Goal: Communication & Community: Answer question/provide support

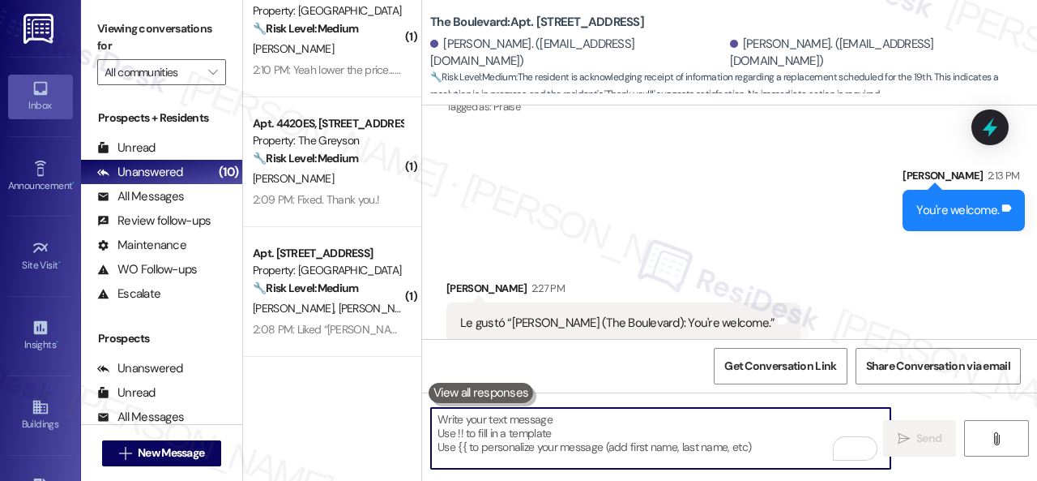
scroll to position [2693, 0]
click at [684, 279] on div "Aldonsa Ruiz 2:27 PM" at bounding box center [624, 290] width 354 height 23
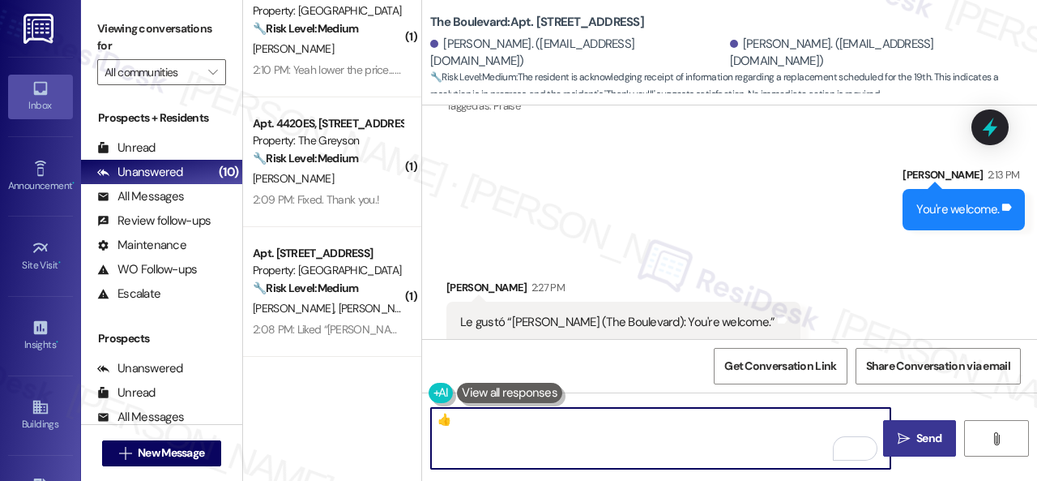
type textarea "👍"
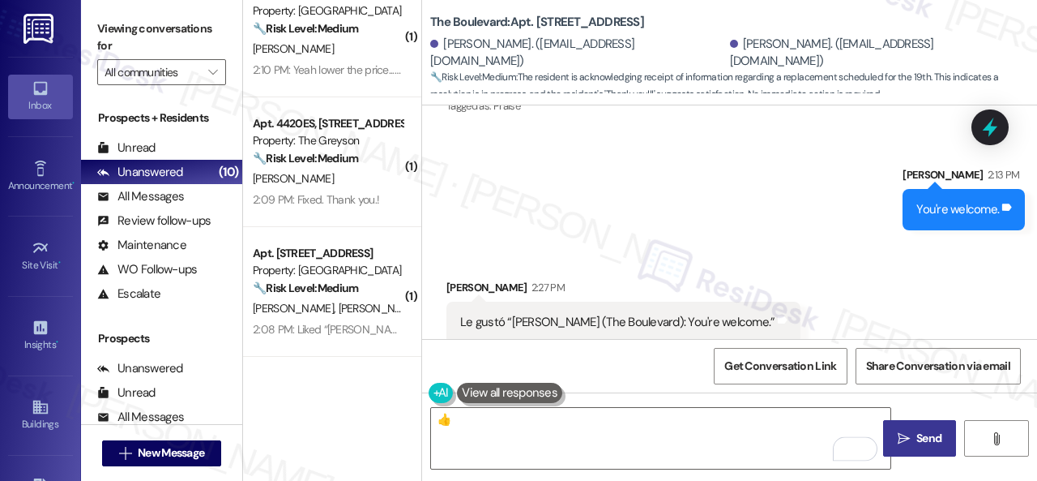
click at [919, 451] on button " Send" at bounding box center [919, 438] width 73 height 36
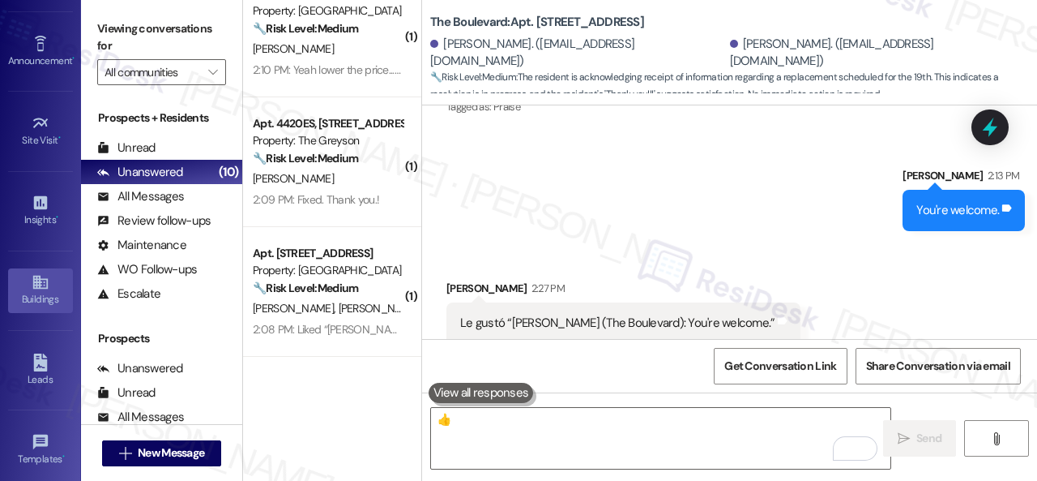
scroll to position [285, 0]
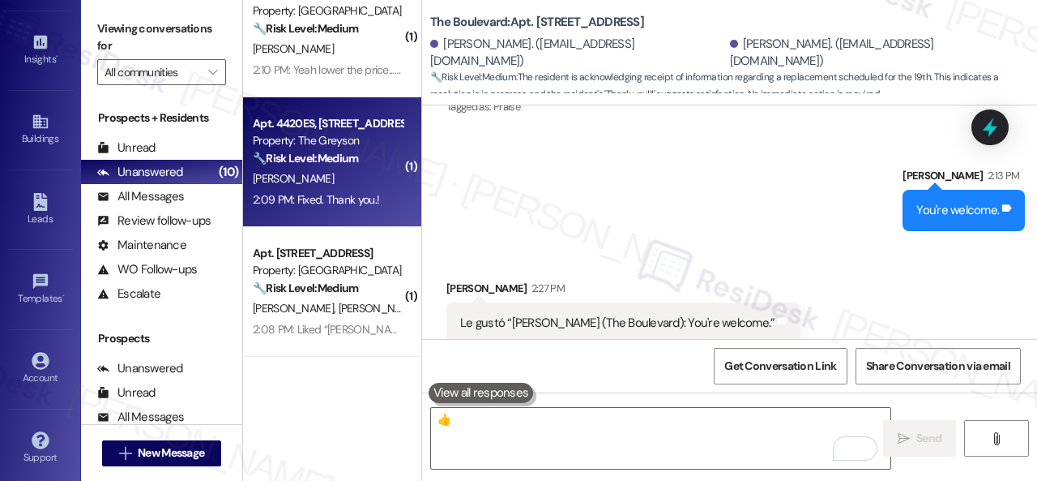
click at [371, 181] on div "[PERSON_NAME]" at bounding box center [327, 179] width 153 height 20
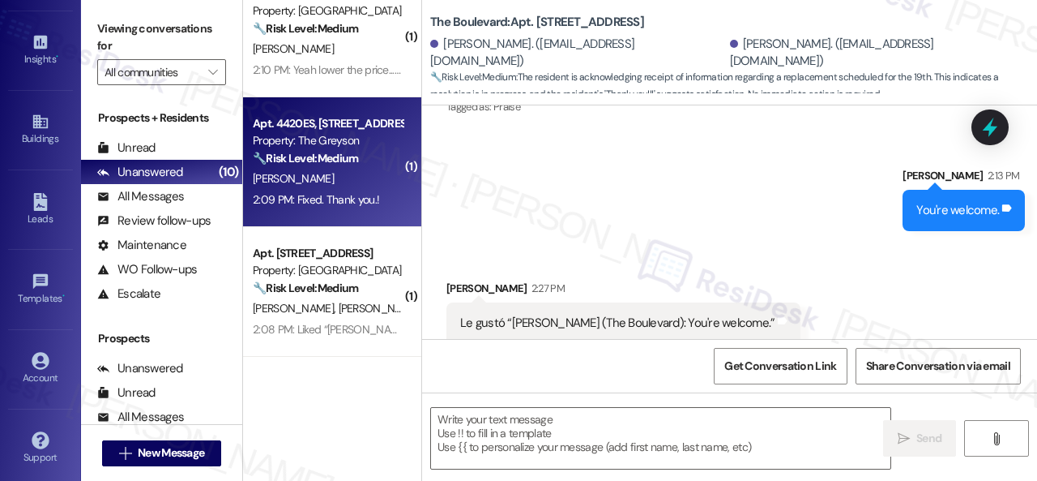
type textarea "Fetching suggested responses. Please feel free to read through the conversation…"
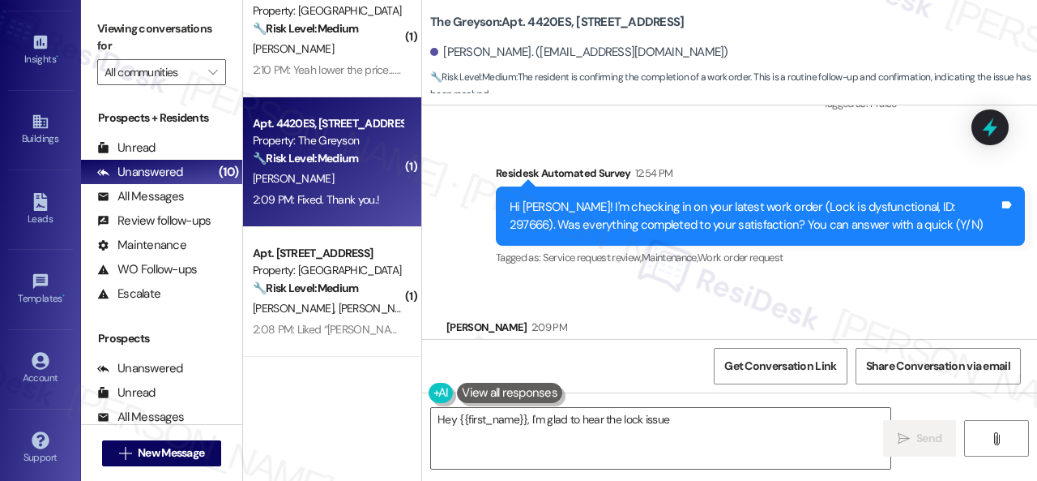
scroll to position [1935, 0]
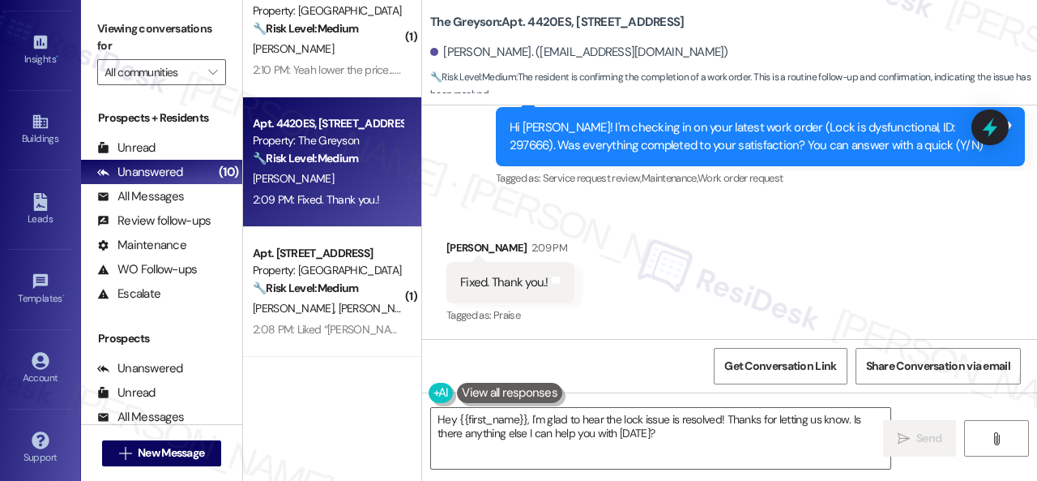
click at [451, 192] on div "Sent via SMS Sarah (ResiDesk) Sep 12, 2025 at 3:52 PM You're welcome! Tags and …" at bounding box center [729, 57] width 615 height 291
click at [558, 425] on textarea "Hey {{first_name}}, I'm glad to hear the lock issue is resolved! Thanks for let…" at bounding box center [661, 438] width 460 height 61
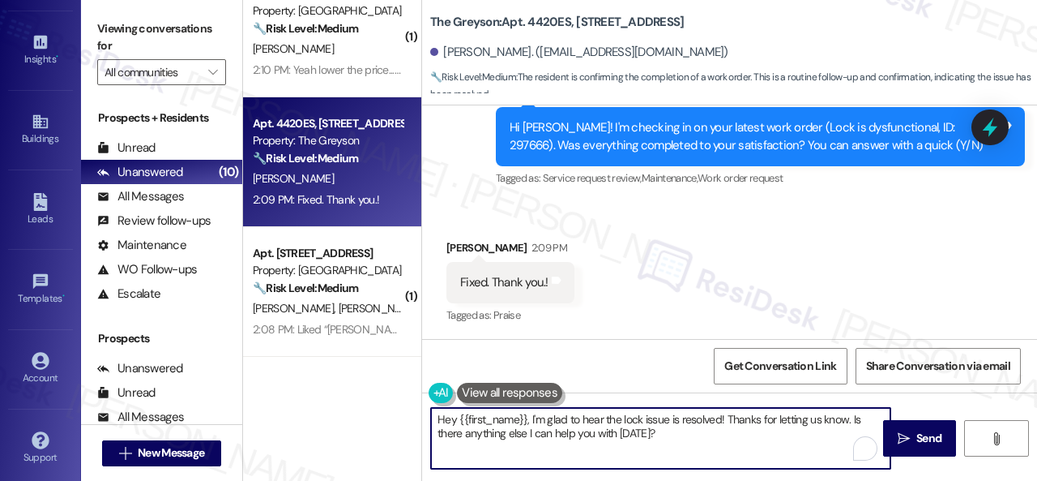
paste textarea "We’re happy to know everything’s all set! If your stay at {{property}} met your…"
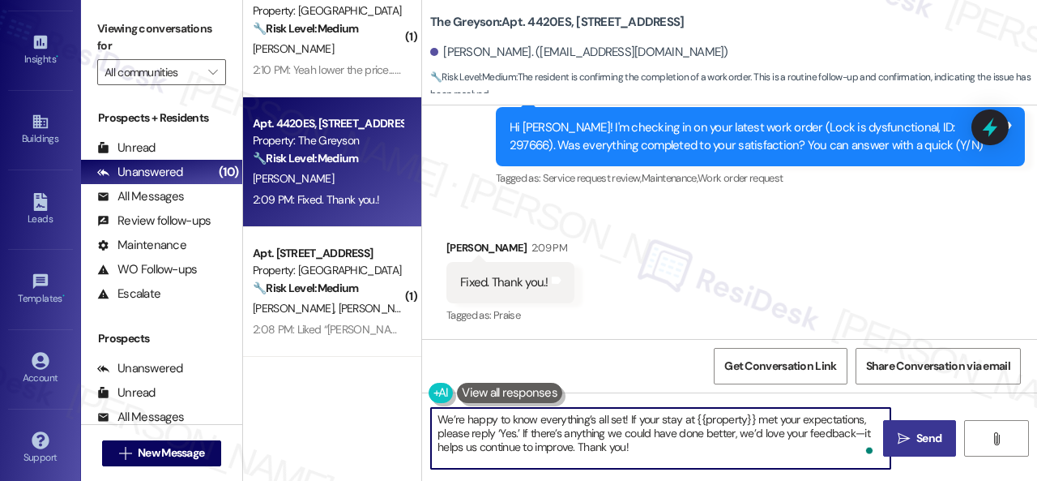
type textarea "We’re happy to know everything’s all set! If your stay at {{property}} met your…"
click at [901, 421] on button " Send" at bounding box center [919, 438] width 73 height 36
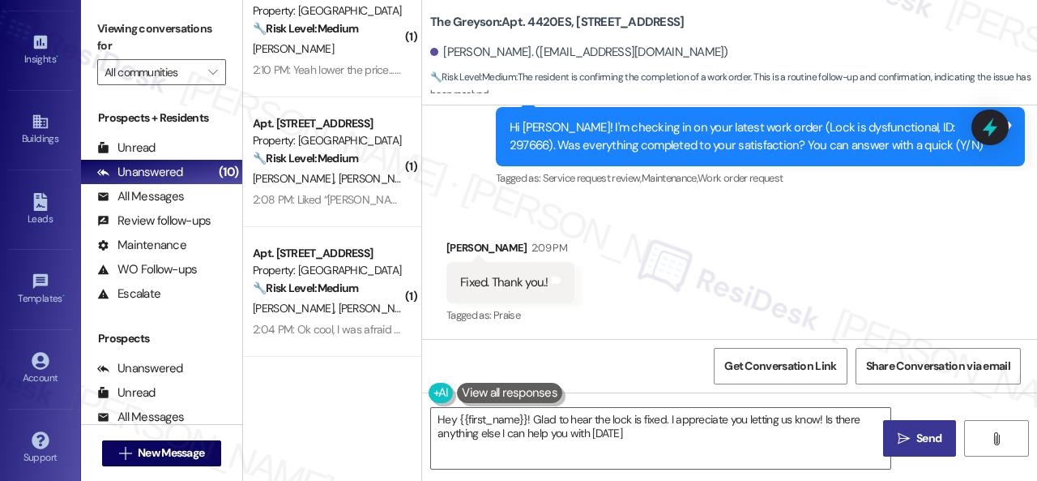
type textarea "Hey {{first_name}}! Glad to hear the lock is fixed. I appreciate you letting us…"
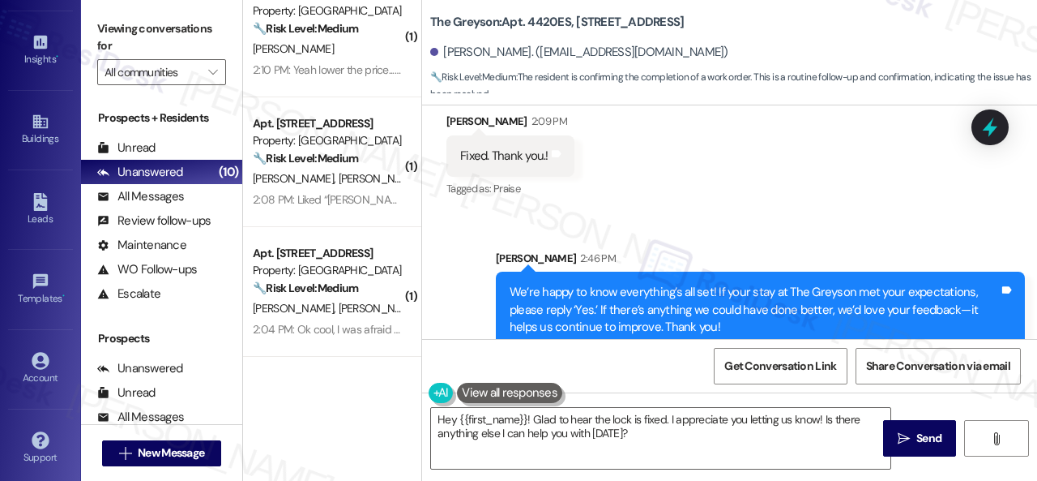
scroll to position [2084, 0]
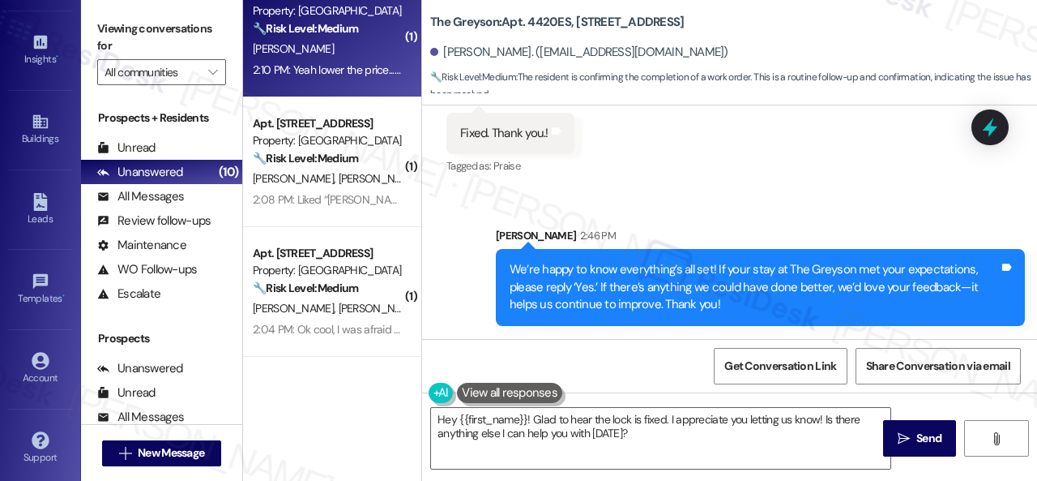
click at [368, 60] on div "2:10 PM: Yeah lower the price... the rent has been raised almost $200 in four y…" at bounding box center [327, 70] width 153 height 20
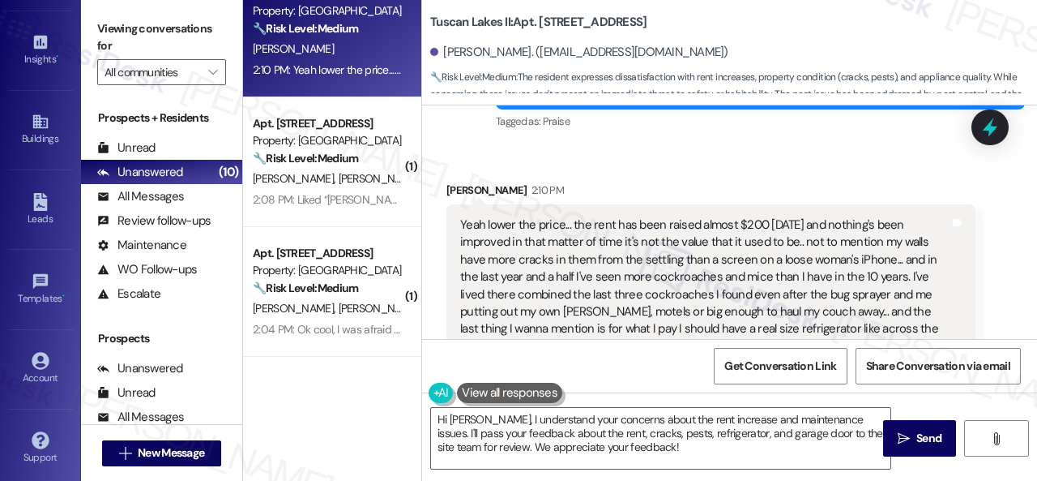
scroll to position [5096, 0]
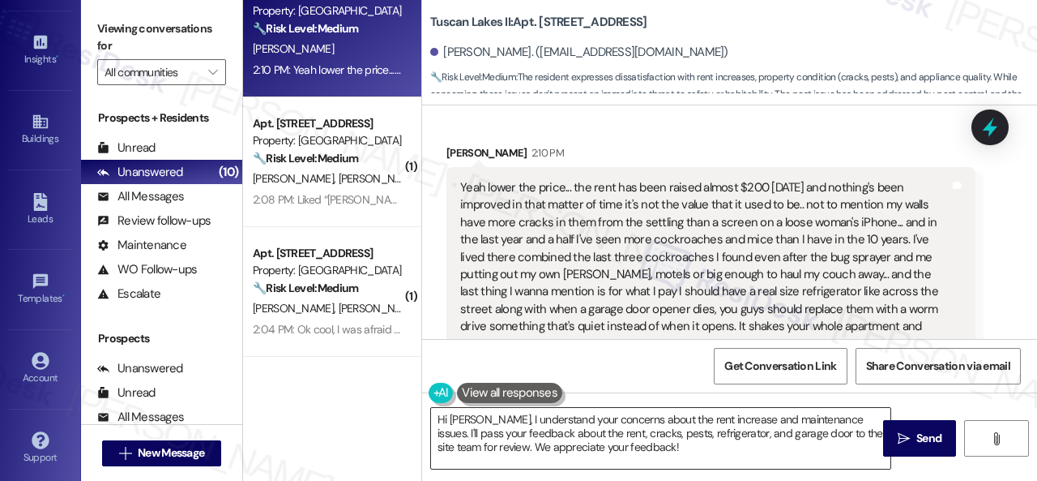
click at [639, 456] on textarea "Hi Keith, I understand your concerns about the rent increase and maintenance is…" at bounding box center [661, 438] width 460 height 61
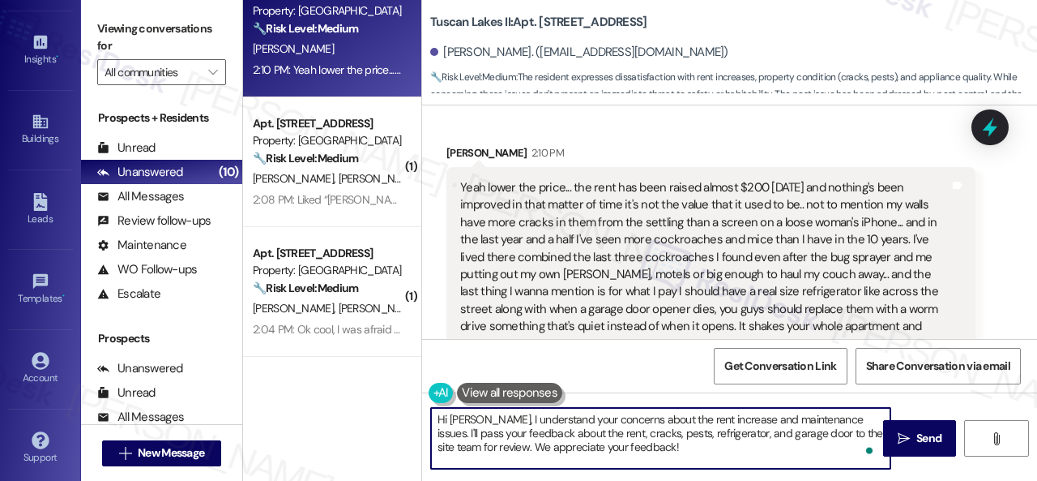
drag, startPoint x: 475, startPoint y: 413, endPoint x: 363, endPoint y: 400, distance: 112.6
click at [366, 406] on div "( 1 ) Apt. 5022, 4800 Skyline Dr Property: The Boulevard 🔧 Risk Level: Medium T…" at bounding box center [640, 240] width 794 height 481
type textarea "I understand your concerns about the rent increase and maintenance issues. I'll…"
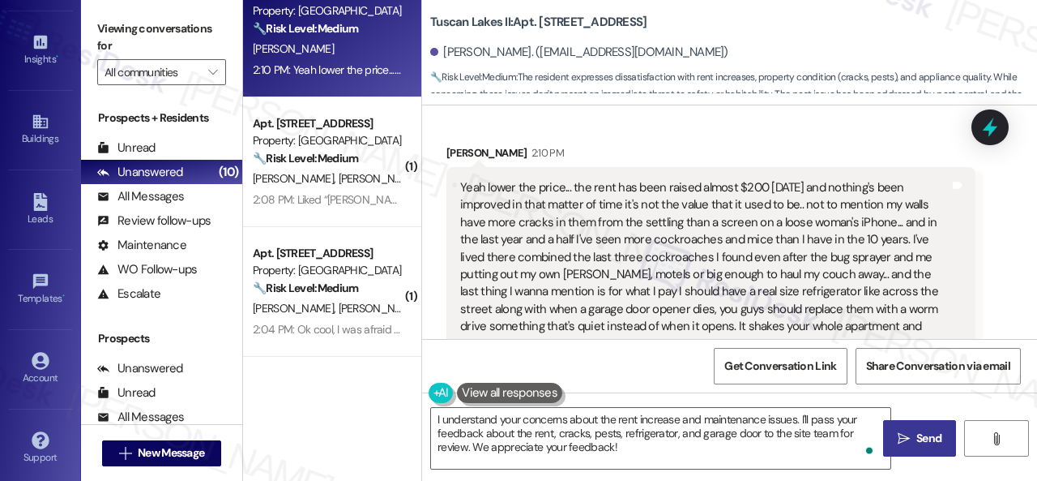
click at [905, 443] on span " Send" at bounding box center [920, 438] width 51 height 17
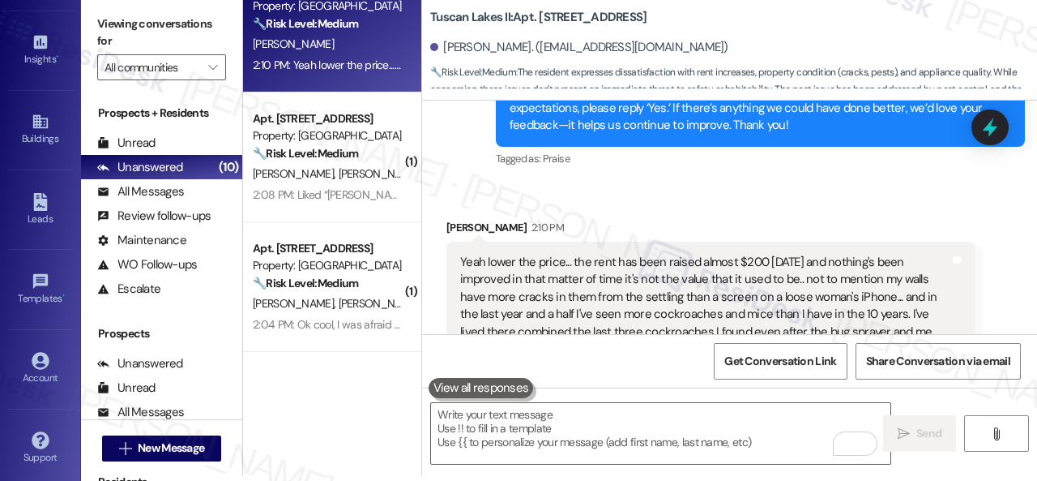
scroll to position [5017, 0]
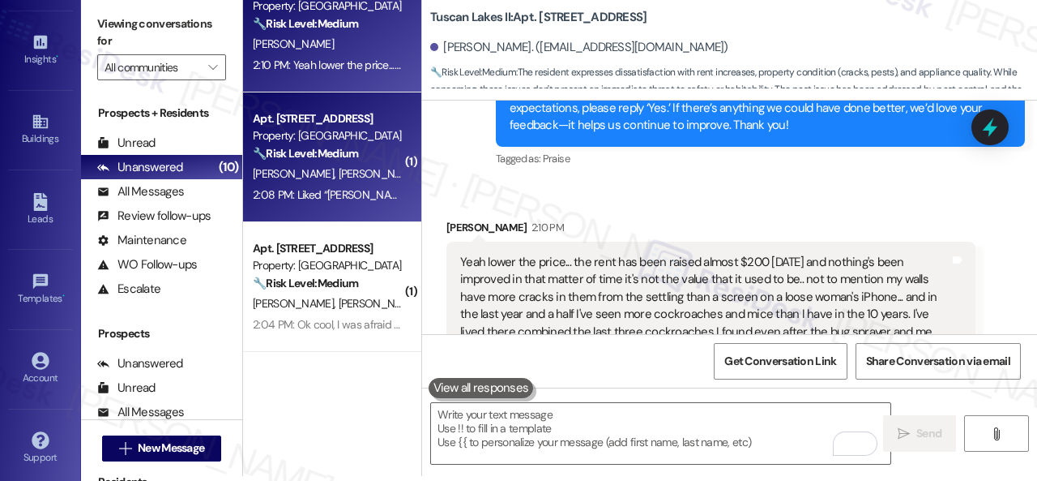
click at [339, 177] on span "A. Abdelaal" at bounding box center [379, 173] width 81 height 15
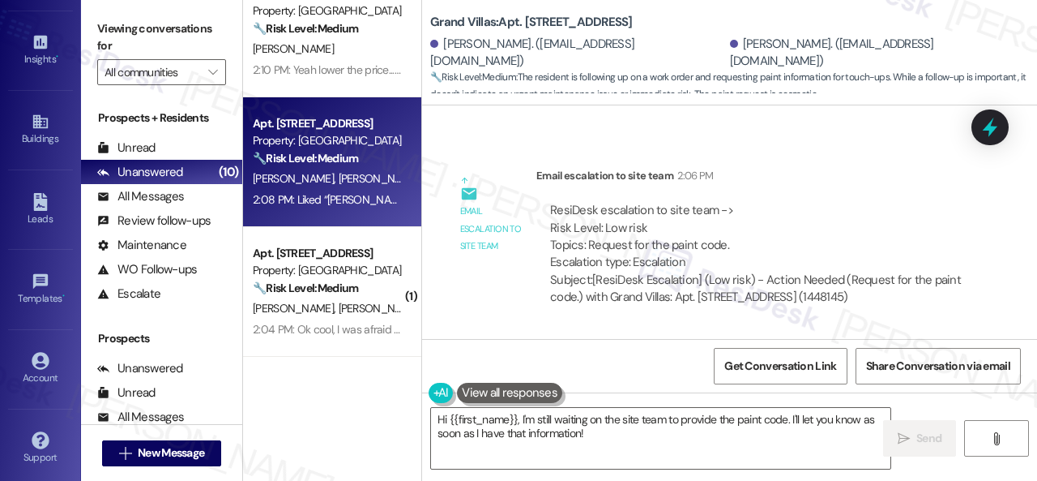
scroll to position [2016, 0]
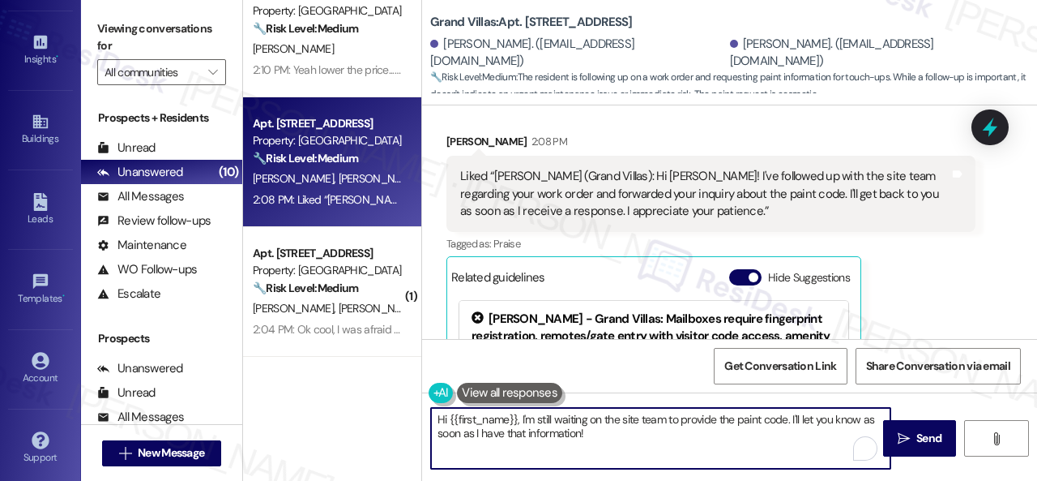
drag, startPoint x: 590, startPoint y: 440, endPoint x: 402, endPoint y: 390, distance: 194.6
click at [402, 390] on div "( 1 ) Apt. 5022, 4800 Skyline Dr Property: The Boulevard 🔧 Risk Level: Medium T…" at bounding box center [640, 240] width 794 height 481
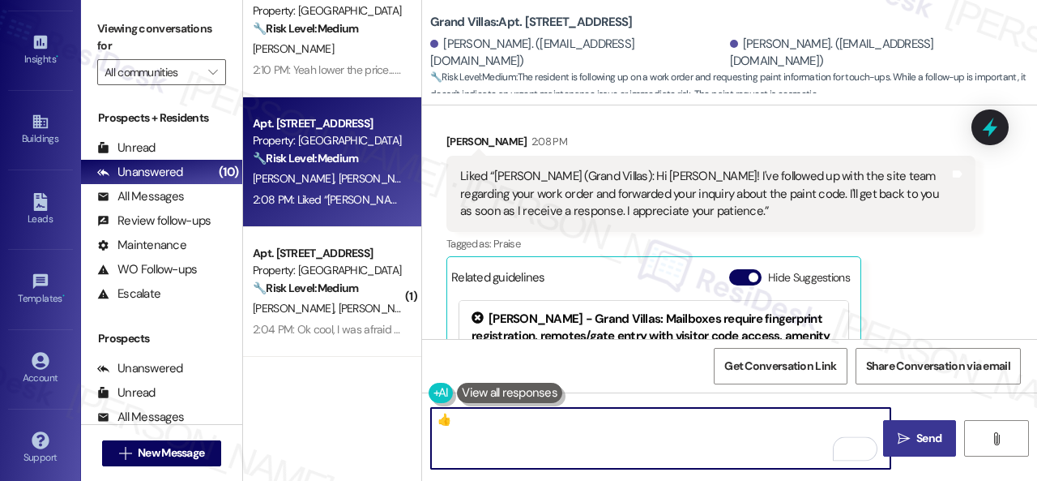
type textarea "👍"
click at [918, 448] on button " Send" at bounding box center [919, 438] width 73 height 36
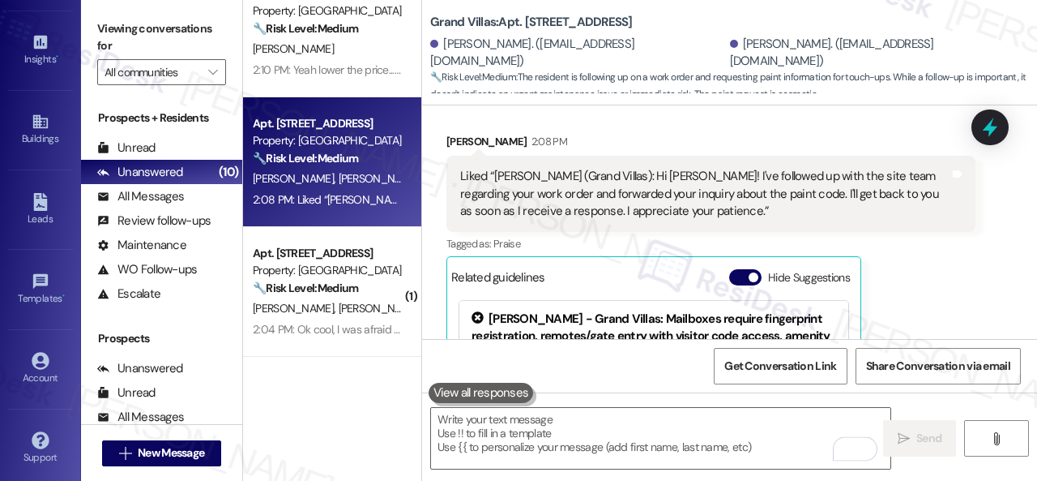
scroll to position [2178, 0]
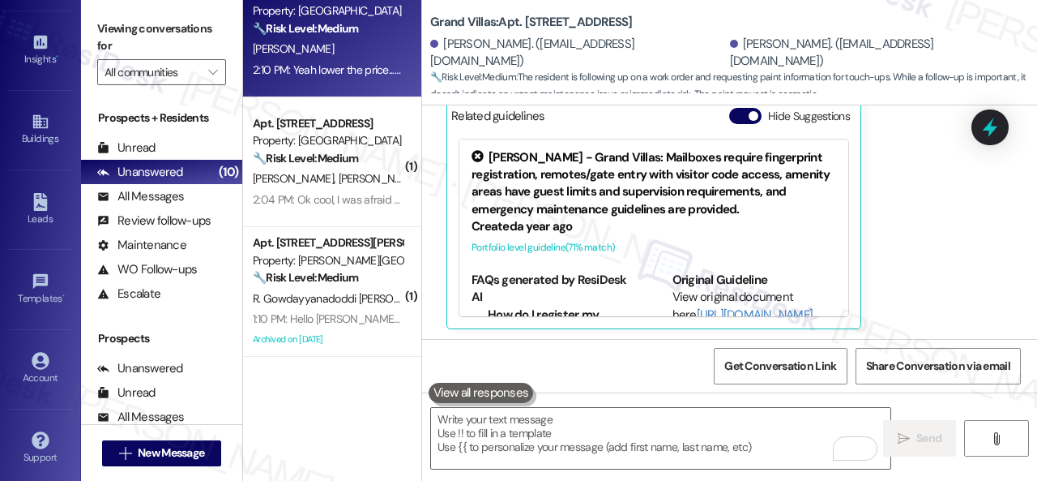
click at [394, 48] on div "K. Ferrin" at bounding box center [327, 49] width 153 height 20
type textarea "Fetching suggested responses. Please feel free to read through the conversation…"
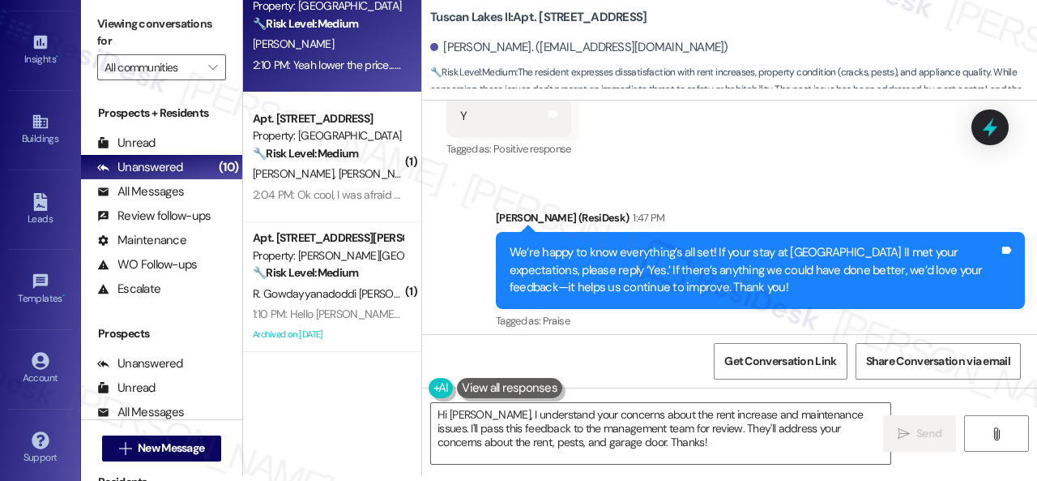
scroll to position [5260, 0]
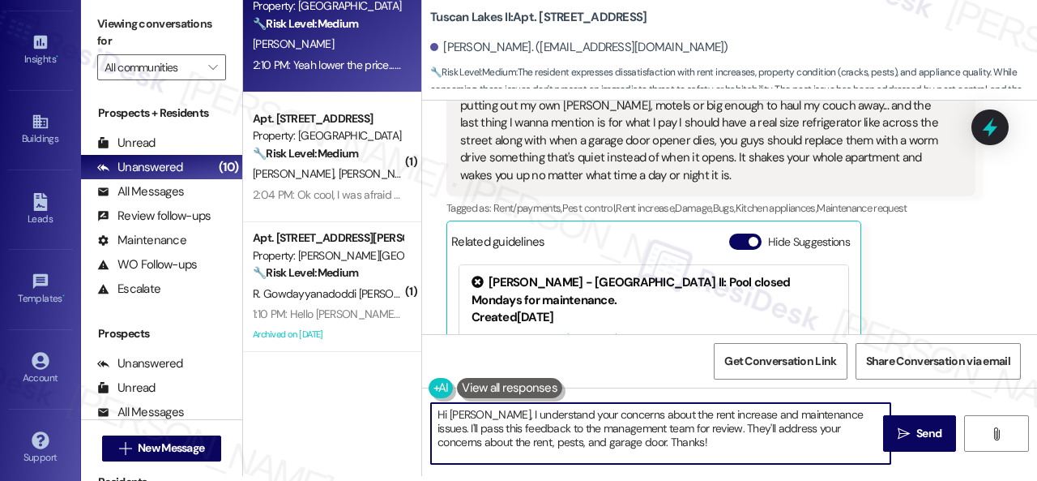
click at [358, 400] on div "( 1 ) Apt. 5022, 4800 Skyline Dr Property: The Boulevard 🔧 Risk Level: Medium T…" at bounding box center [640, 235] width 794 height 481
click at [622, 427] on textarea "I understand your concerns about the rent increase and maintenance issues. I'll…" at bounding box center [661, 433] width 460 height 61
drag, startPoint x: 655, startPoint y: 429, endPoint x: 728, endPoint y: 505, distance: 105.5
click at [728, 480] on html "Inbox Go to Inbox Announcement • Send A Text Announcement Site Visit • Go to Si…" at bounding box center [518, 240] width 1037 height 481
type textarea "I understand your concerns about the rent increase and maintenance issues. I'll…"
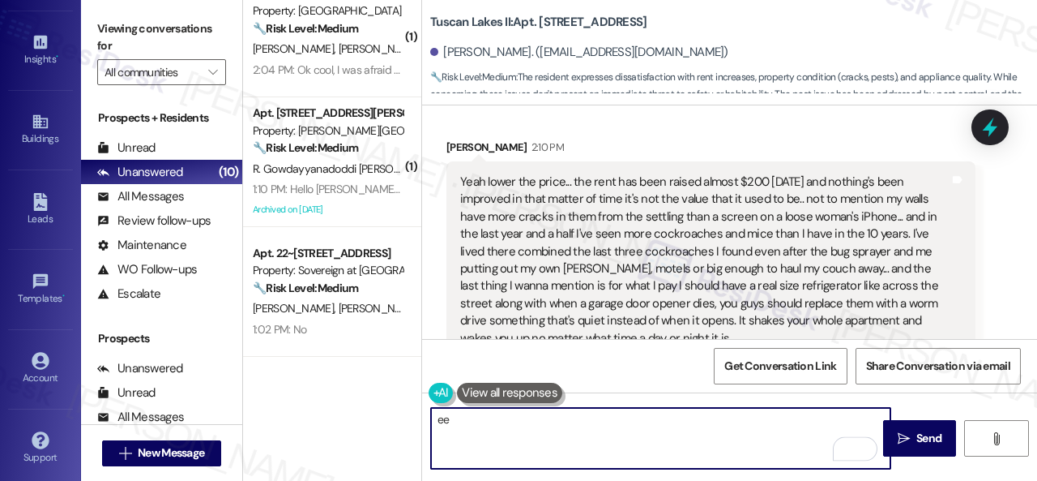
scroll to position [5066, 0]
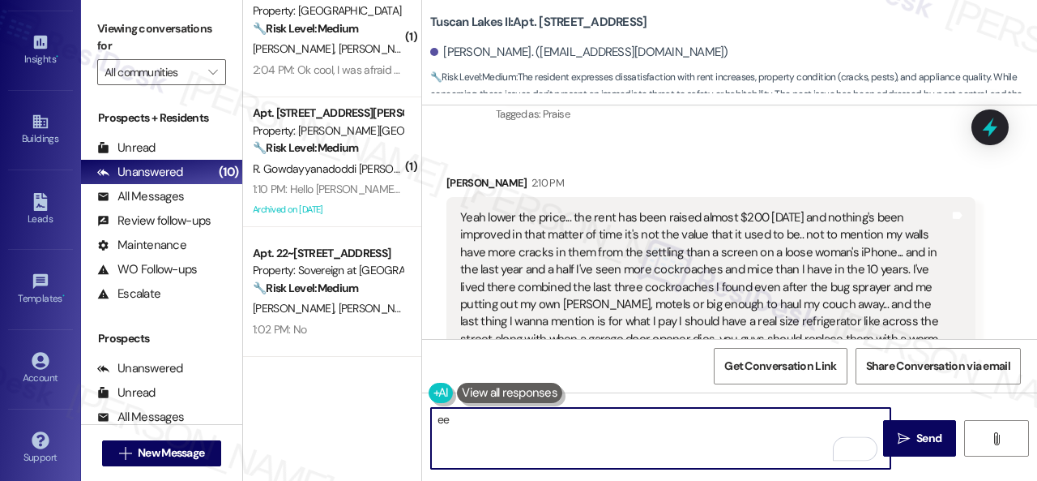
type textarea "ee"
click at [963, 218] on div "Yeah lower the price... the rent has been raised almost $200 in four years and …" at bounding box center [711, 296] width 529 height 198
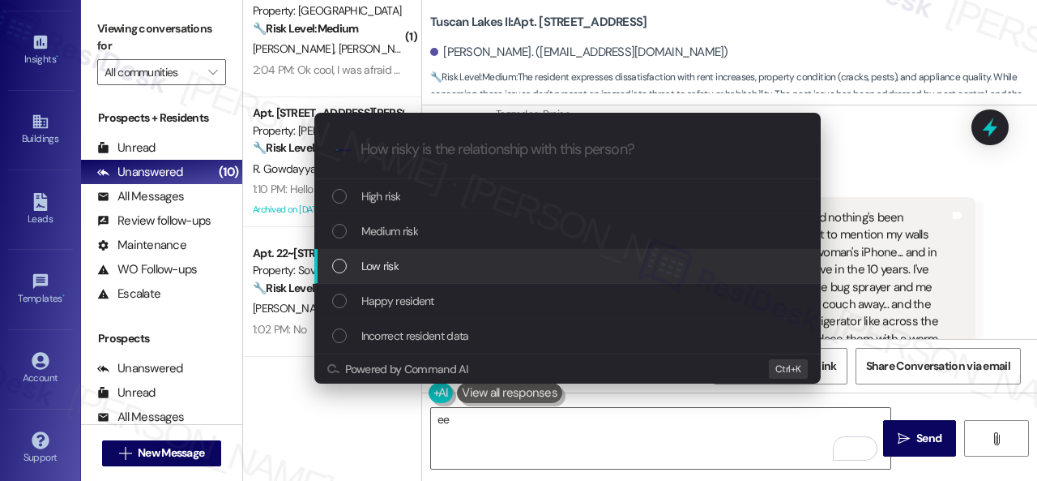
click at [391, 267] on span "Low risk" at bounding box center [379, 266] width 37 height 18
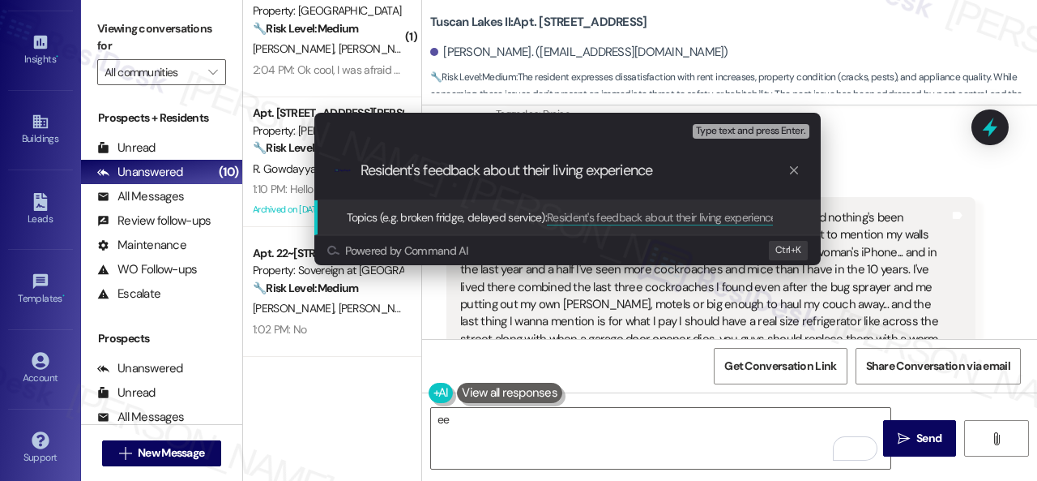
type input "Resident's feedback about their living experience."
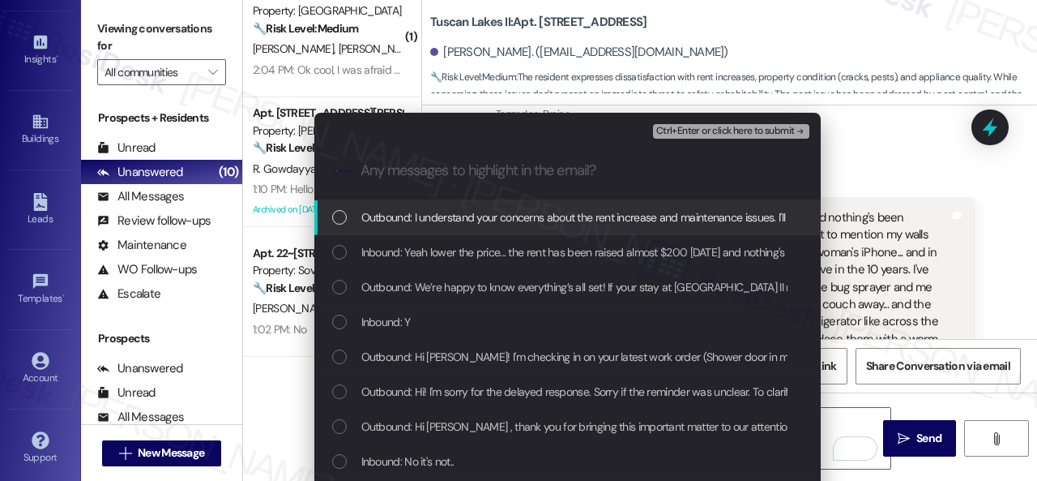
click at [391, 267] on div "Inbound: Yeah lower the price... the rent has been raised almost $200 in four y…" at bounding box center [567, 252] width 507 height 35
click at [673, 135] on span "Ctrl+Enter or click here to submit" at bounding box center [725, 131] width 139 height 11
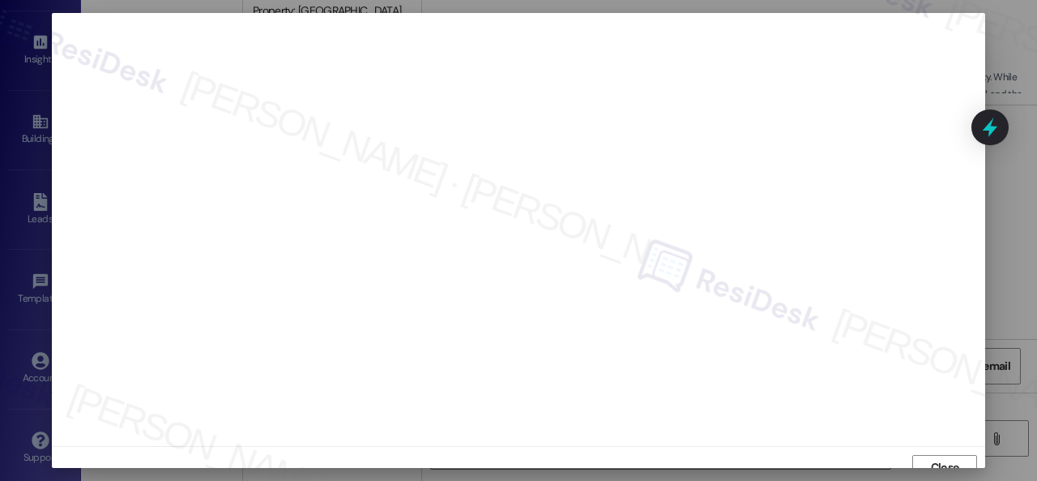
scroll to position [12, 0]
click at [921, 447] on button "Close" at bounding box center [945, 455] width 65 height 26
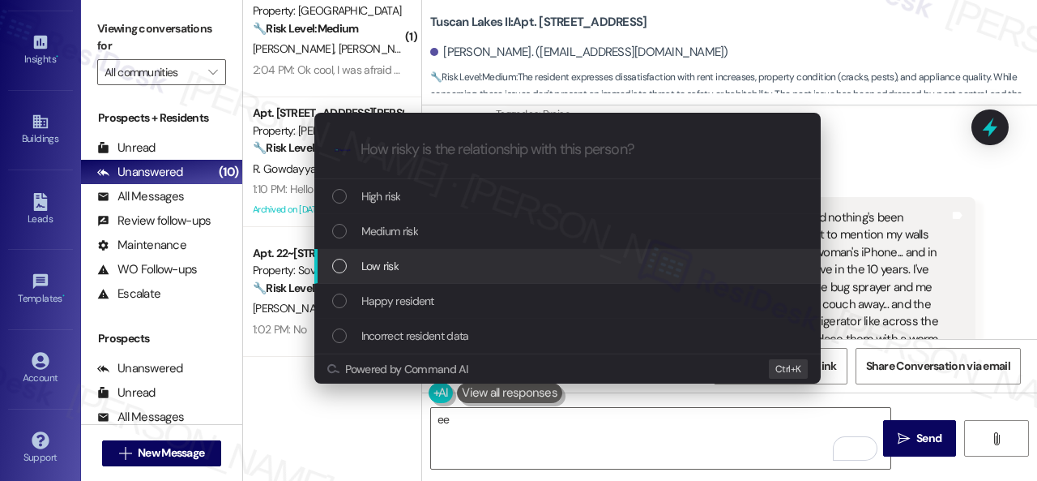
click at [387, 268] on span "Low risk" at bounding box center [379, 266] width 37 height 18
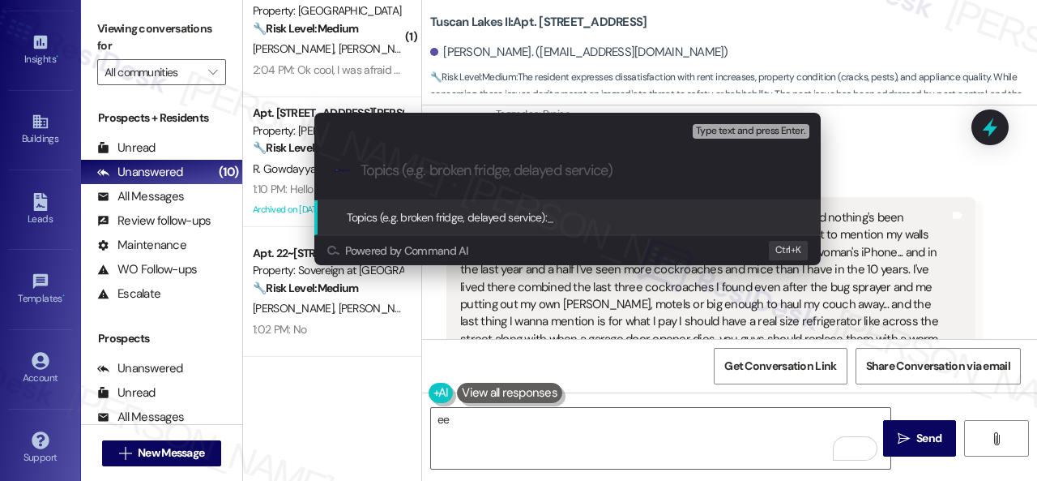
click at [419, 169] on input "Topics (e.g. broken fridge, delayed service)" at bounding box center [581, 170] width 440 height 17
paste input "Resident's feedback about their living experience."
type input "Resident's feedback about their living experience."
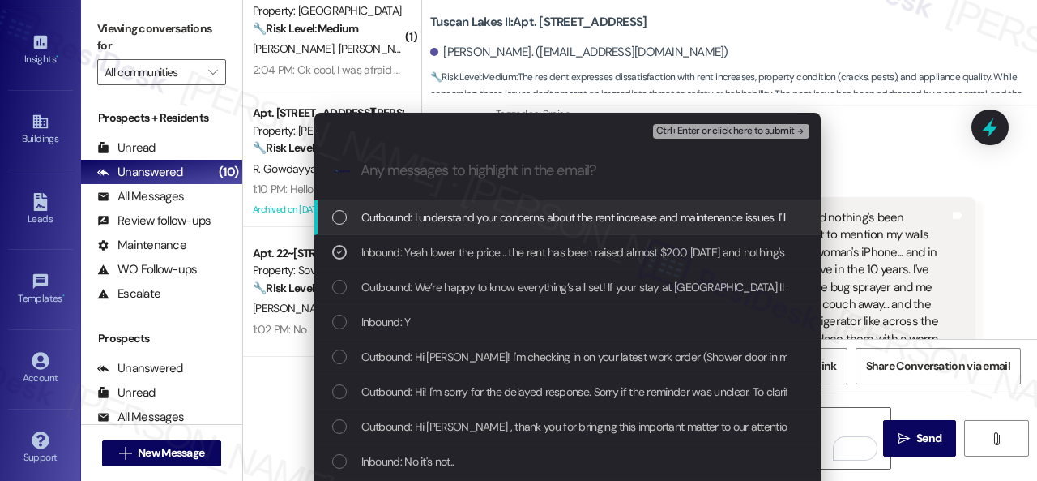
click at [687, 135] on span "Ctrl+Enter or click here to submit" at bounding box center [725, 131] width 139 height 11
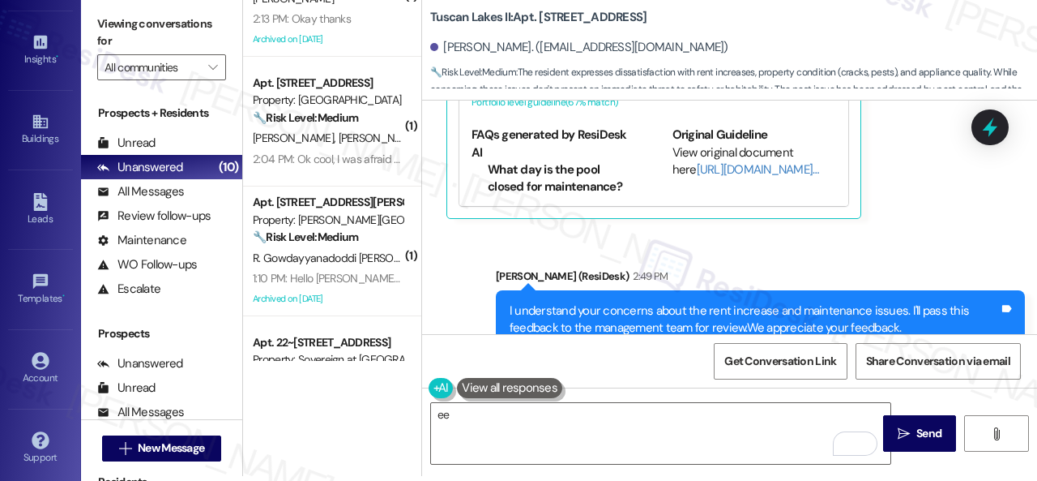
scroll to position [0, 0]
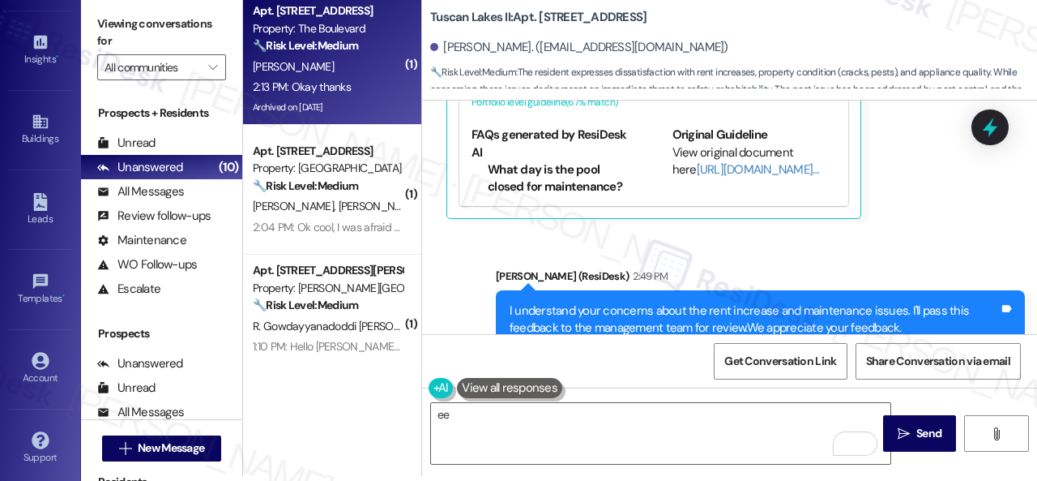
click at [370, 72] on div "R. Hamilton" at bounding box center [327, 67] width 153 height 20
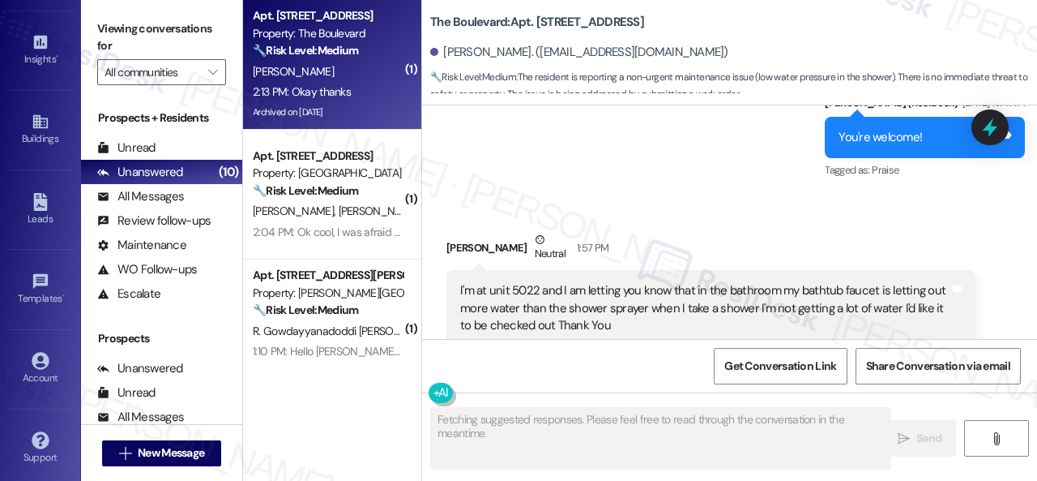
scroll to position [10752, 0]
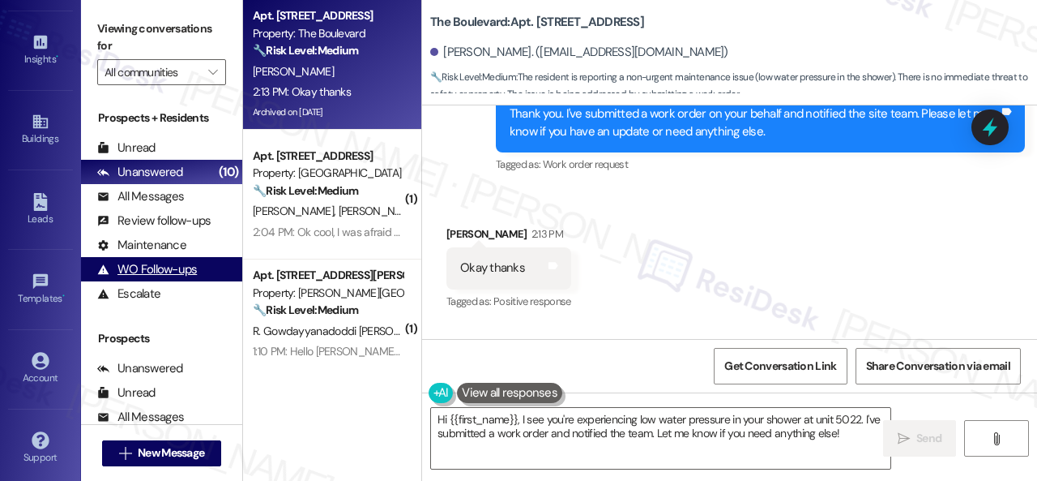
drag, startPoint x: 849, startPoint y: 434, endPoint x: 130, endPoint y: 265, distance: 738.5
click at [539, 354] on div "Received via SMS Richard Hamilton Oct 18, 2024 at 1:53 PM Y Tags and notes Tagg…" at bounding box center [729, 345] width 615 height 481
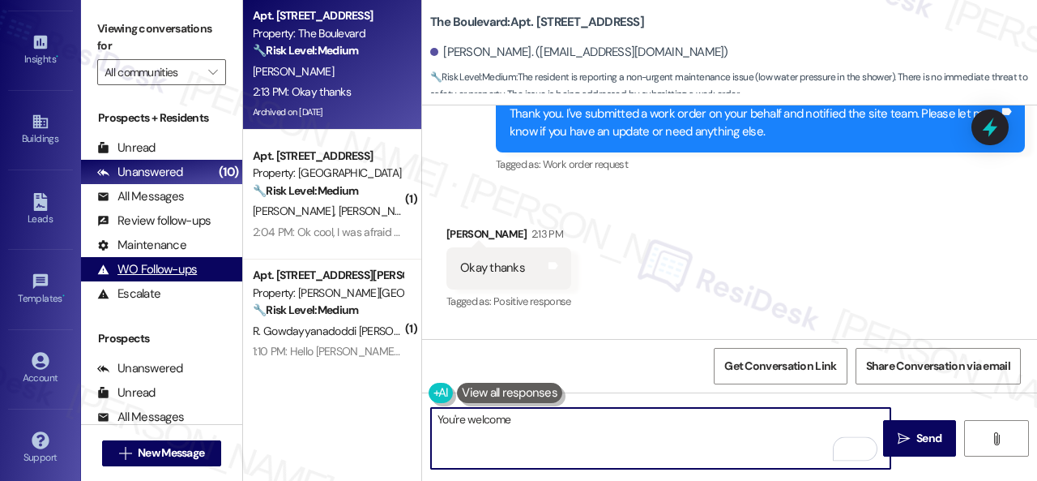
type textarea "You're welcome."
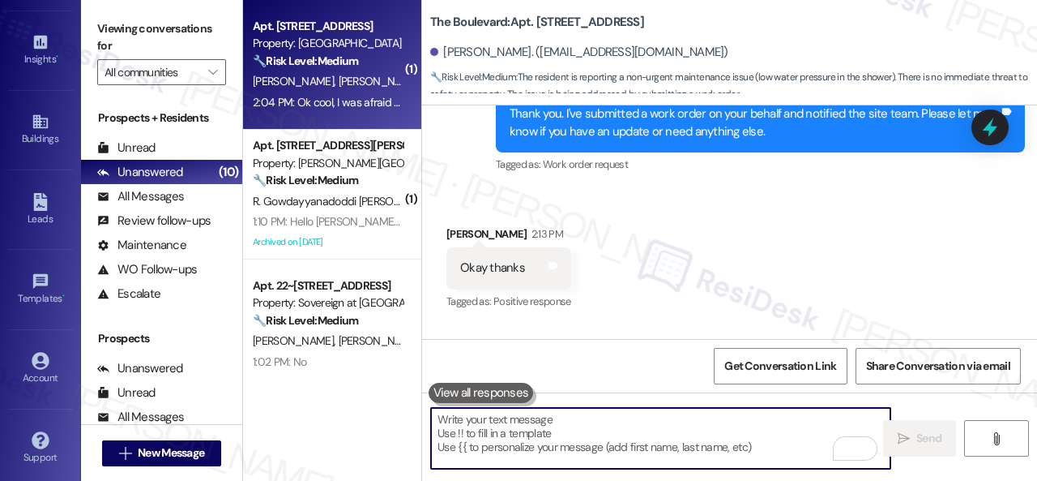
click at [390, 92] on div "2:04 PM: Ok cool, I was afraid we were coded in the system to leave and I worri…" at bounding box center [327, 102] width 153 height 20
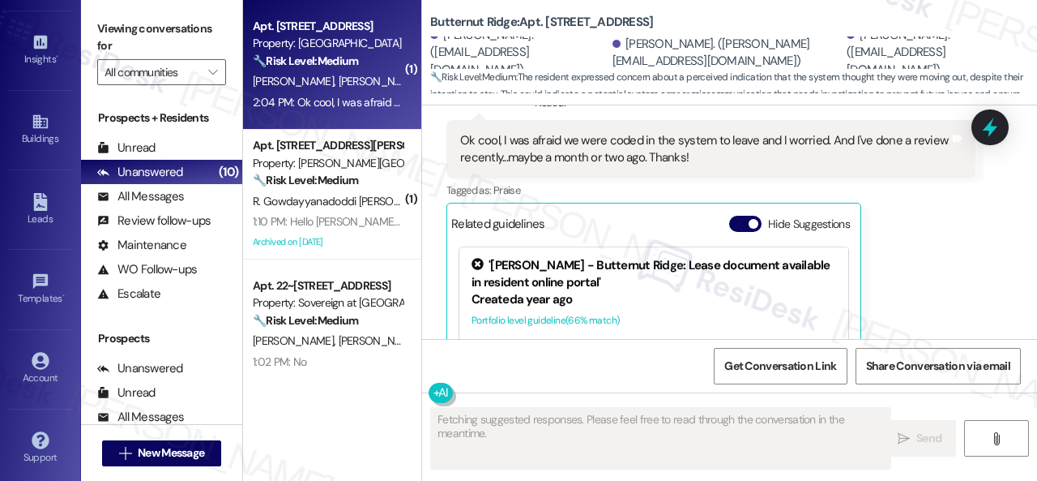
scroll to position [1413, 0]
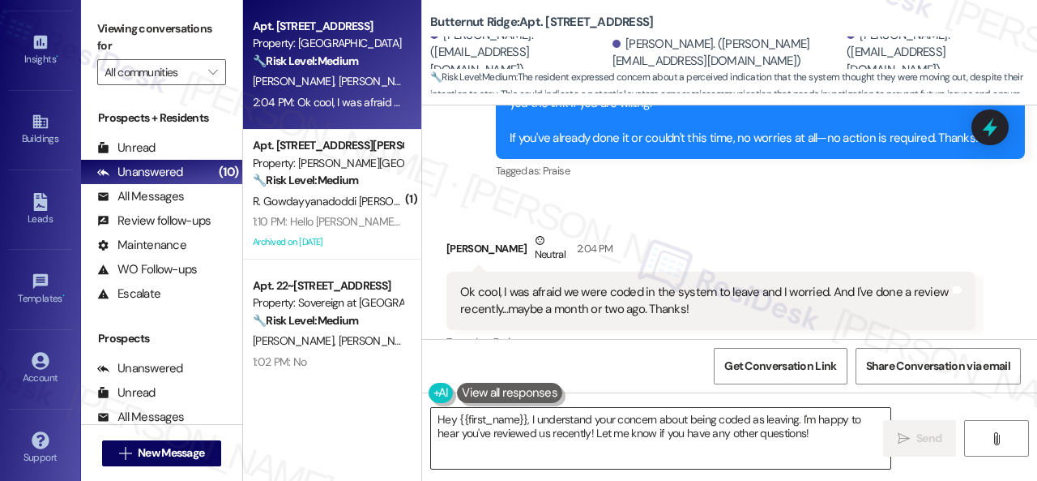
click at [531, 434] on textarea "Hey {{first_name}}, I understand your concern about being coded as leaving. I'm…" at bounding box center [661, 438] width 460 height 61
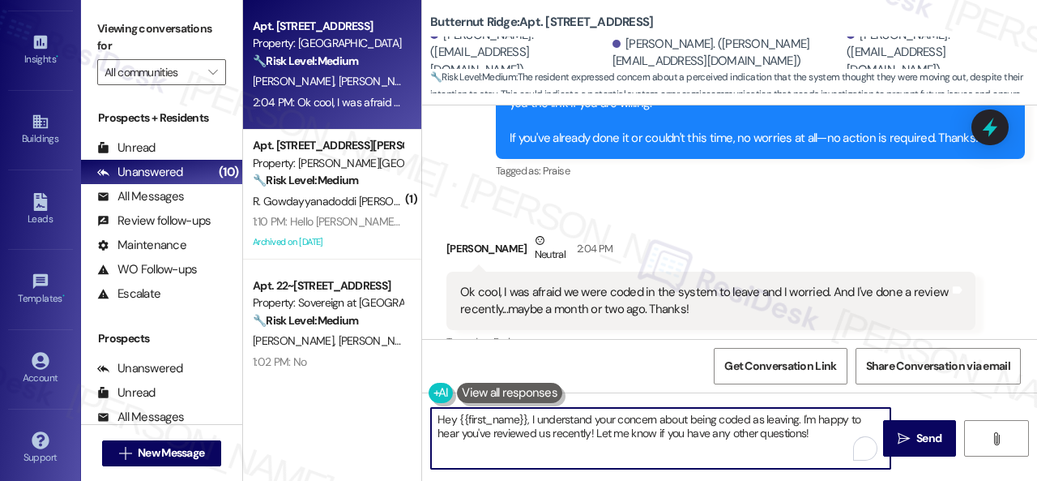
drag, startPoint x: 831, startPoint y: 438, endPoint x: 333, endPoint y: 378, distance: 502.0
click at [325, 373] on div "Apt. 5760B2, 5800 Great Northern Boulevard Property: Butternut Ridge 🔧 Risk Lev…" at bounding box center [640, 240] width 794 height 481
paste textarea "I see. Thank you so much! Enjoy your day!"
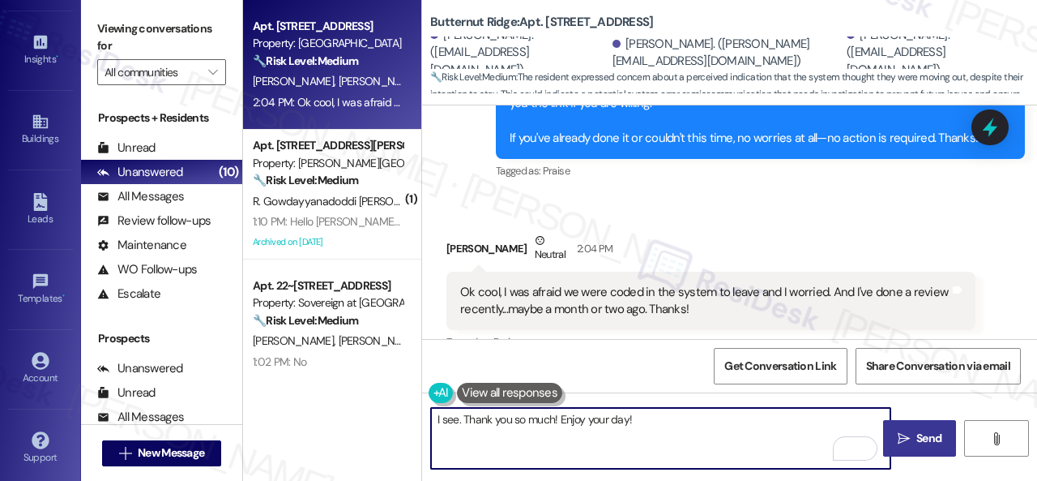
type textarea "I see. Thank you so much! Enjoy your day!"
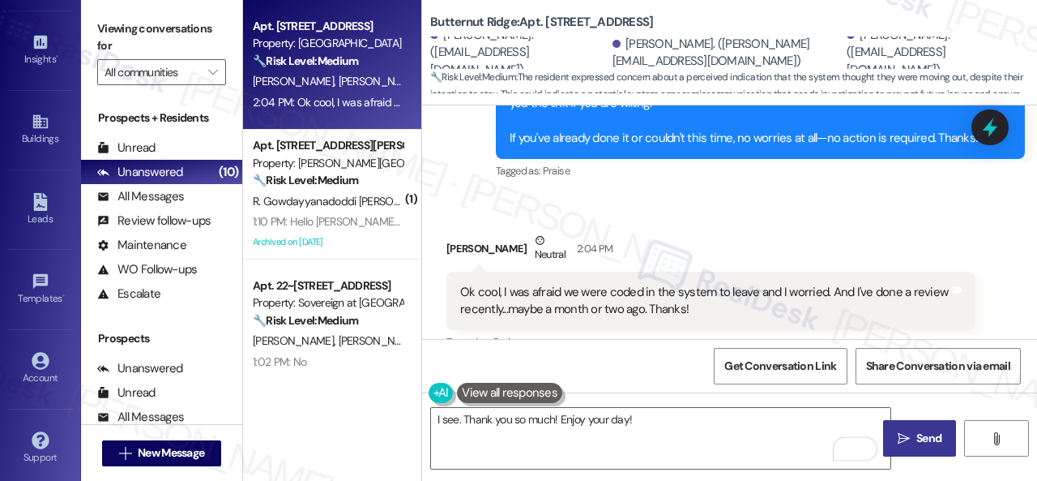
click at [947, 455] on button " Send" at bounding box center [919, 438] width 73 height 36
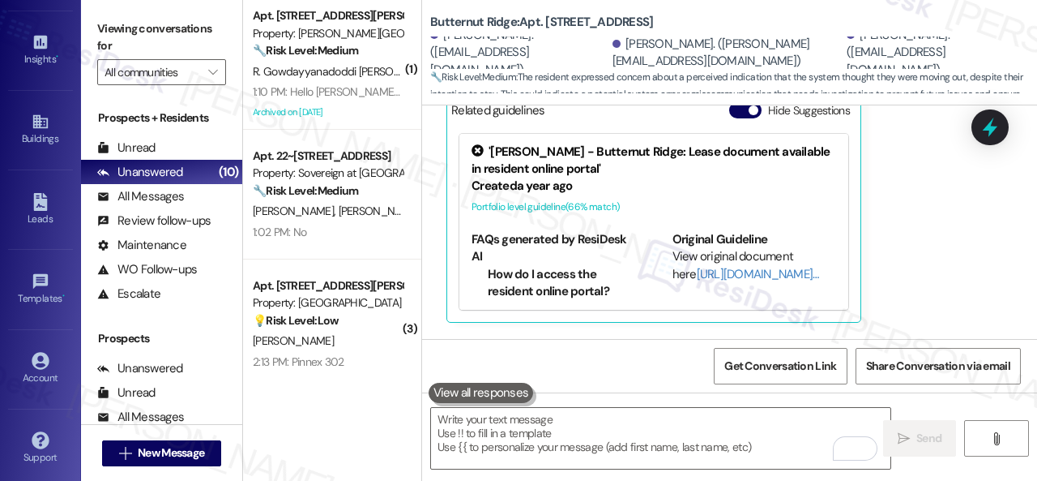
scroll to position [1770, 0]
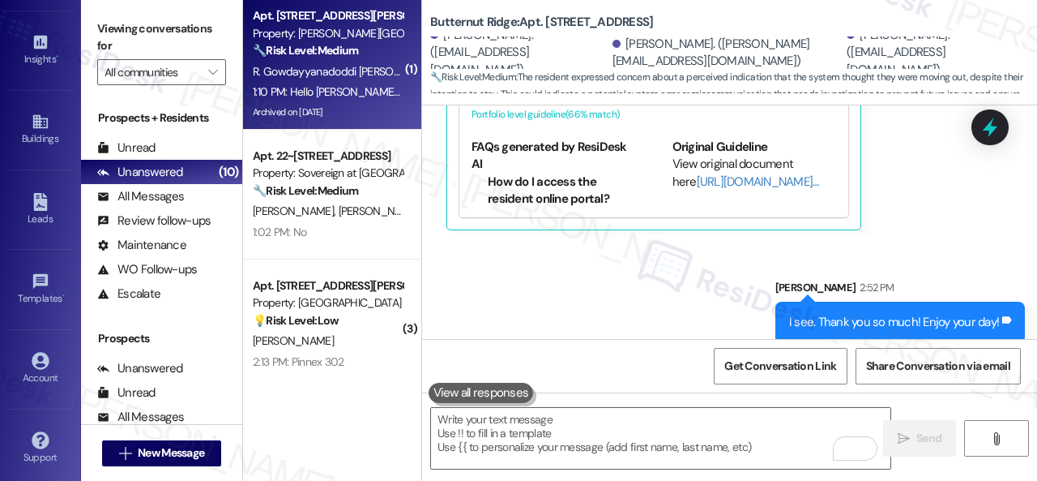
click at [328, 87] on div "1:10 PM: Hello Sarah, how are you? A quick question 🙋🏻‍♀️ when the kiosk will b…" at bounding box center [555, 91] width 605 height 15
type textarea "Fetching suggested responses. Please feel free to read through the conversation…"
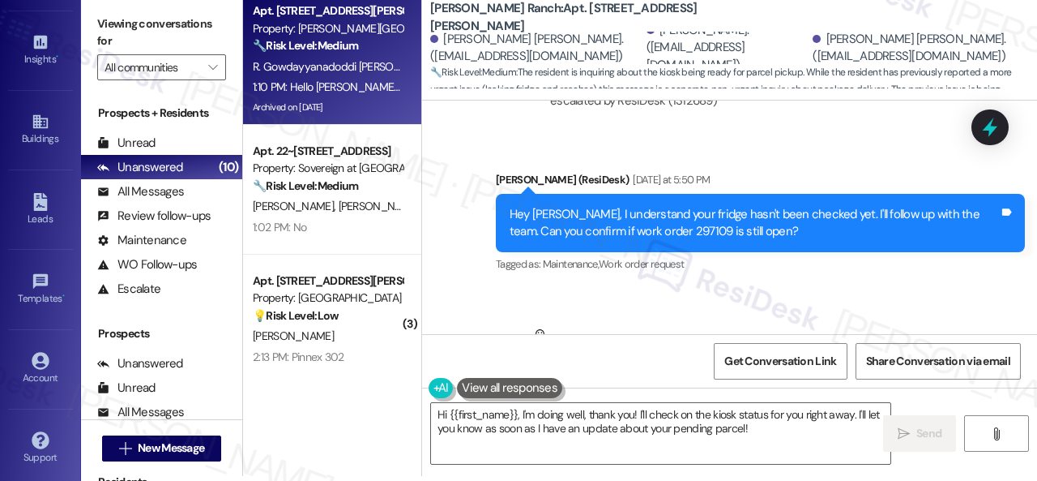
scroll to position [14865, 0]
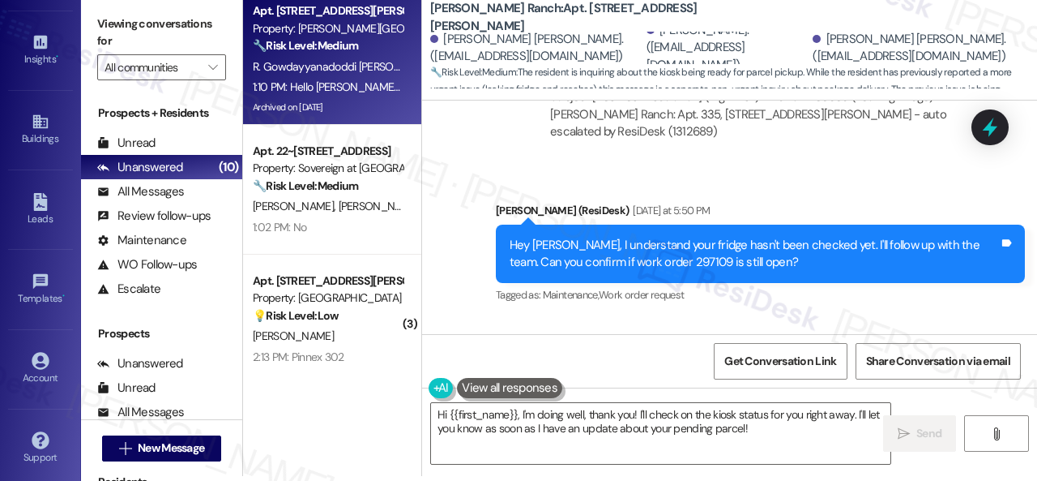
drag, startPoint x: 844, startPoint y: 203, endPoint x: 826, endPoint y: 230, distance: 32.1
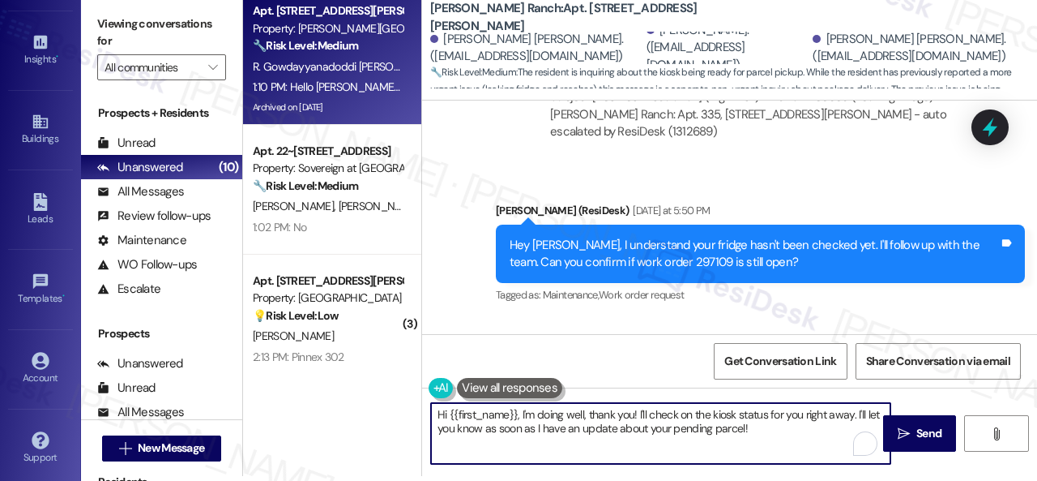
drag, startPoint x: 637, startPoint y: 415, endPoint x: 285, endPoint y: 411, distance: 351.7
click at [285, 411] on div "Apt. 335, 4101 S Custer Rd Property: Craig Ranch 🔧 Risk Level: Medium The resid…" at bounding box center [640, 235] width 794 height 481
click at [674, 429] on textarea "Hello Ariana! I'll check on the kiosk status for you right away. I'll let you k…" at bounding box center [661, 433] width 460 height 61
type textarea "Hello Ariana! I'll check on the kiosk status for you right away. I'll let you k…"
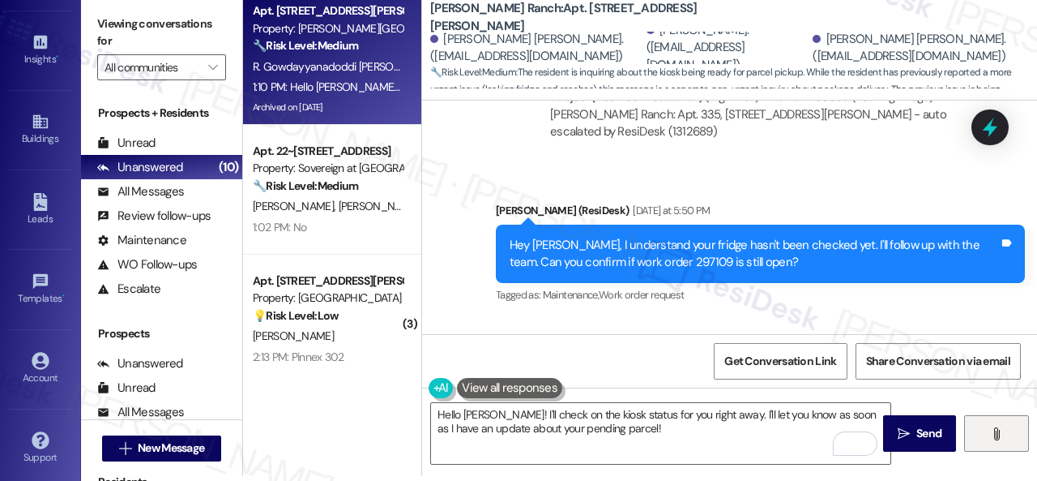
click at [991, 430] on div "Hello Ariana! I'll check on the kiosk status for you right away. I'll let you k…" at bounding box center [729, 448] width 615 height 122
click at [898, 432] on icon "" at bounding box center [904, 433] width 12 height 13
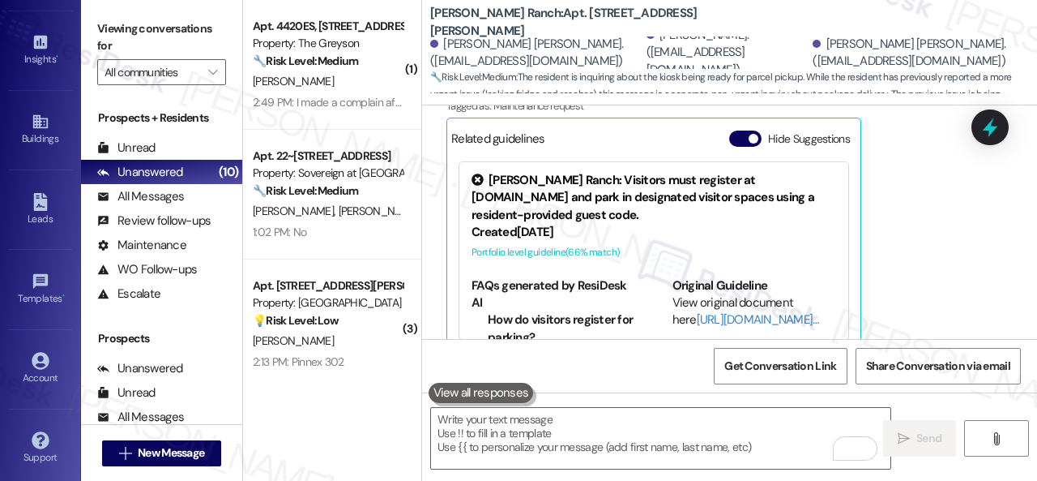
scroll to position [15239, 0]
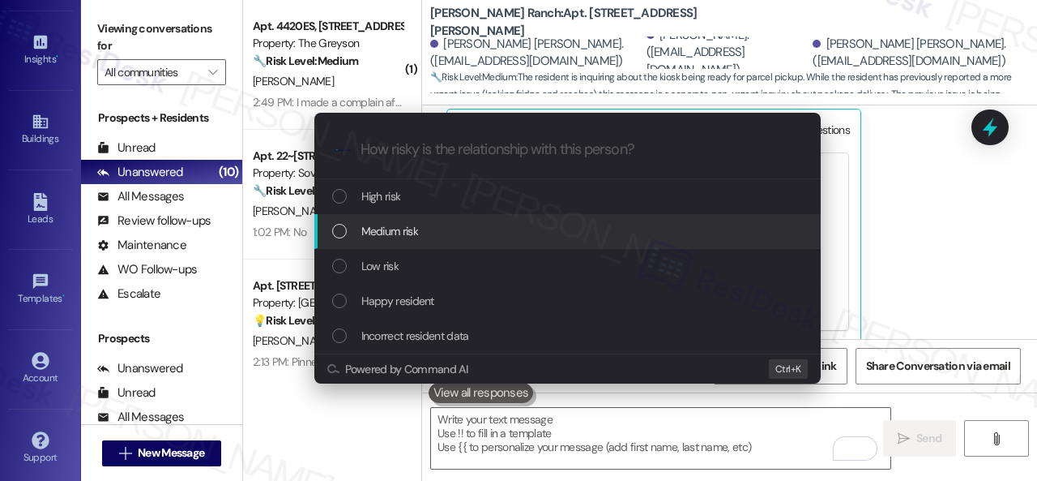
click at [386, 231] on span "Medium risk" at bounding box center [389, 231] width 57 height 18
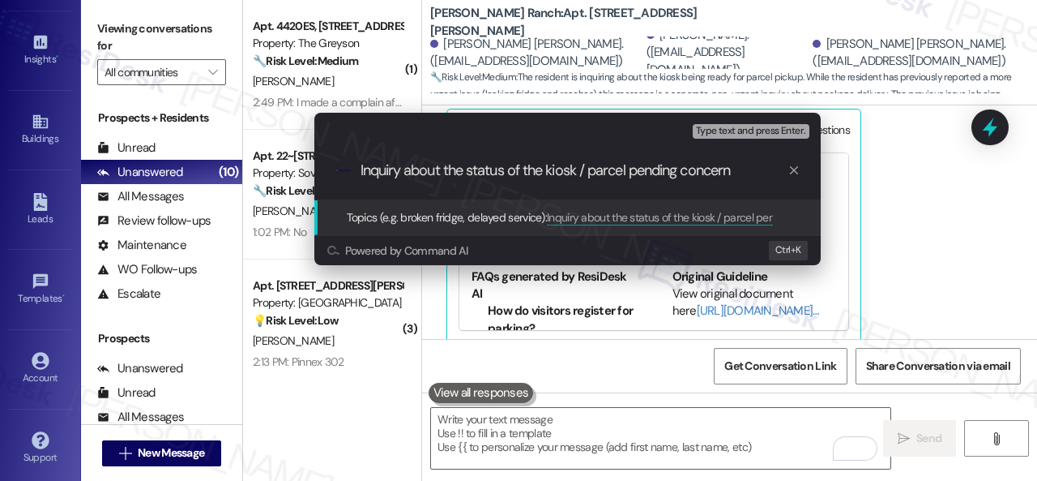
type input "Inquiry about the status of the kiosk / parcel pending concern."
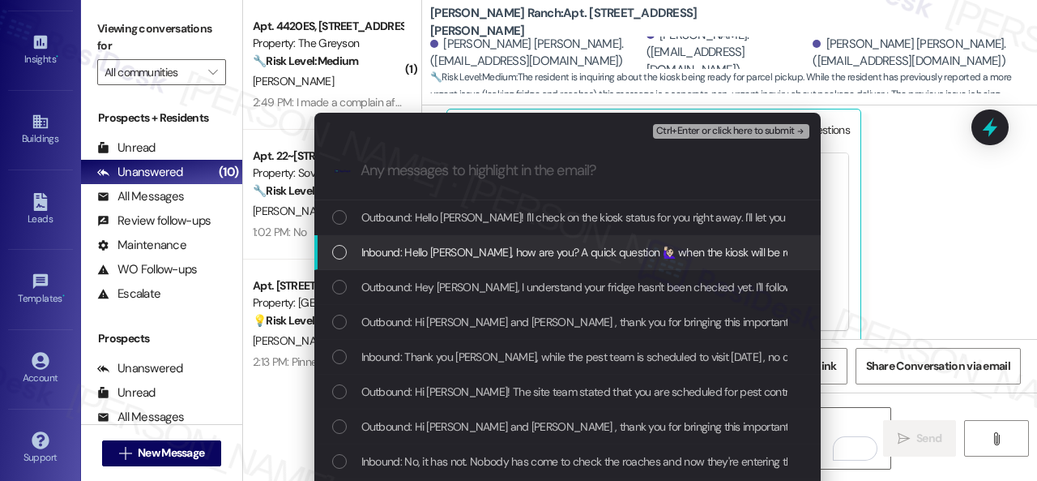
click at [447, 255] on span "Inbound: Hello Sarah, how are you? A quick question 🙋🏻‍♀️ when the kiosk will b…" at bounding box center [667, 252] width 612 height 18
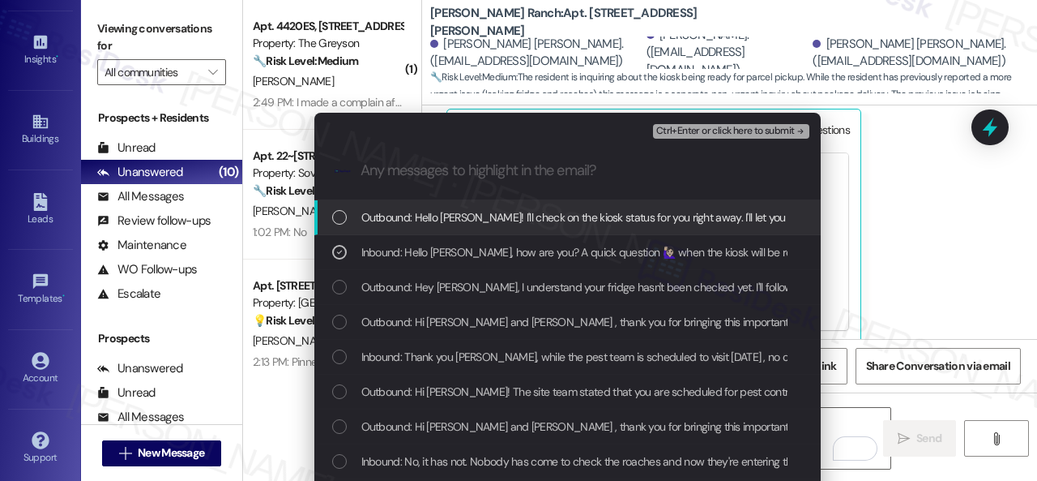
click at [707, 135] on span "Ctrl+Enter or click here to submit" at bounding box center [725, 131] width 139 height 11
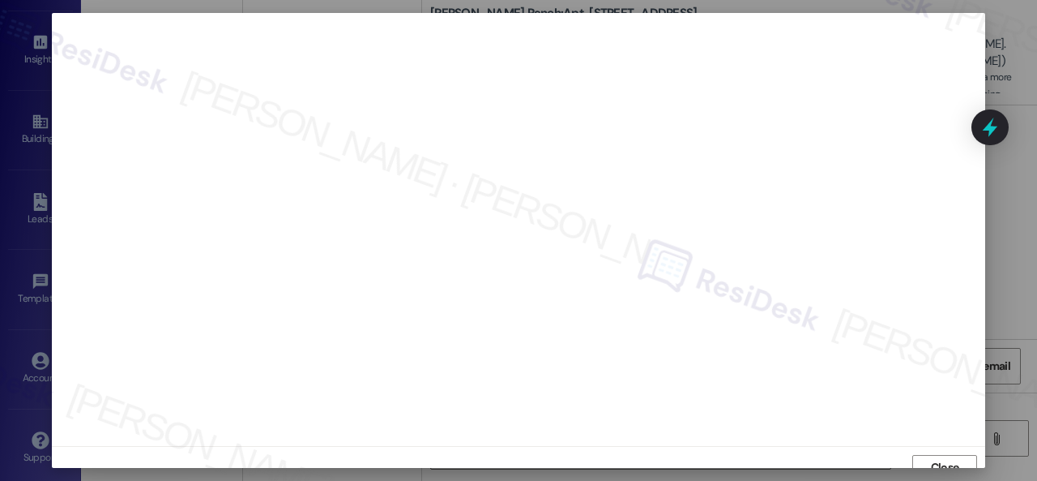
scroll to position [12, 0]
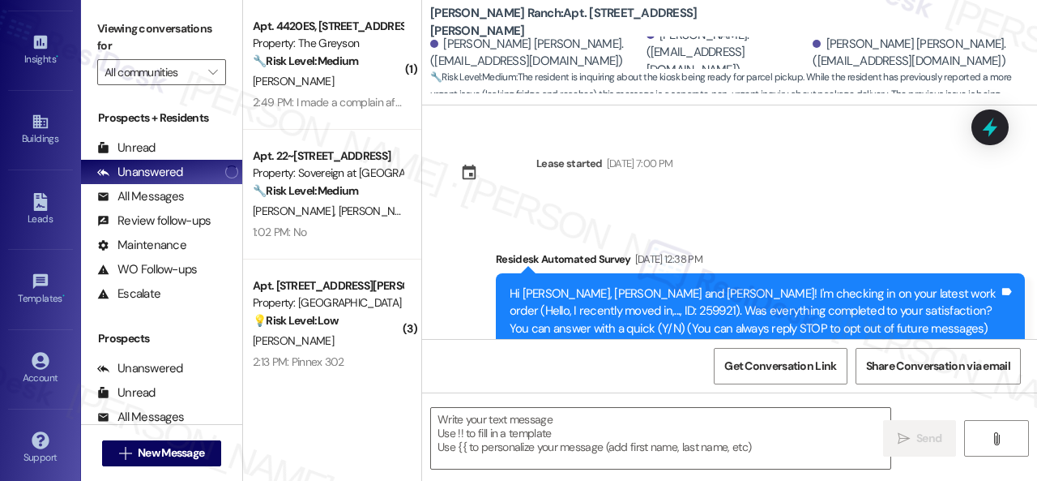
type textarea "Fetching suggested responses. Please feel free to read through the conversation…"
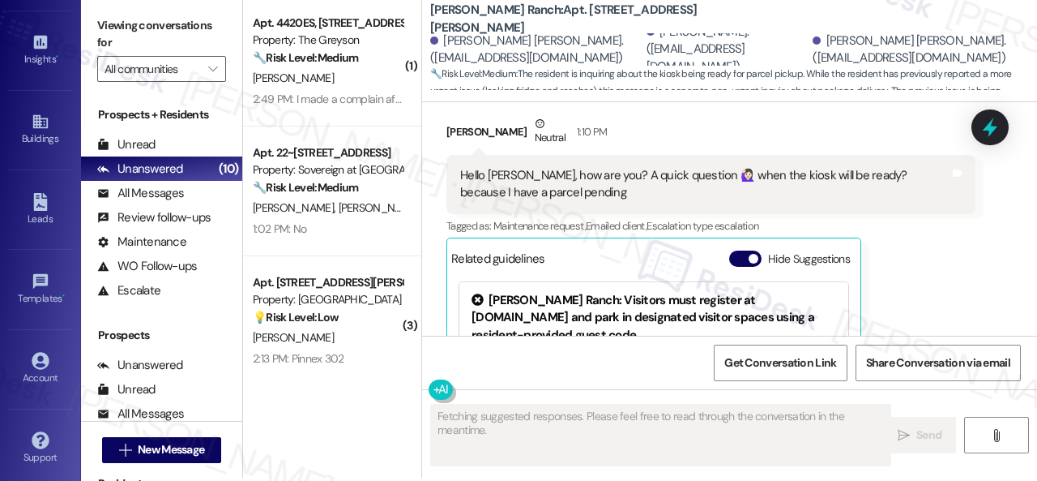
scroll to position [5, 0]
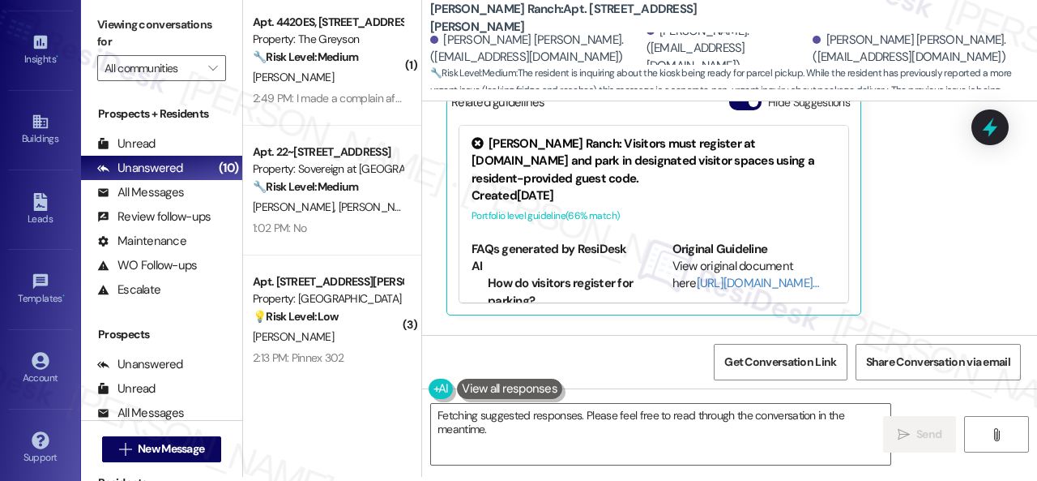
scroll to position [5, 0]
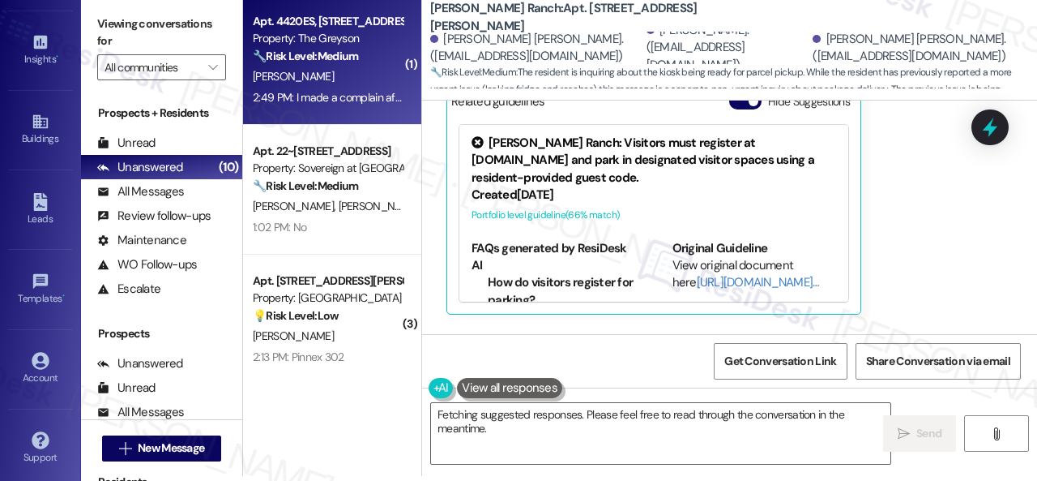
click at [353, 85] on div "[PERSON_NAME]" at bounding box center [327, 76] width 153 height 20
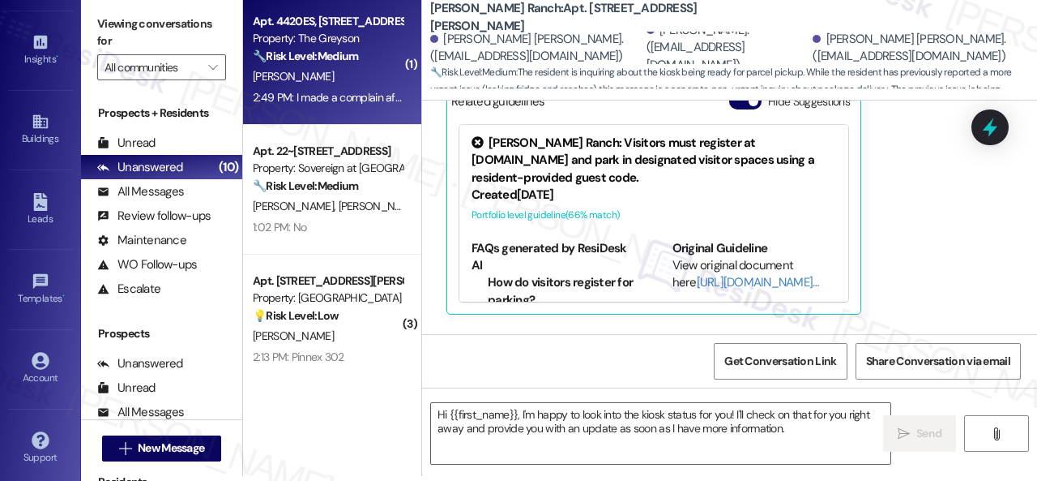
type textarea "Fetching suggested responses. Please feel free to read through the conversation…"
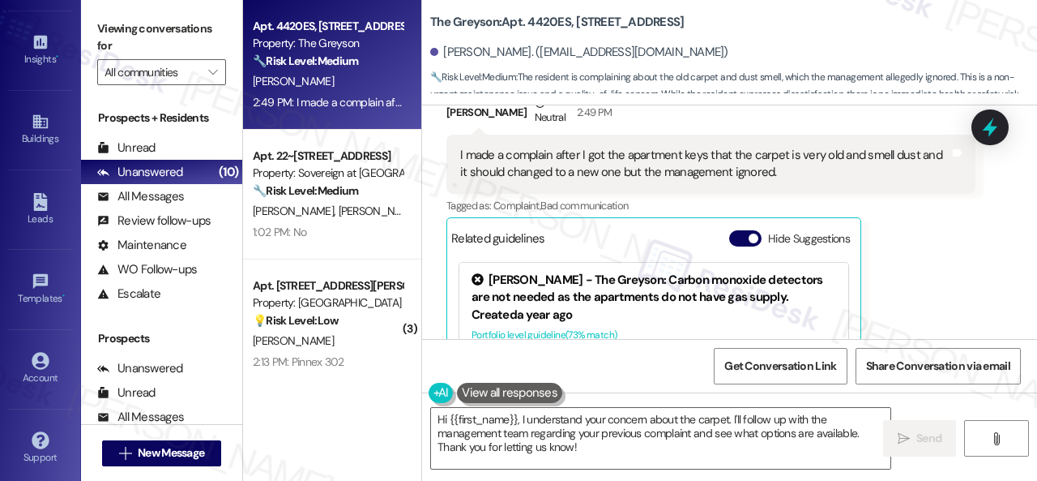
scroll to position [2512, 0]
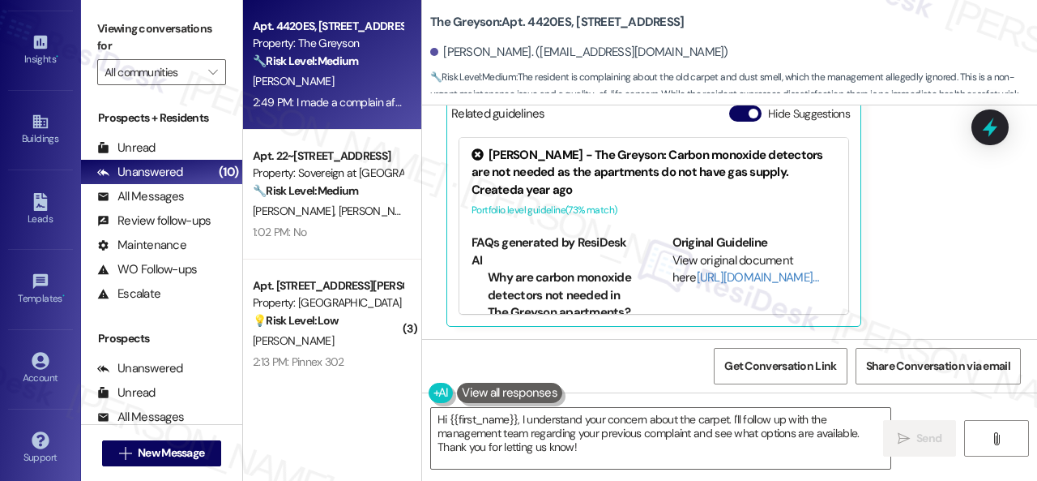
click at [951, 293] on div "Ahmed Moustafa Neutral 2:49 PM I made a complain after I got the apartment keys…" at bounding box center [711, 148] width 529 height 357
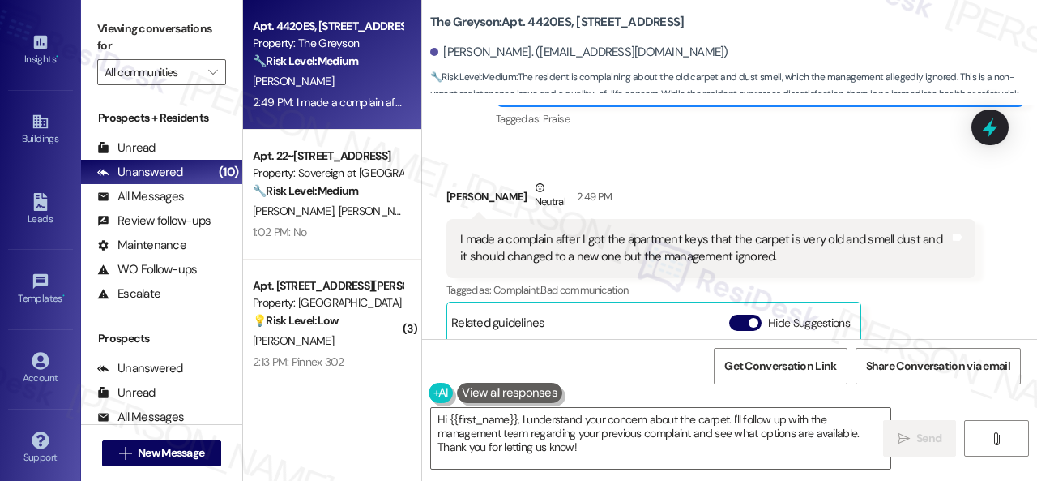
scroll to position [2269, 0]
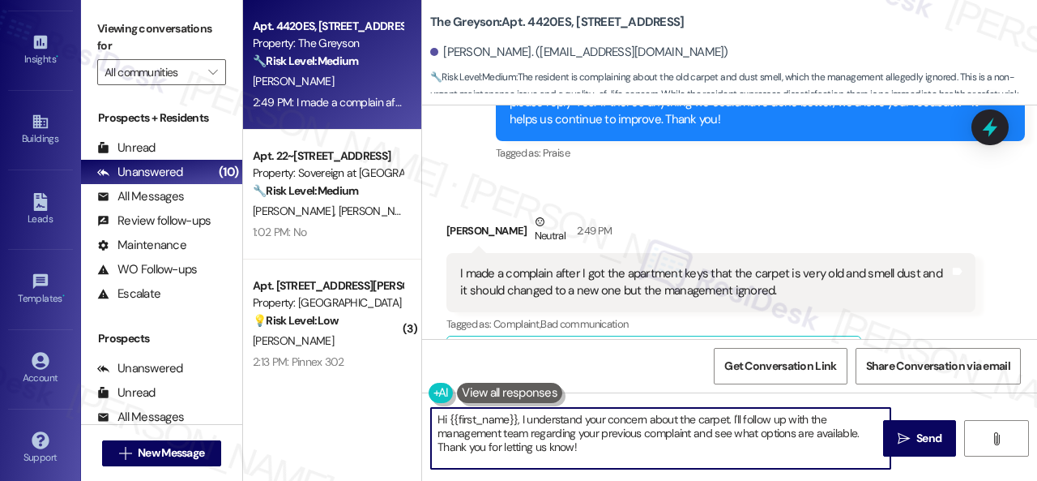
drag, startPoint x: 521, startPoint y: 421, endPoint x: 366, endPoint y: 413, distance: 155.0
click at [366, 413] on div "Apt. 4420ES, 4460 Mountain Laurel Road Property: The Greyson 🔧 Risk Level: Medi…" at bounding box center [640, 240] width 794 height 481
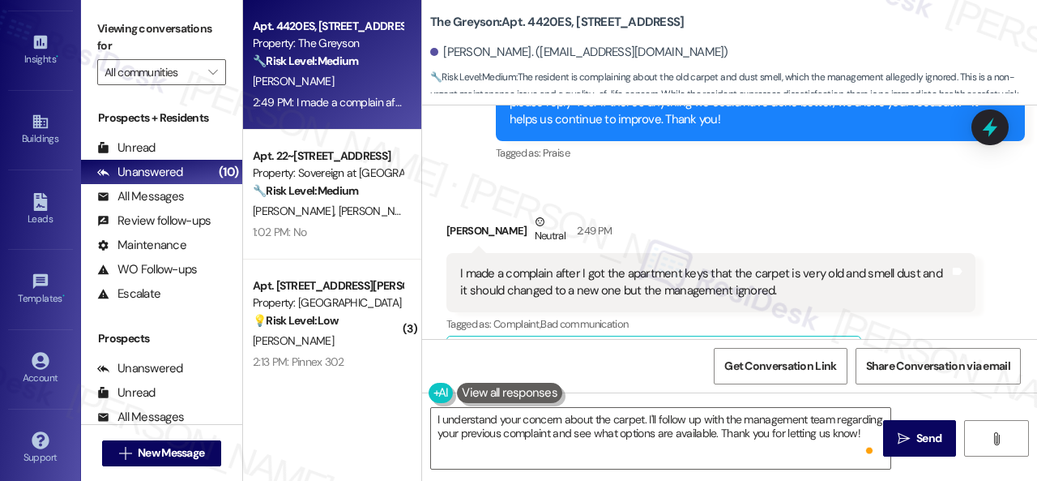
click at [300, 440] on div "Apt. 4420ES, 4460 Mountain Laurel Road Property: The Greyson 🔧 Risk Level: Medi…" at bounding box center [332, 240] width 178 height 481
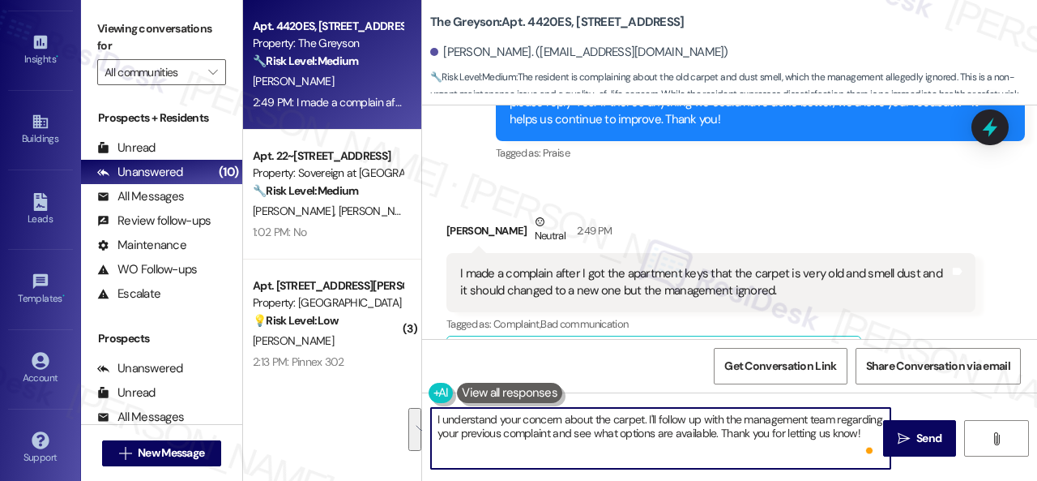
drag, startPoint x: 649, startPoint y: 417, endPoint x: 673, endPoint y: 444, distance: 35.6
click at [671, 444] on textarea "I understand your concern about the carpet. I'll follow up with the management …" at bounding box center [661, 438] width 460 height 61
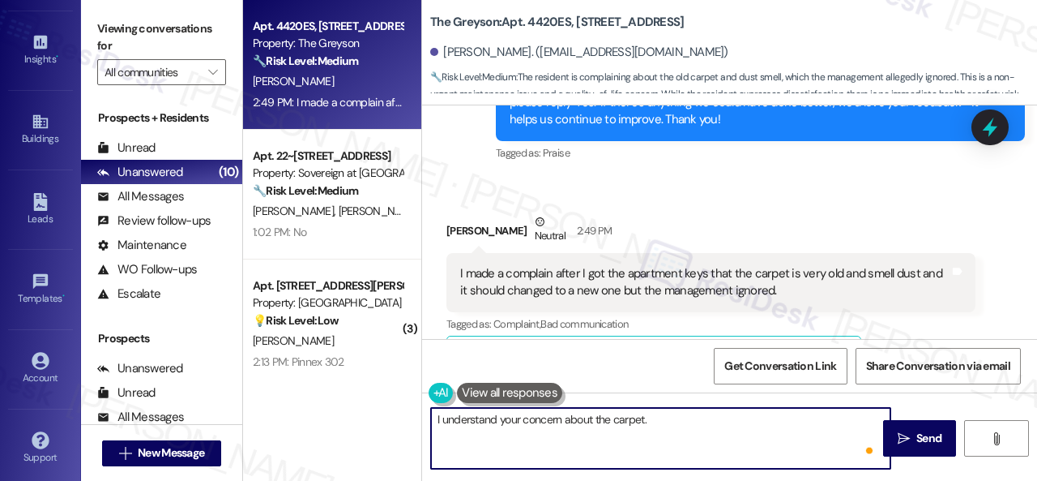
paste textarea "Have you already submitted a new work order?"
click at [797, 417] on textarea "I understand your concern about the carpet. Have you already submitted a new wo…" at bounding box center [661, 438] width 460 height 61
click at [844, 422] on textarea "I understand your concern about the carpet. Have you already submitted a work o…" at bounding box center [661, 438] width 460 height 61
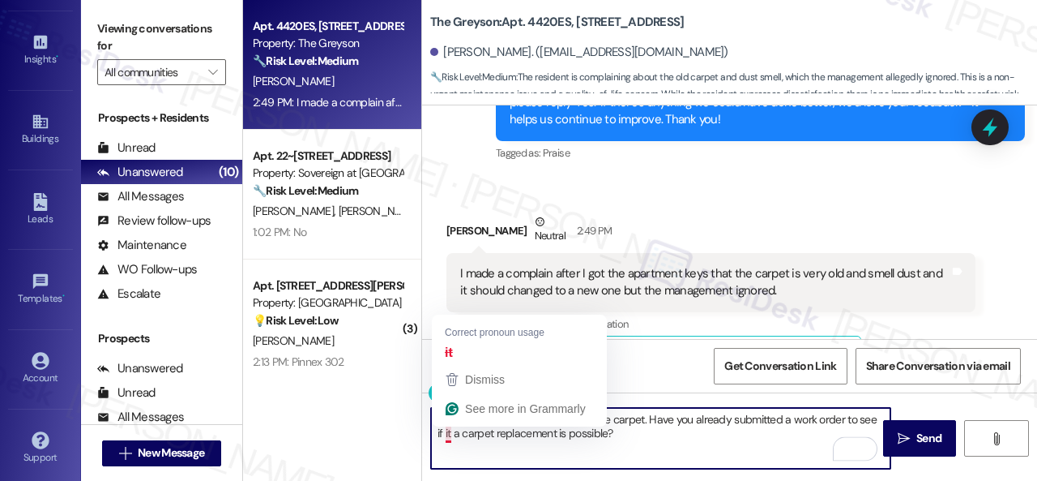
click at [446, 437] on textarea "I understand your concern about the carpet. Have you already submitted a work o…" at bounding box center [661, 438] width 460 height 61
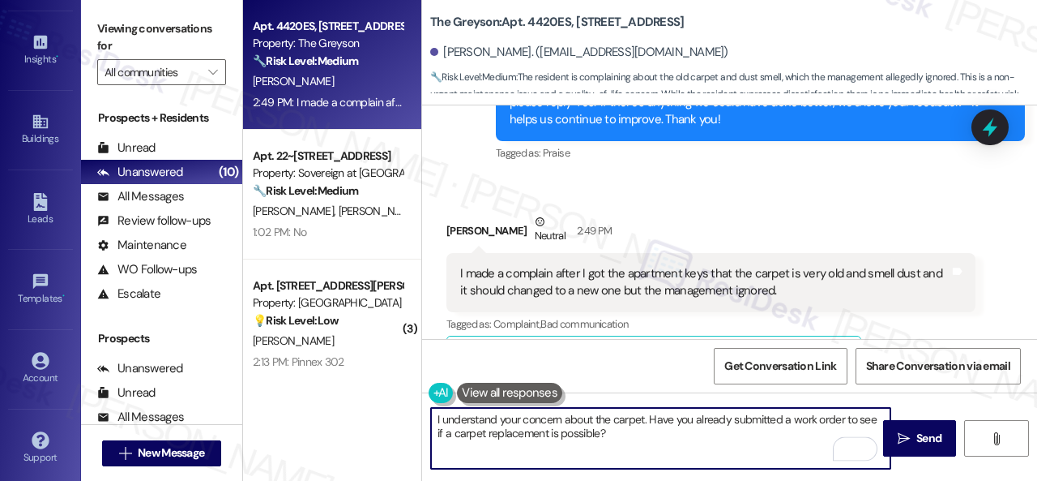
click at [651, 434] on textarea "I understand your concern about the carpet. Have you already submitted a work o…" at bounding box center [661, 438] width 460 height 61
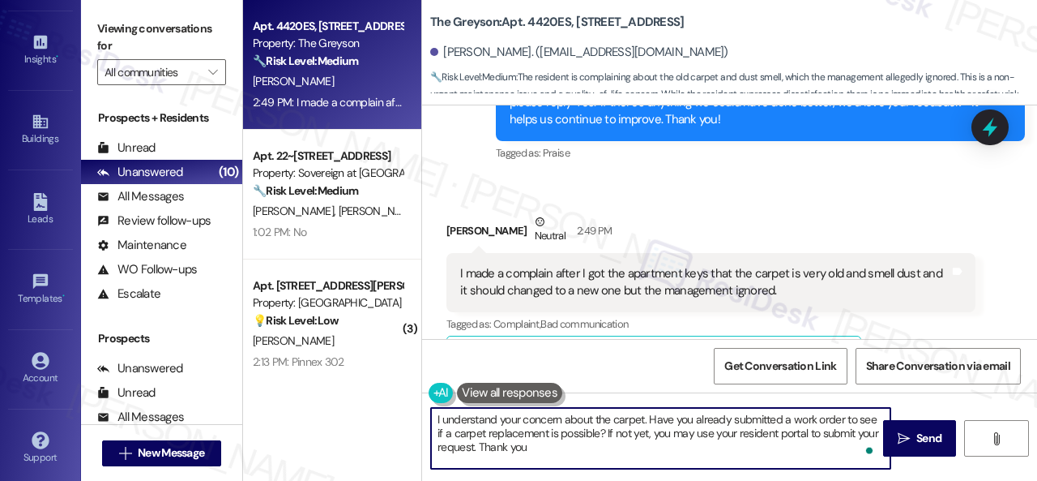
type textarea "I understand your concern about the carpet. Have you already submitted a work o…"
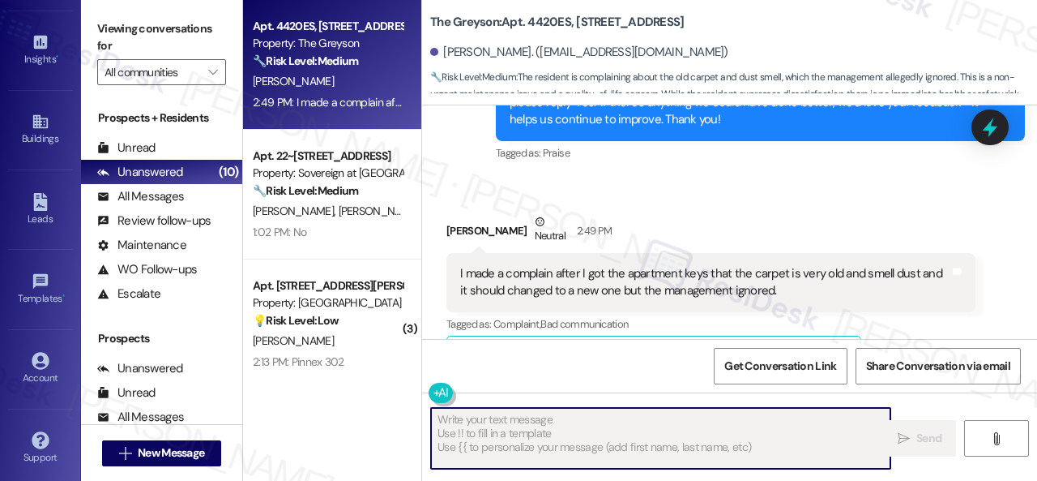
type textarea "Fetching suggested responses. Please feel free to read through the conversation…"
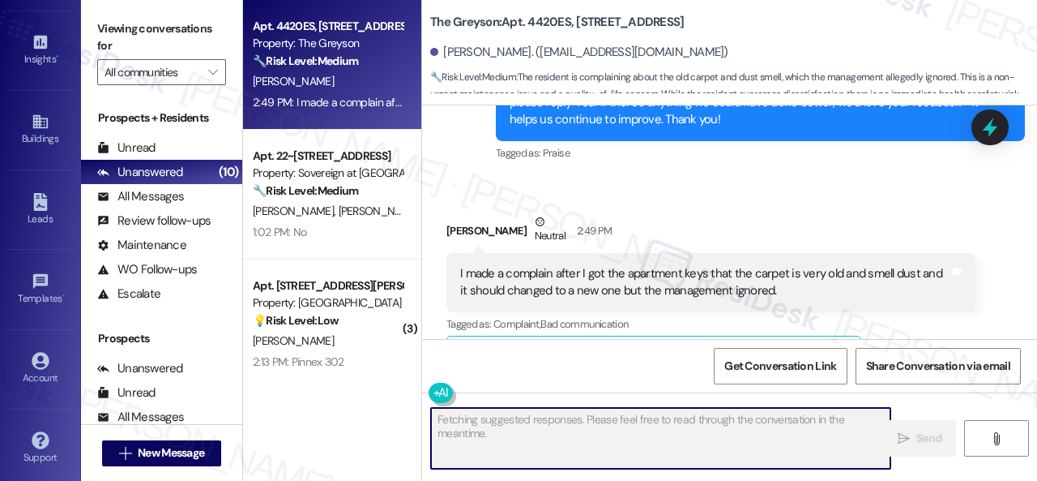
scroll to position [2511, 0]
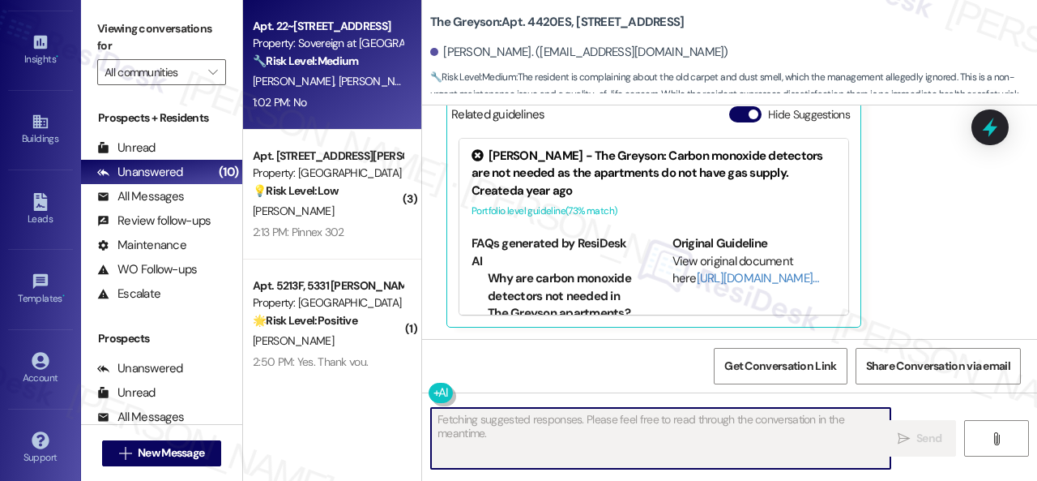
click at [381, 95] on div "1:02 PM: No 1:02 PM: No" at bounding box center [327, 102] width 153 height 20
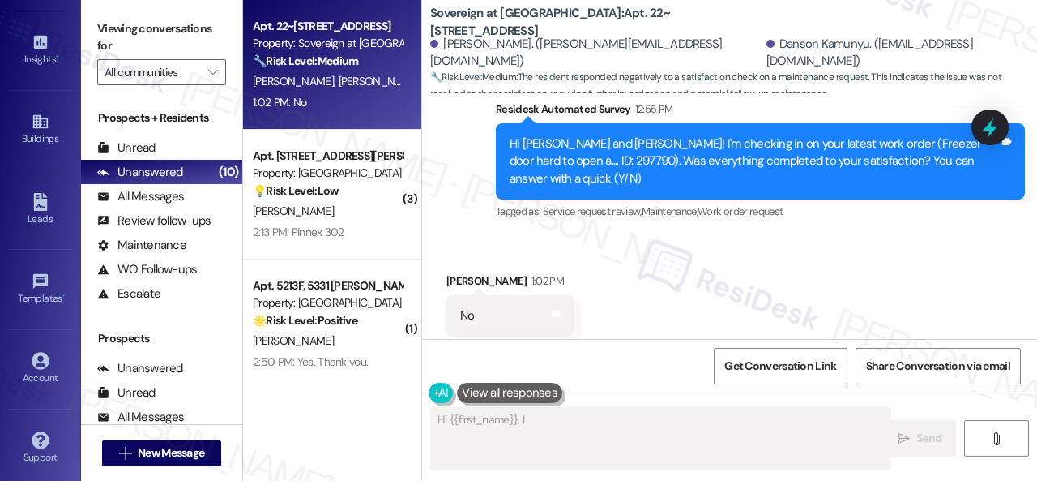
scroll to position [2443, 0]
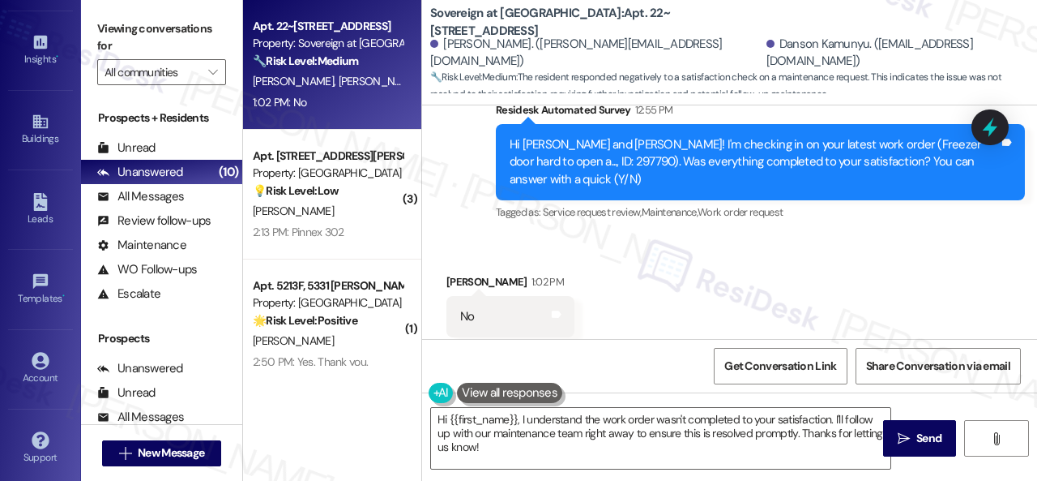
click at [442, 237] on div "Received via SMS Pamela Thairu 1:02 PM No Tags and notes Tagged as: Negative re…" at bounding box center [729, 305] width 615 height 137
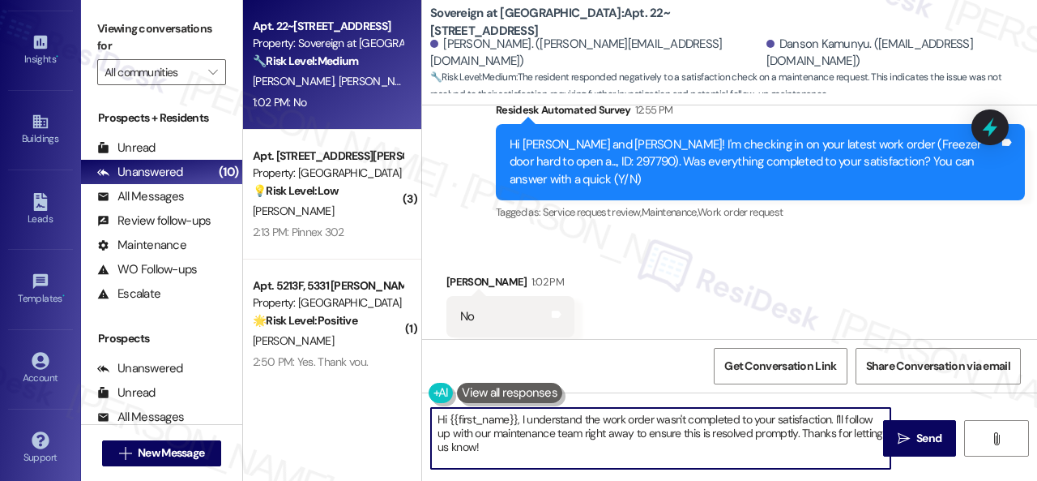
drag, startPoint x: 521, startPoint y: 450, endPoint x: 365, endPoint y: 385, distance: 169.3
click at [365, 385] on div "Apt. 22~201, 13310 Melrose Lane Property: Sovereign at Overland Park 🔧 Risk Lev…" at bounding box center [640, 240] width 794 height 481
paste textarea "I'm sorry that the work order wasn't completed to your satisfaction. Can you pl…"
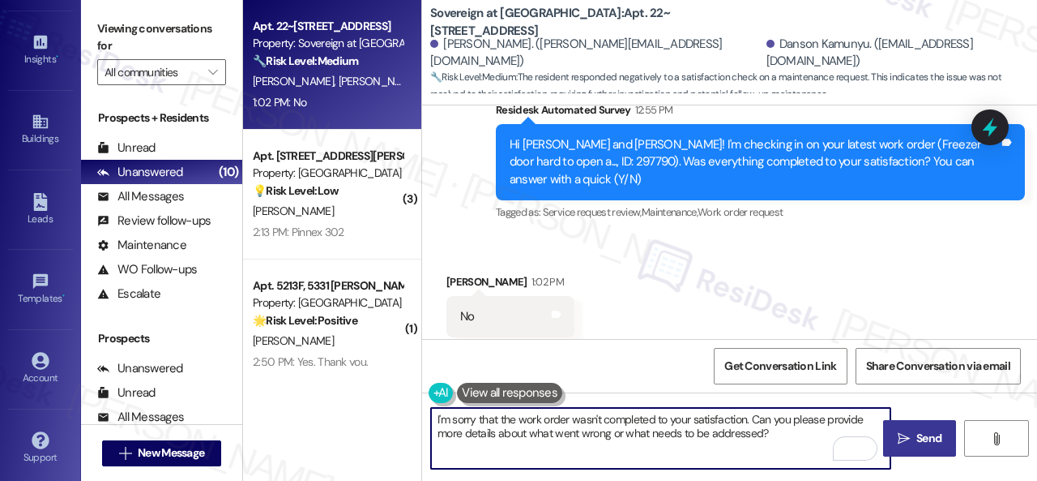
type textarea "I'm sorry that the work order wasn't completed to your satisfaction. Can you pl…"
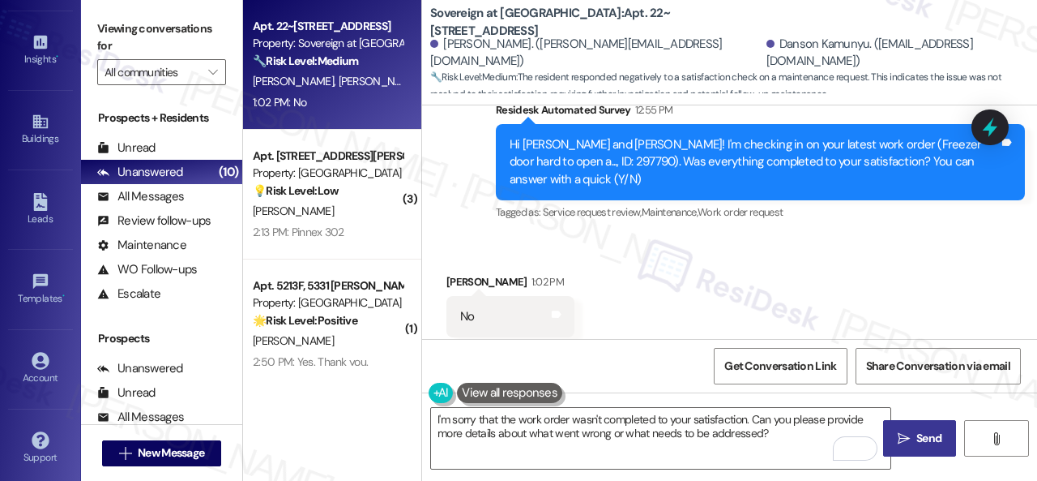
click at [934, 446] on span "Send" at bounding box center [929, 438] width 25 height 17
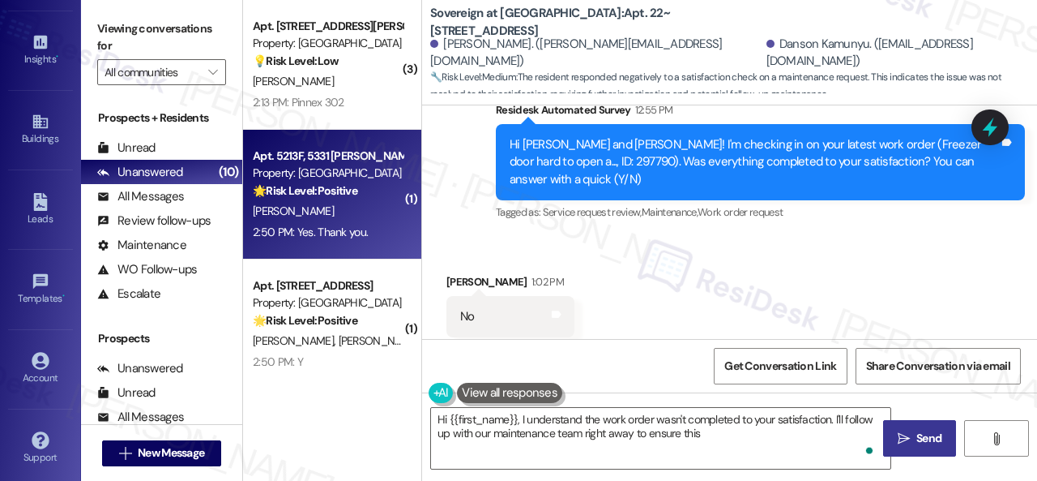
type textarea "Hi {{first_name}}, I understand the work order wasn't completed to your satisfa…"
click at [341, 233] on div "2:50 PM: Yes. Thank you. 2:50 PM: Yes. Thank you." at bounding box center [310, 231] width 115 height 15
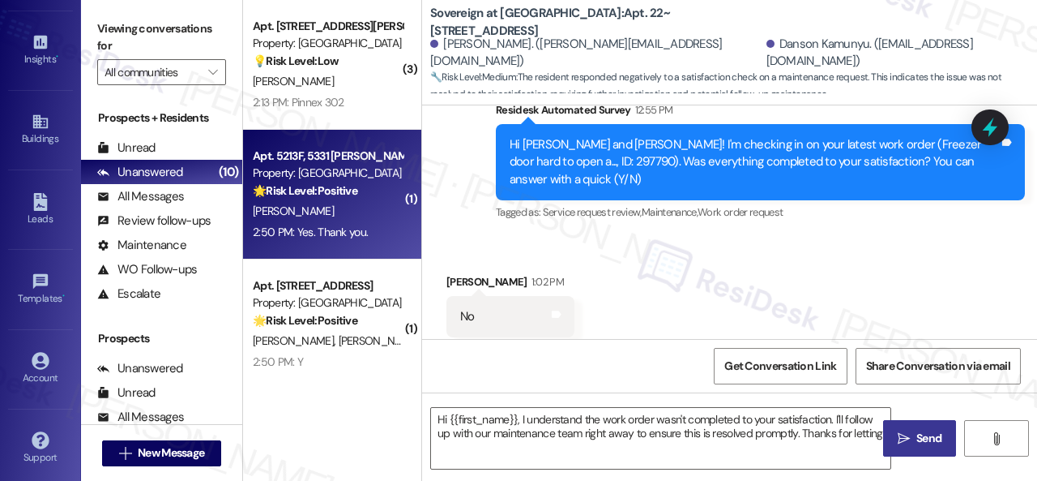
type textarea "Hi {{first_name}}, I understand the work order wasn't completed to your satisfa…"
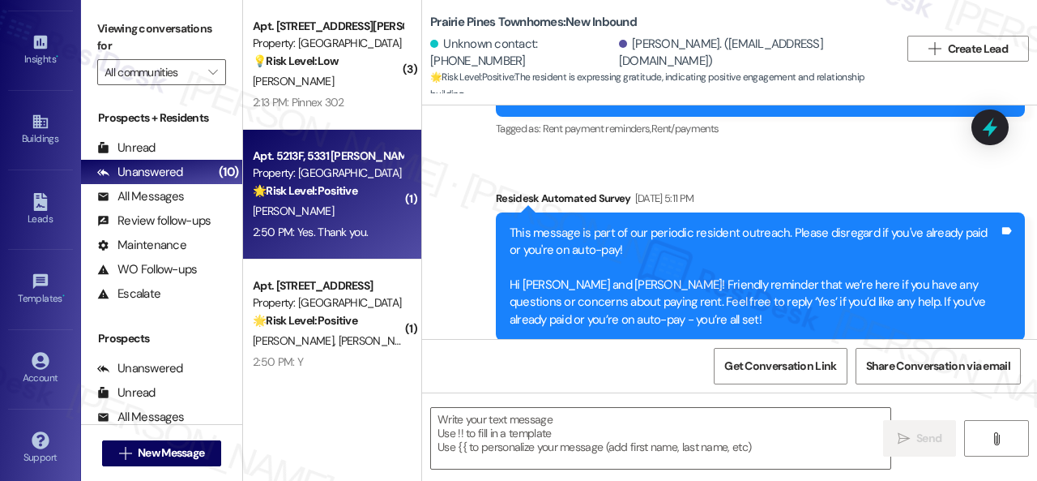
type textarea "Fetching suggested responses. Please feel free to read through the conversation…"
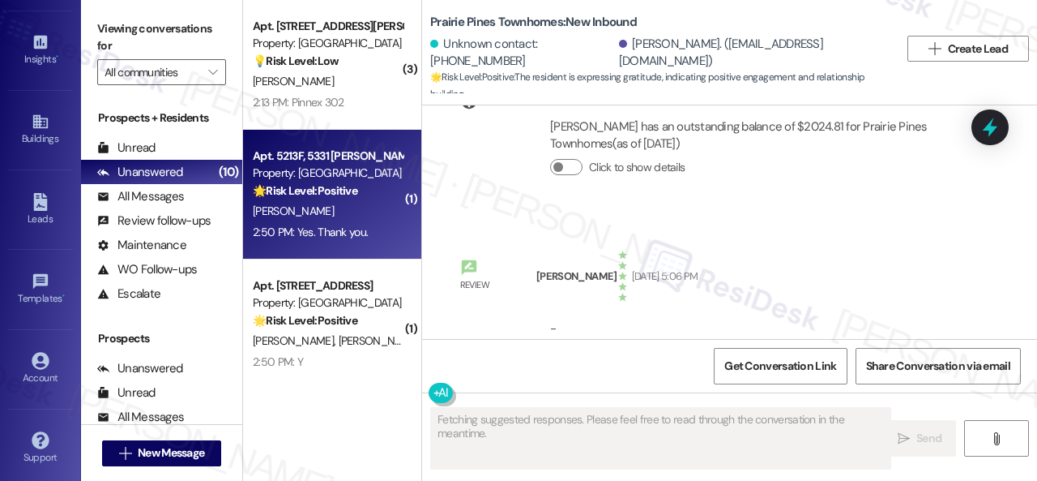
scroll to position [2621, 0]
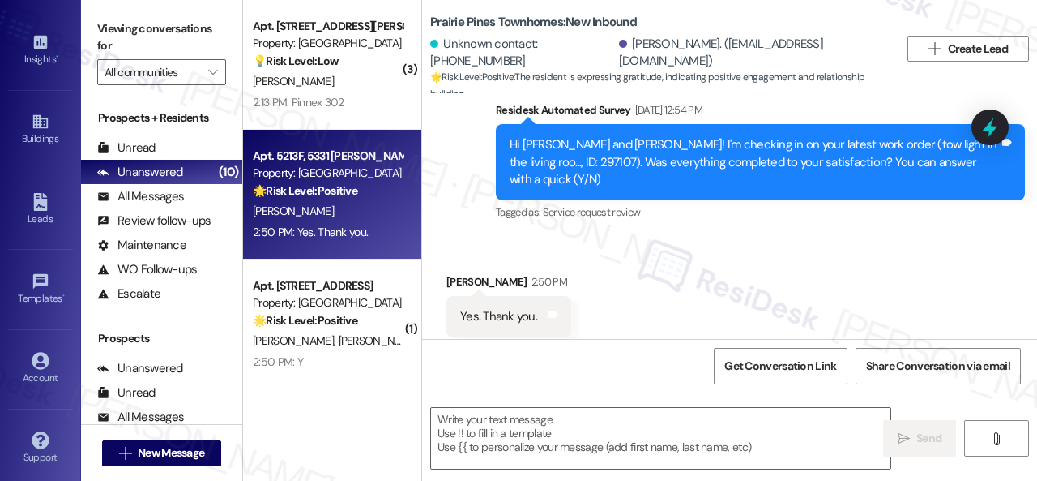
drag, startPoint x: 471, startPoint y: 161, endPoint x: 474, endPoint y: 200, distance: 39.0
click at [471, 161] on div "Survey, sent via SMS Residesk Automated Survey Sep 12, 2025 at 12:54 PM Hi Phil…" at bounding box center [729, 151] width 615 height 172
click at [467, 415] on textarea at bounding box center [661, 438] width 460 height 61
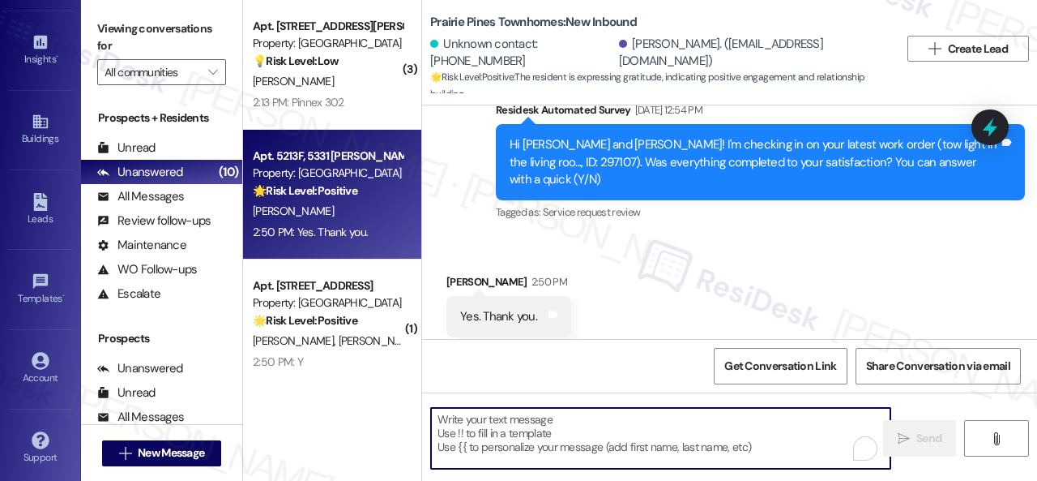
paste textarea "We’re happy to know everything’s all set! If your stay at {{property}} met your…"
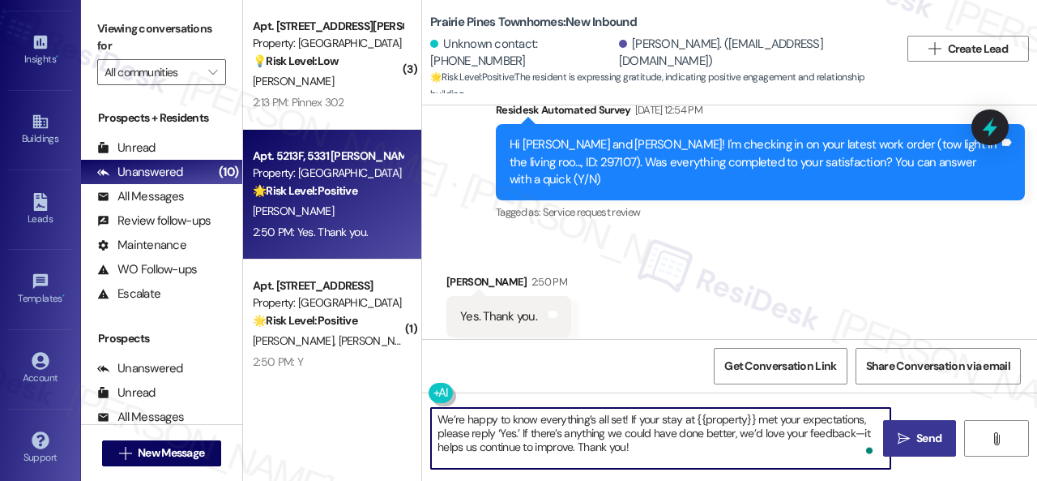
type textarea "We’re happy to know everything’s all set! If your stay at {{property}} met your…"
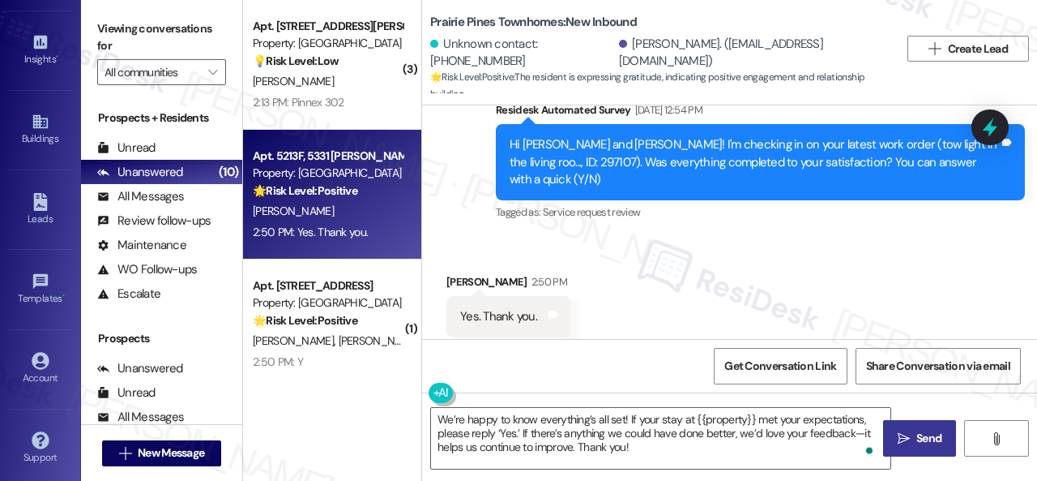
click at [903, 442] on icon "" at bounding box center [904, 438] width 12 height 13
click at [901, 434] on icon "" at bounding box center [904, 438] width 12 height 13
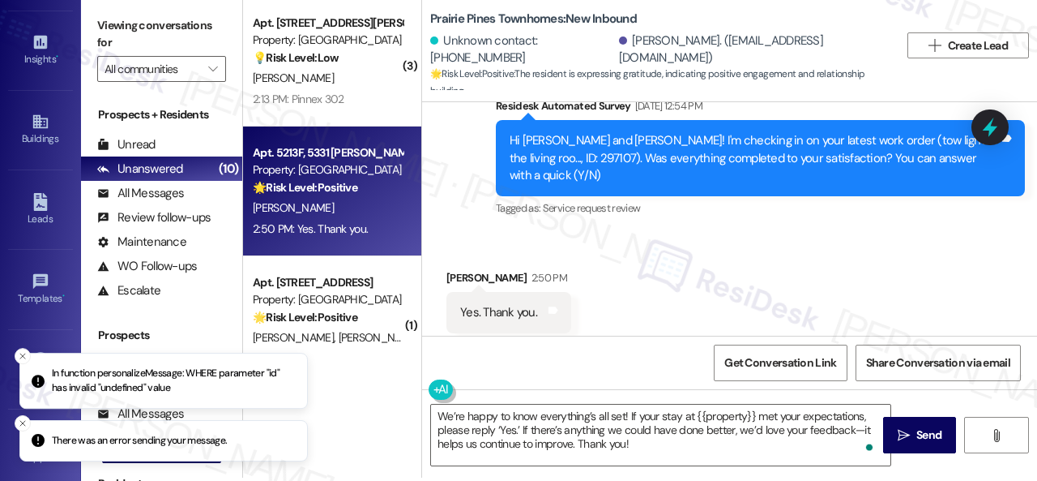
scroll to position [5, 0]
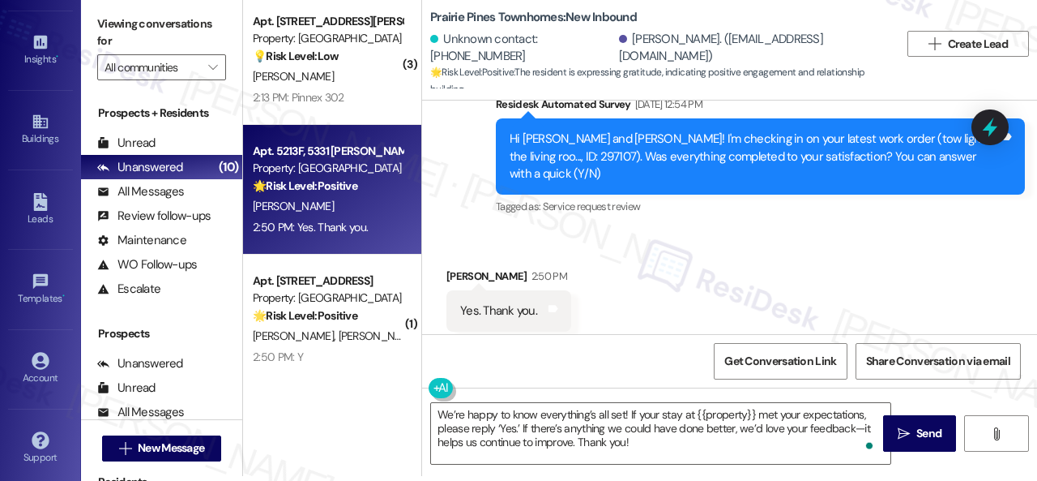
click at [742, 231] on div "Received via SMS Katherine Carrell 2:50 PM Yes. Thank you. Tags and notes Tagge…" at bounding box center [729, 299] width 615 height 137
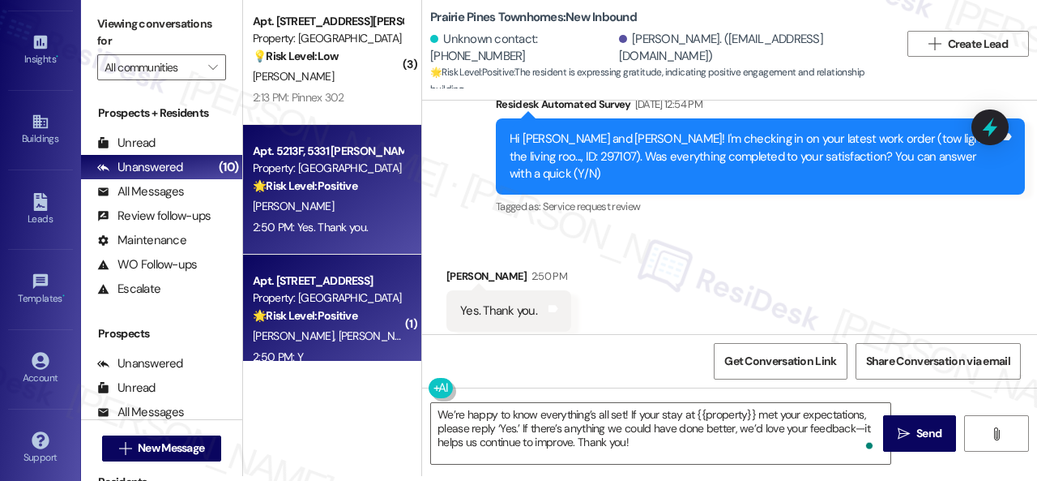
click at [384, 358] on div "2:50 PM: Y 2:50 PM: Y" at bounding box center [327, 357] width 153 height 20
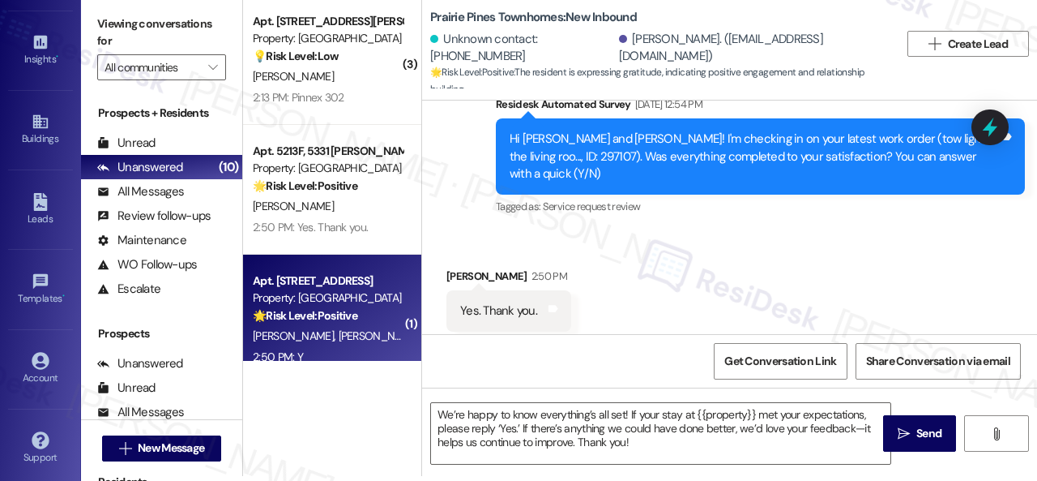
type textarea "Fetching suggested responses. Please feel free to read through the conversation…"
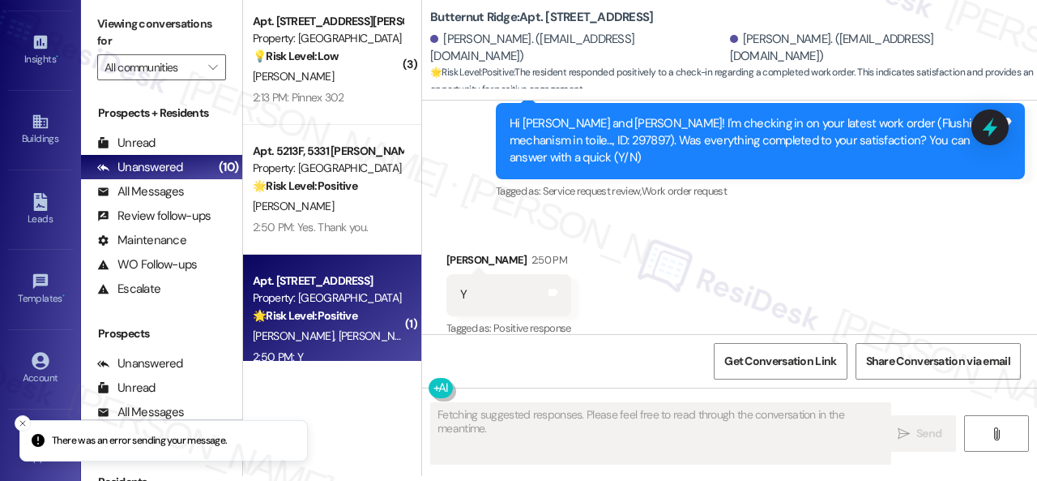
scroll to position [0, 0]
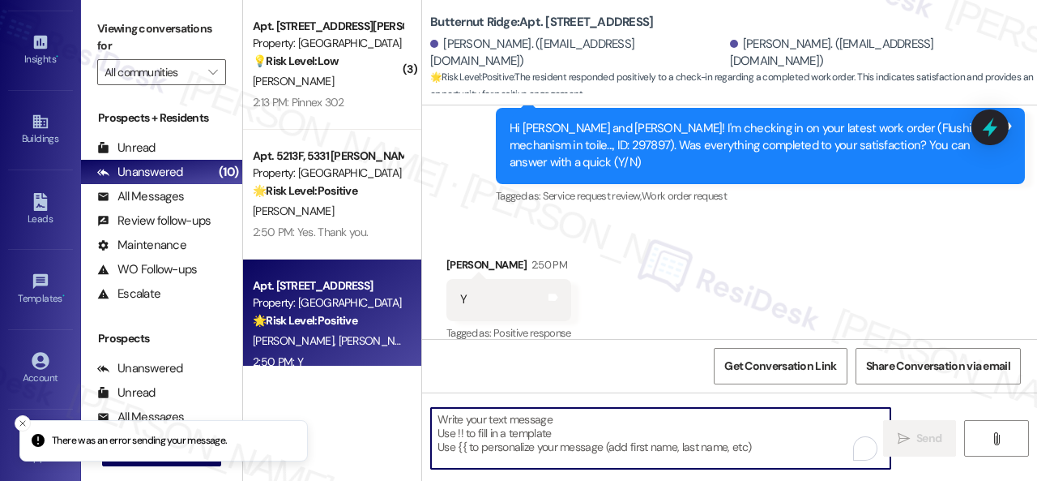
click at [498, 430] on textarea "To enrich screen reader interactions, please activate Accessibility in Grammarl…" at bounding box center [661, 438] width 460 height 61
paste textarea "We’re happy to know everything’s all set! If your stay at {{property}} met your…"
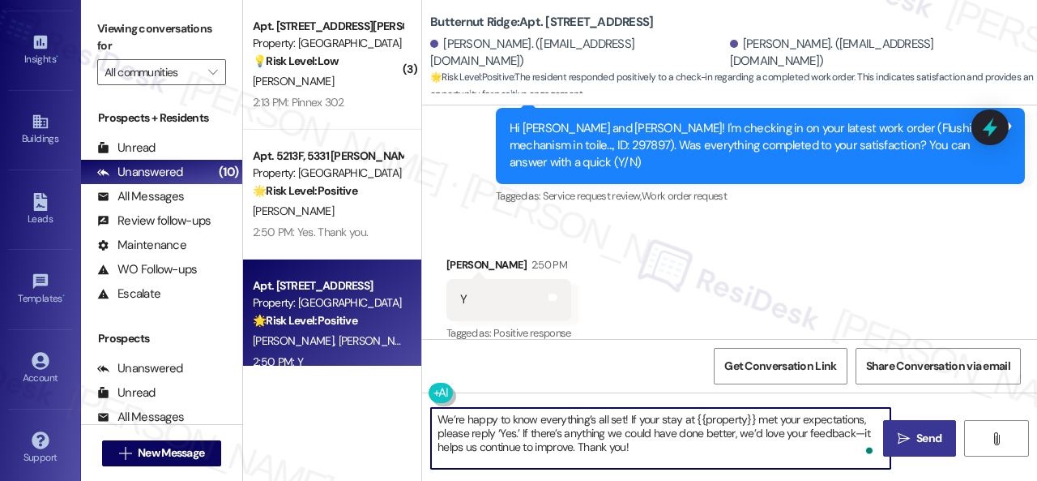
type textarea "We’re happy to know everything’s all set! If your stay at {{property}} met your…"
click at [921, 438] on span "Send" at bounding box center [929, 438] width 25 height 17
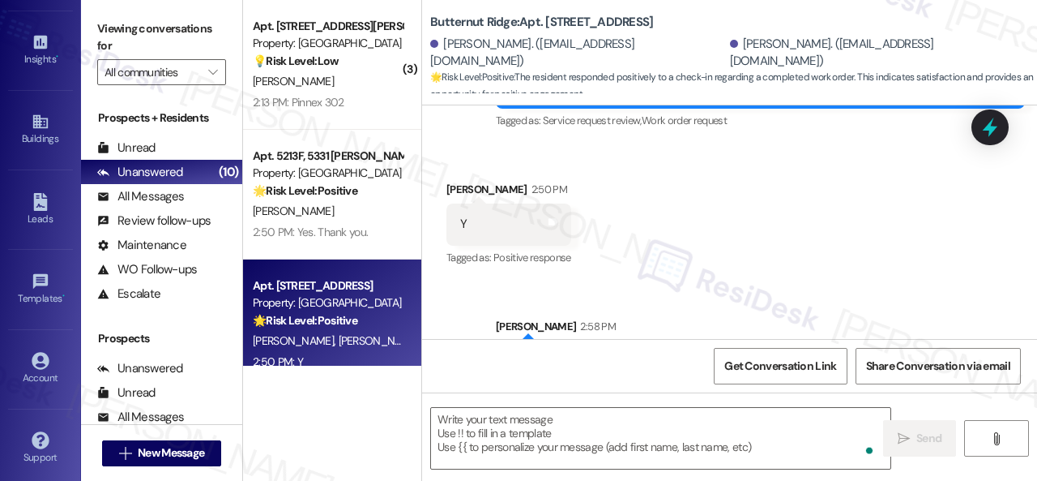
scroll to position [652, 0]
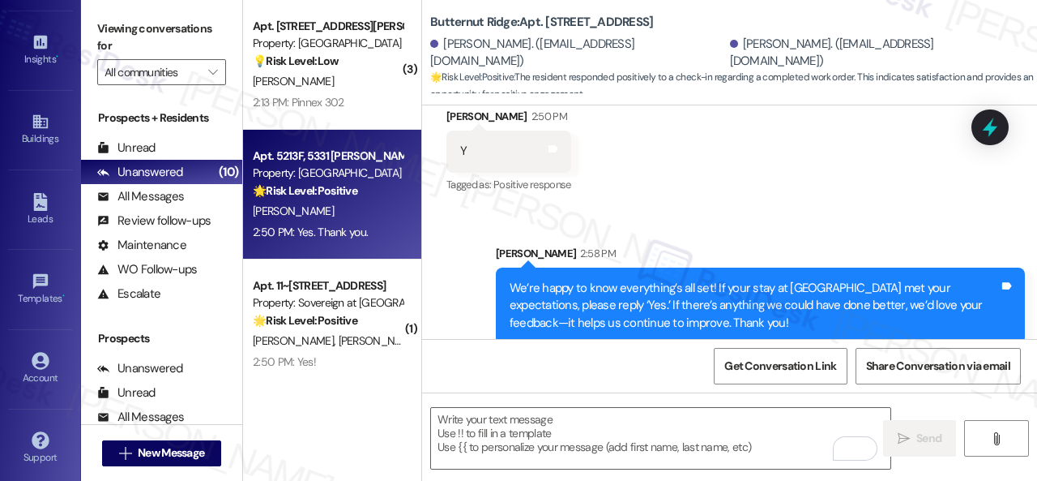
click at [343, 233] on div "2:50 PM: Yes. Thank you. 2:50 PM: Yes. Thank you." at bounding box center [310, 231] width 115 height 15
type textarea "Fetching suggested responses. Please feel free to read through the conversation…"
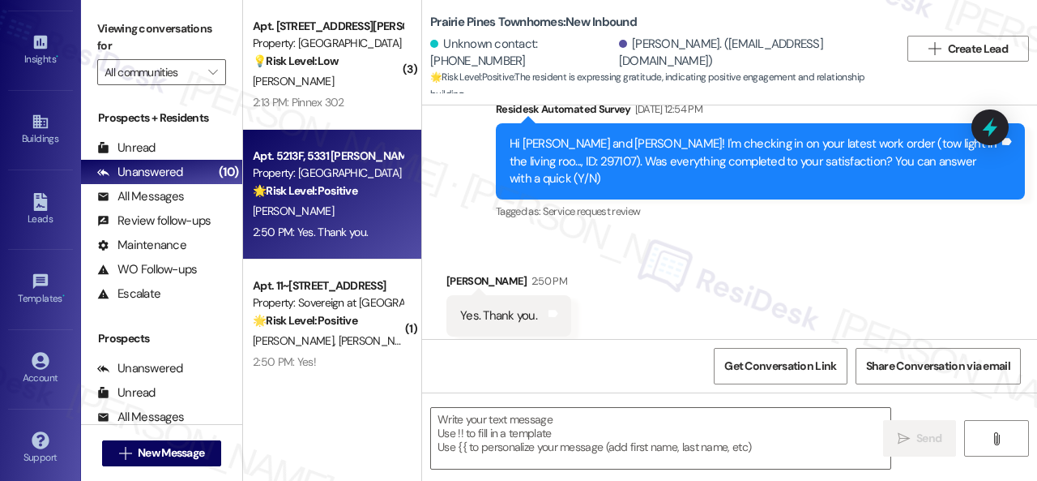
scroll to position [5, 0]
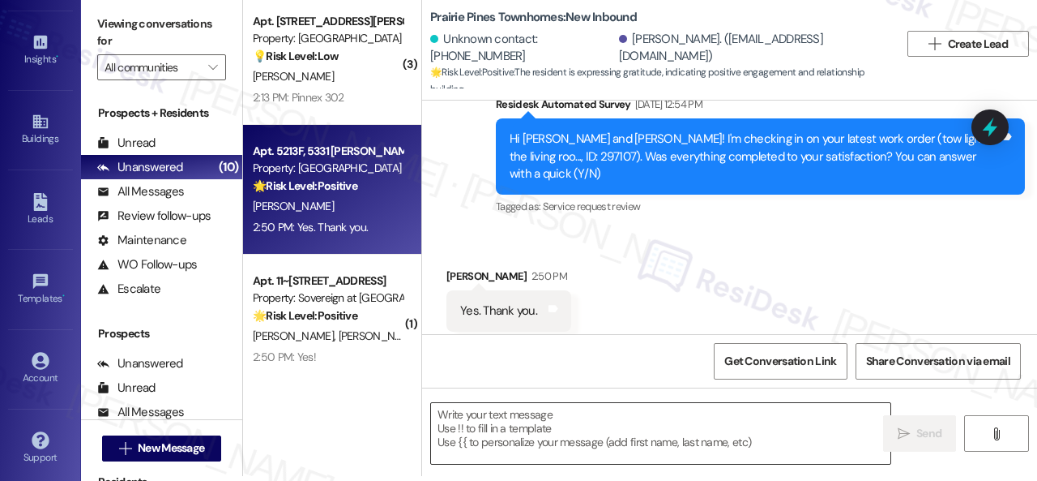
click at [481, 425] on textarea at bounding box center [661, 433] width 460 height 61
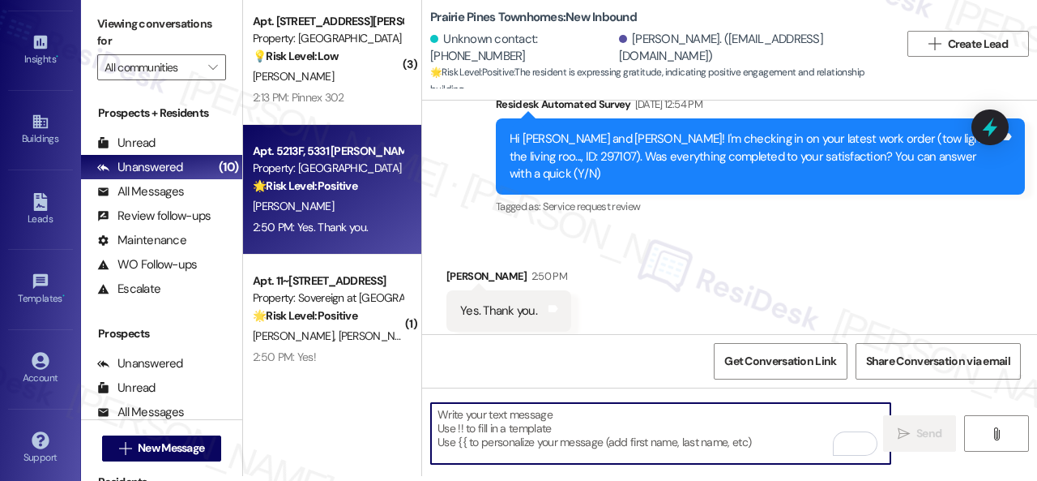
paste textarea "We’re happy to know everything’s all set! If your stay at {{property}} met your…"
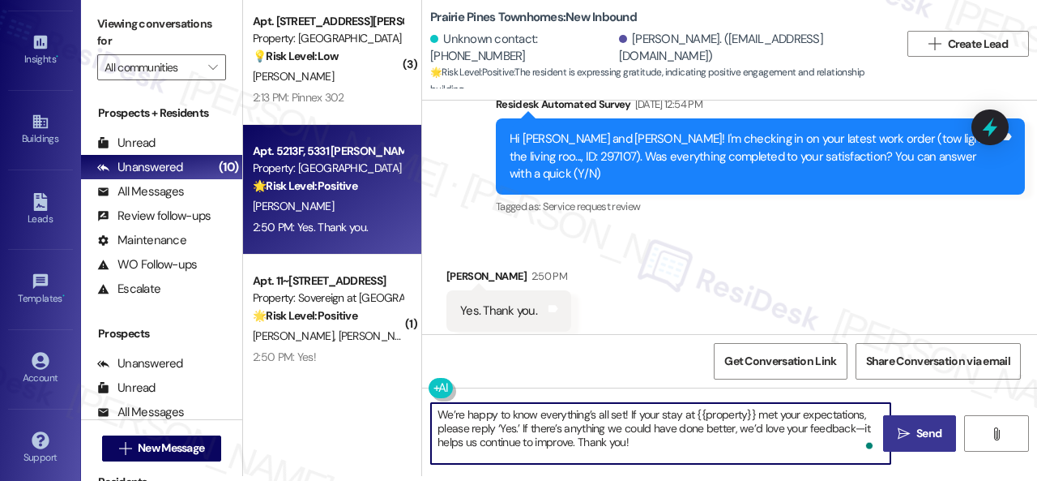
type textarea "We’re happy to know everything’s all set! If your stay at {{property}} met your…"
click at [944, 430] on button " Send" at bounding box center [919, 433] width 73 height 36
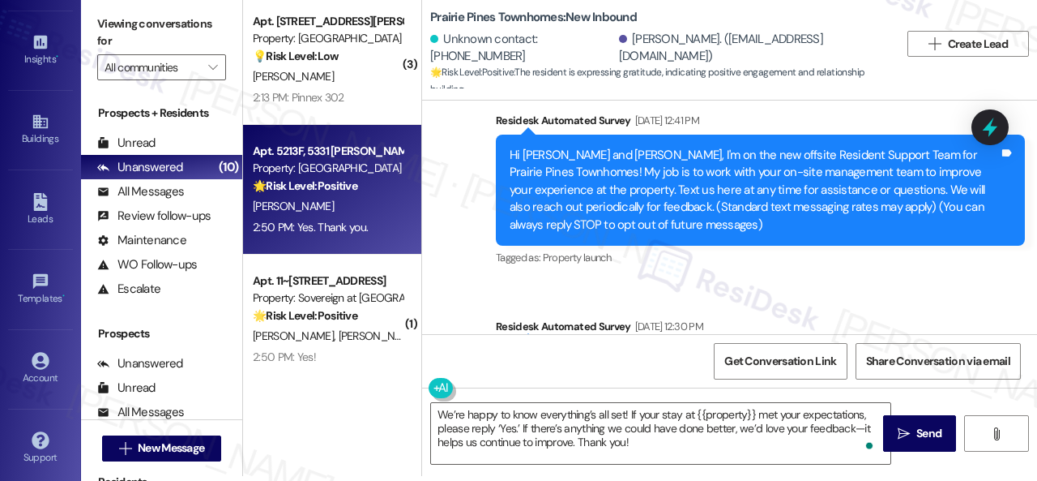
scroll to position [28, 0]
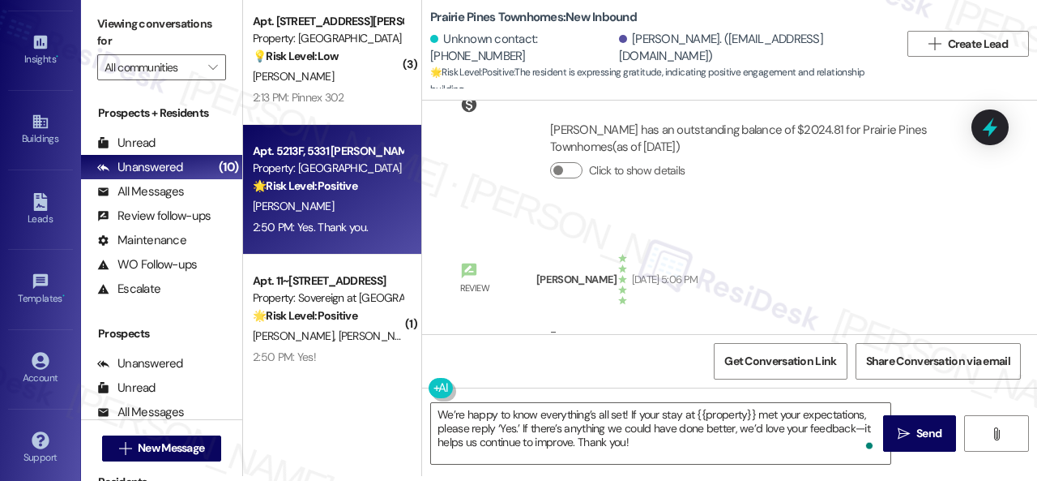
scroll to position [2622, 0]
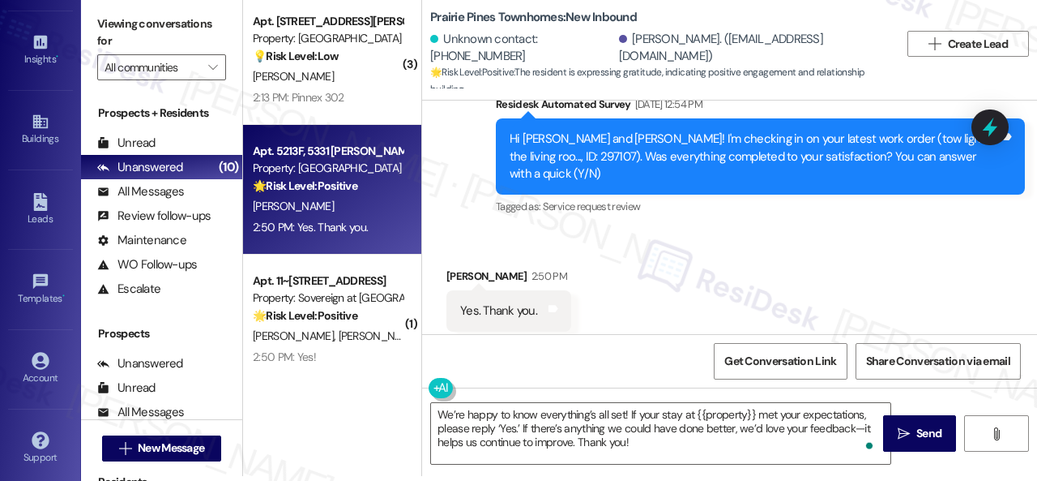
click at [288, 364] on div "( 3 ) Apt. 302, 931 Fletcher Avenue Property: Pinnex North Square 💡 Risk Level:…" at bounding box center [332, 235] width 178 height 481
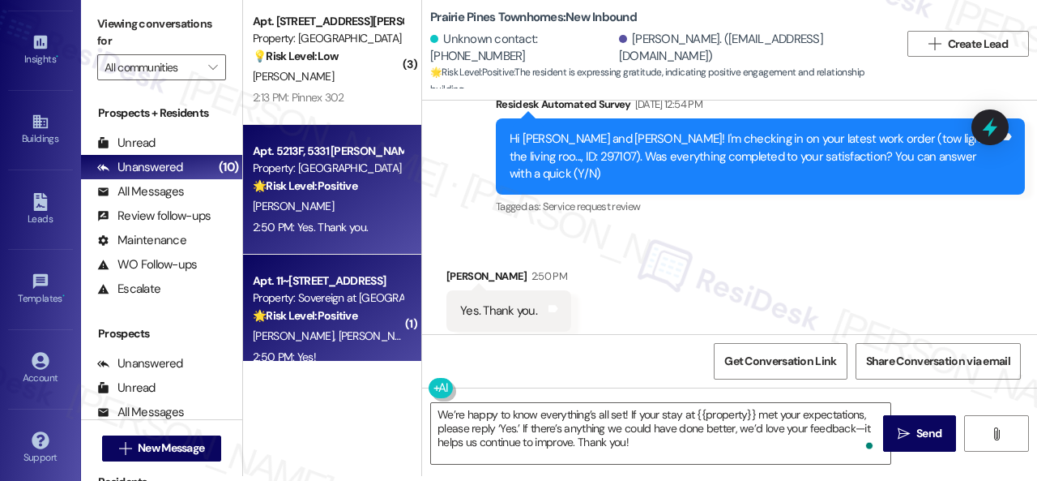
click at [372, 340] on div "J. West S. West" at bounding box center [327, 336] width 153 height 20
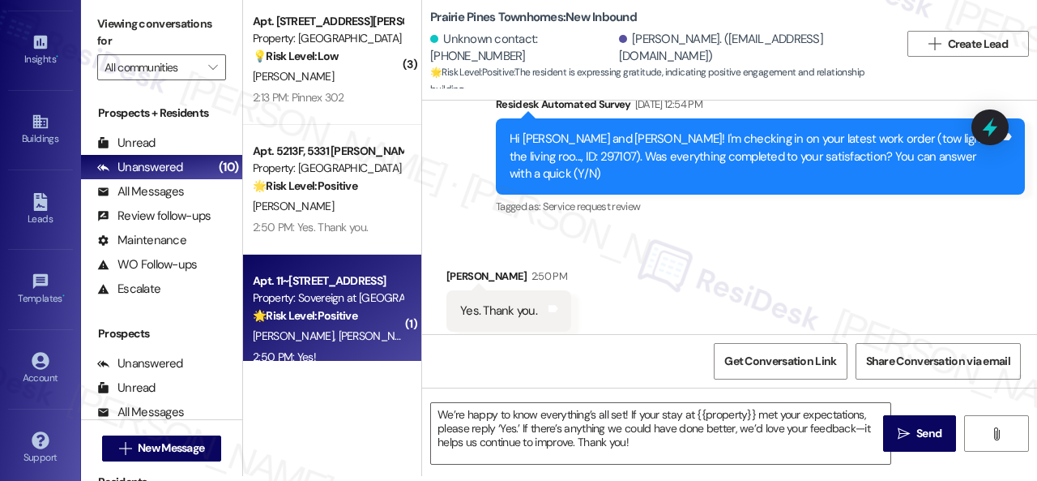
type textarea "Fetching suggested responses. Please feel free to read through the conversation…"
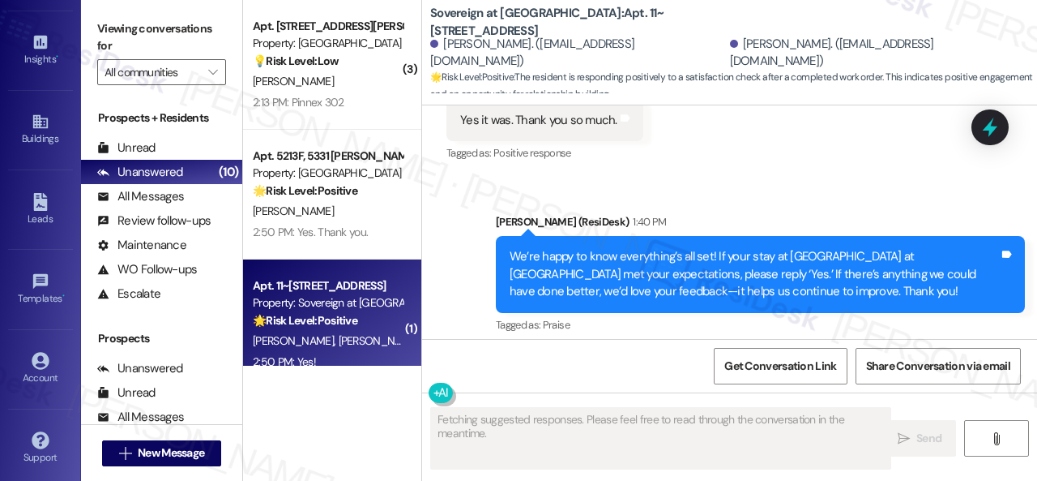
scroll to position [6761, 0]
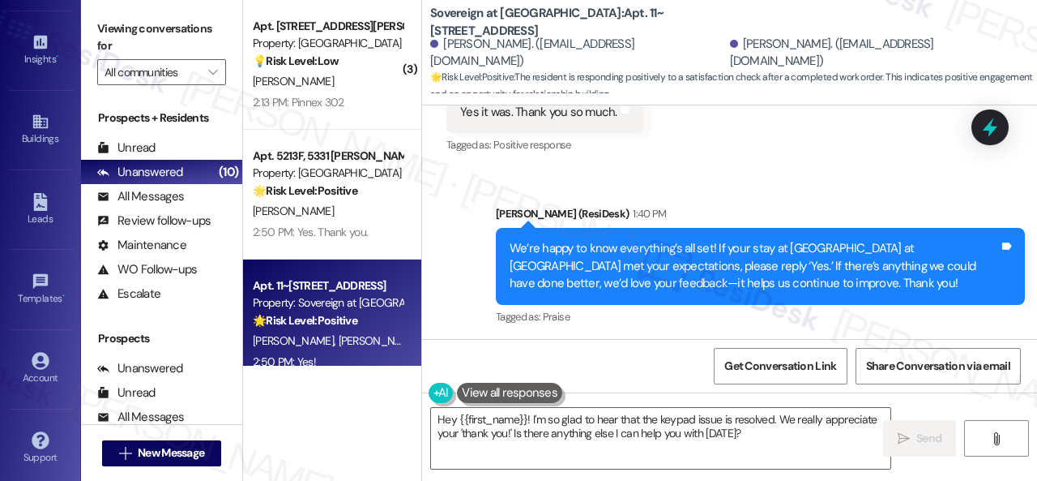
click at [480, 340] on div "Received via SMS John West 2:50 PM Yes! Tags and notes Tagged as: Positive resp…" at bounding box center [729, 408] width 615 height 137
click at [459, 430] on textarea "Hey {{first_name}}! I'm so glad to hear that the keypad issue is resolved. We r…" at bounding box center [661, 438] width 460 height 61
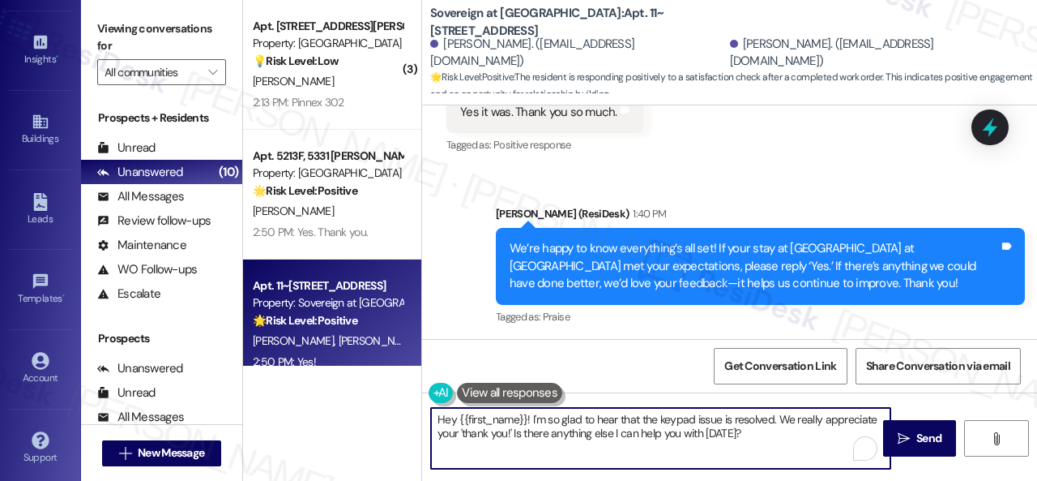
paste textarea "I'm glad you are satisfied with your home. Have you written a review for us bef…"
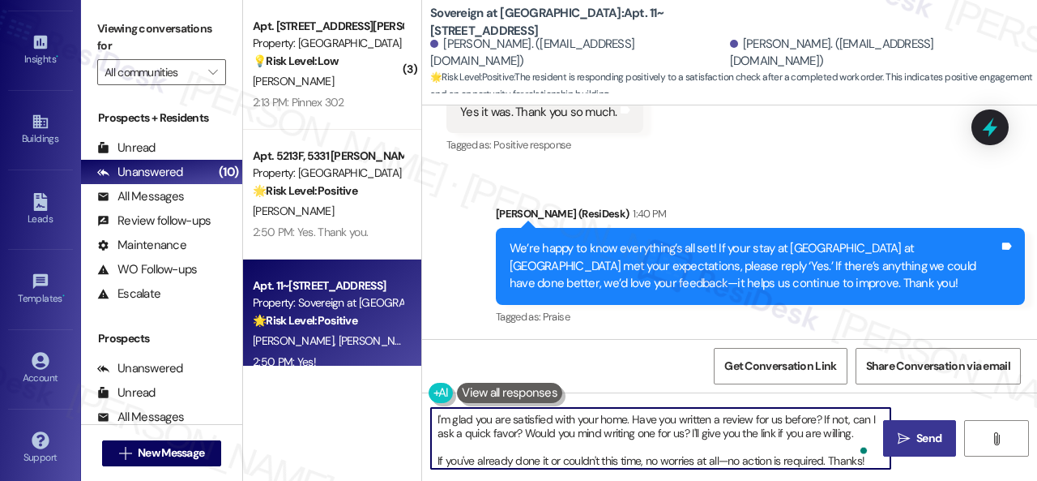
type textarea "I'm glad you are satisfied with your home. Have you written a review for us bef…"
click at [907, 438] on span " Send" at bounding box center [920, 438] width 51 height 17
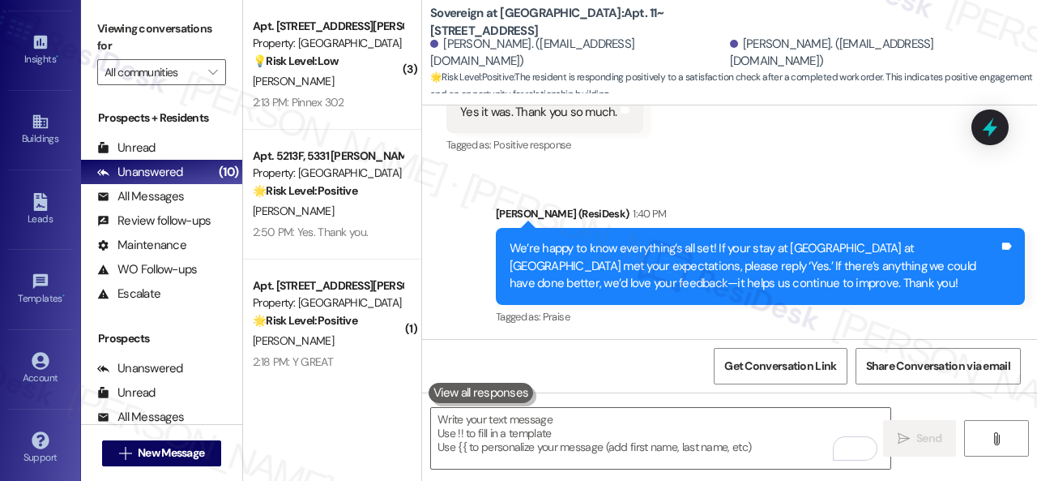
click at [444, 169] on div "Sent via SMS Sarah (ResiDesk) 1:40 PM We’re happy to know everything’s all set!…" at bounding box center [729, 255] width 615 height 172
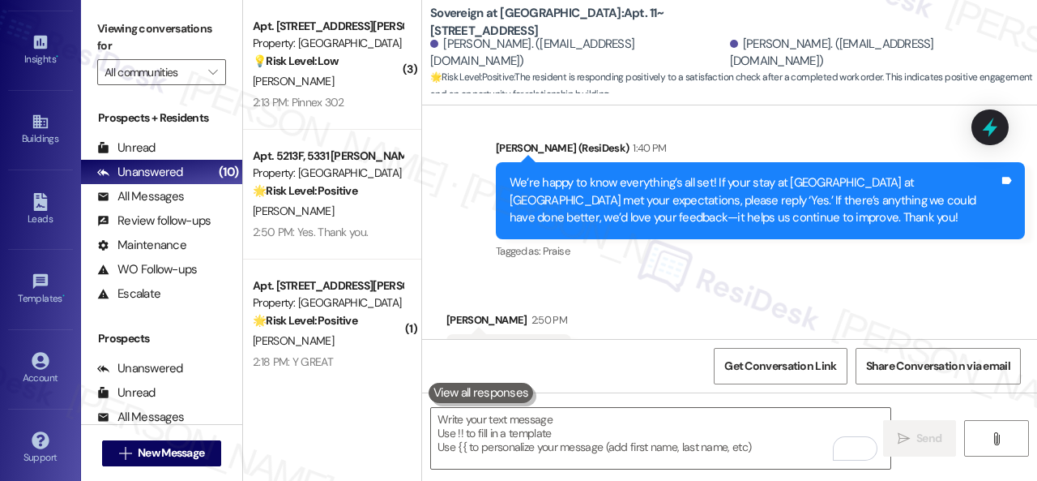
scroll to position [6926, 0]
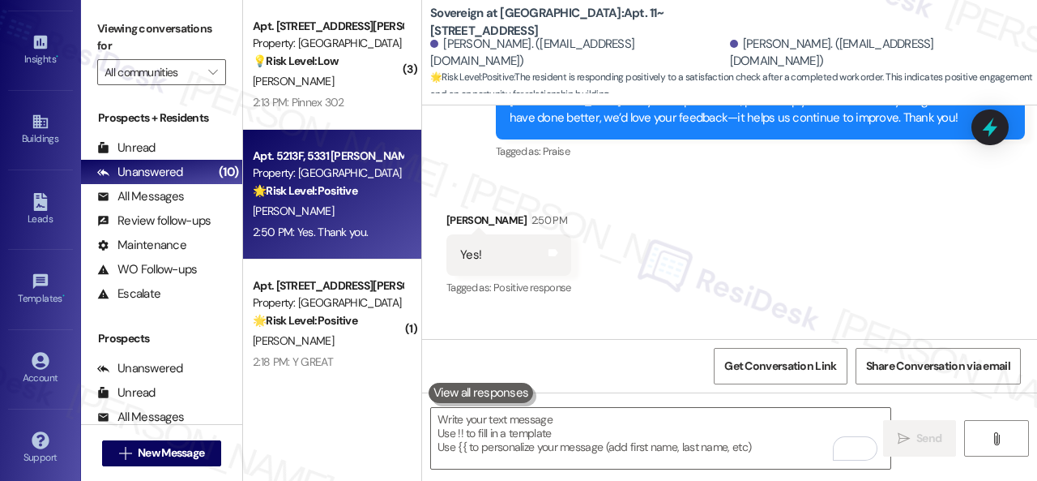
click at [343, 223] on div "2:50 PM: Yes. Thank you. 2:50 PM: Yes. Thank you." at bounding box center [327, 232] width 153 height 20
type textarea "Fetching suggested responses. Please feel free to read through the conversation…"
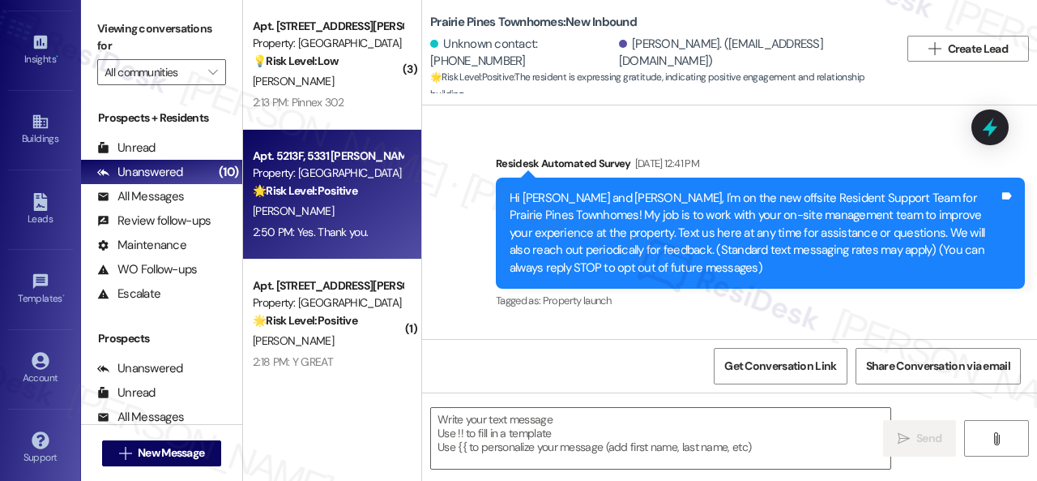
type textarea "Fetching suggested responses. Please feel free to read through the conversation…"
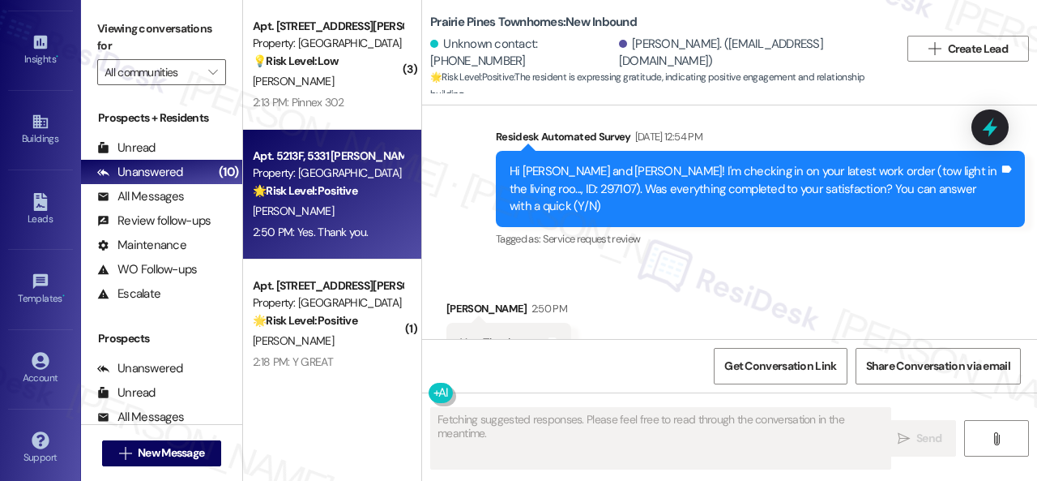
scroll to position [2621, 0]
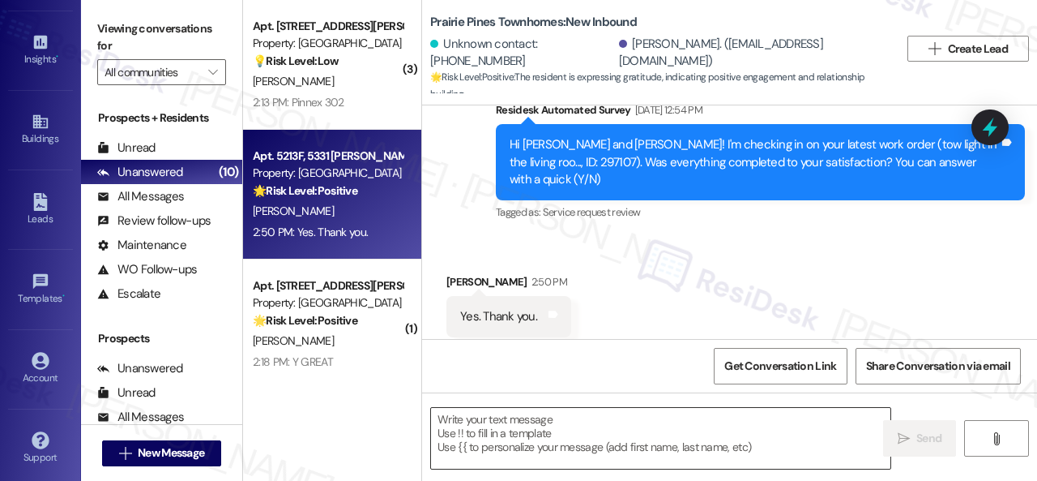
click at [503, 436] on textarea at bounding box center [661, 438] width 460 height 61
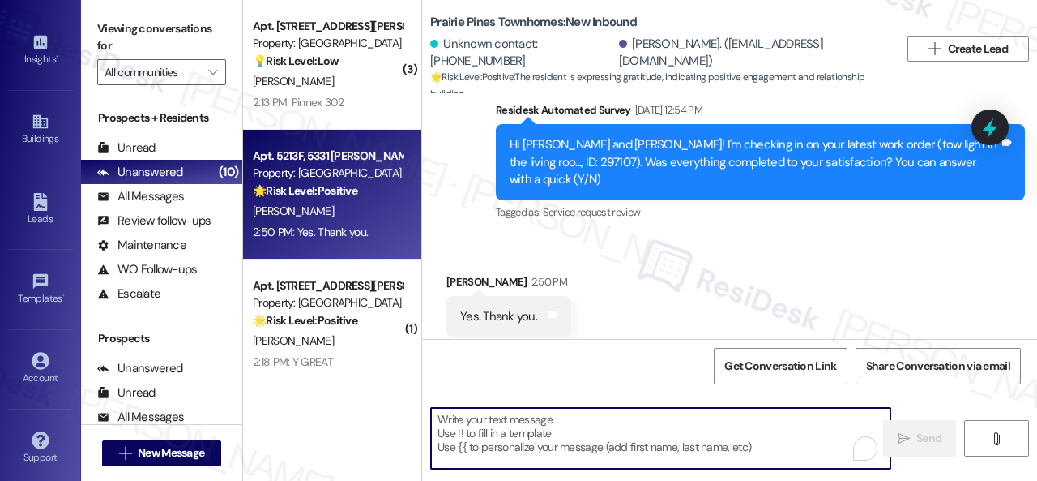
paste textarea "Thanks for your feedback. We appreciate it. Enjoy your day!"
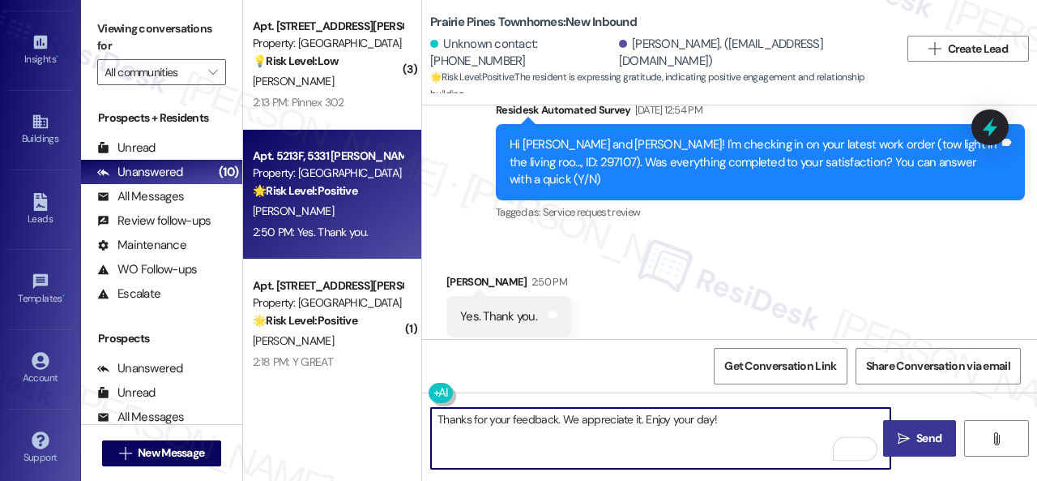
type textarea "Thanks for your feedback. We appreciate it. Enjoy your day!"
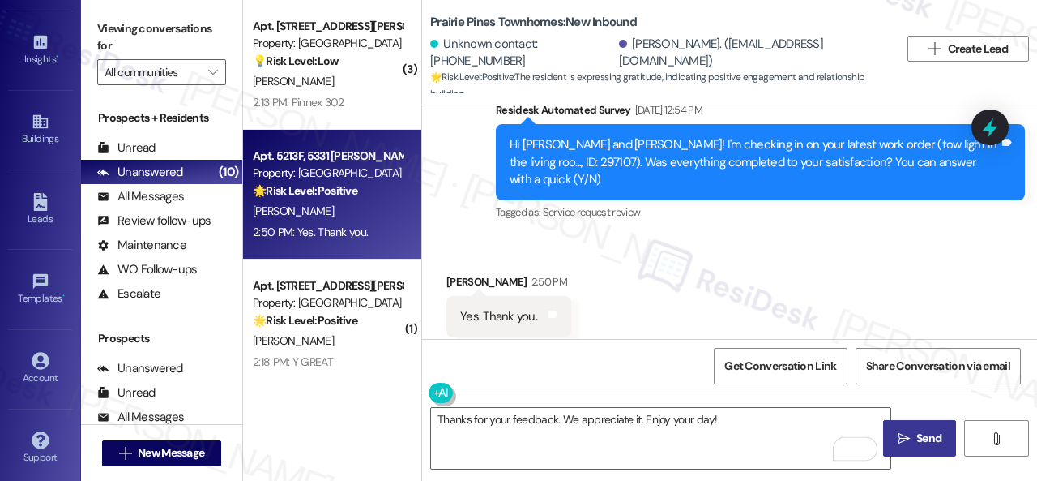
click at [907, 442] on span " Send" at bounding box center [920, 438] width 51 height 17
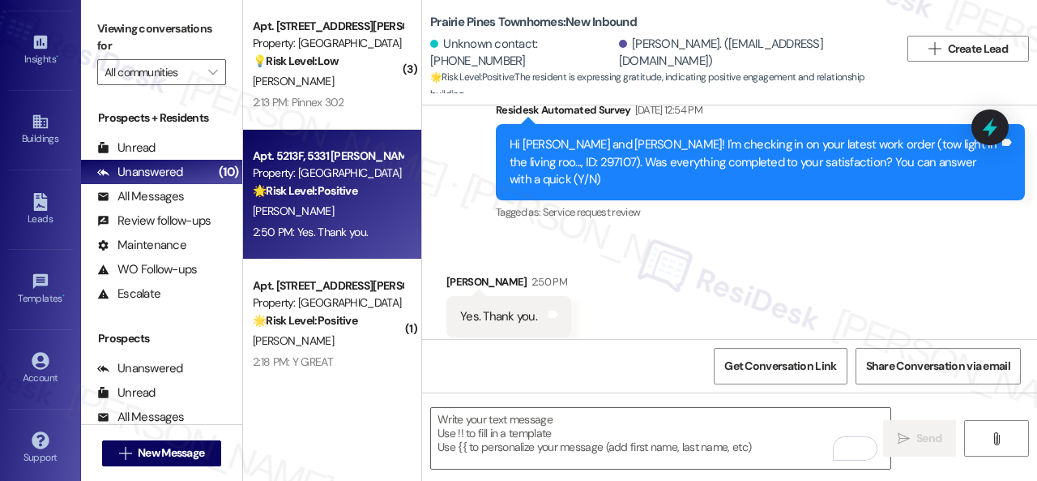
scroll to position [2734, 0]
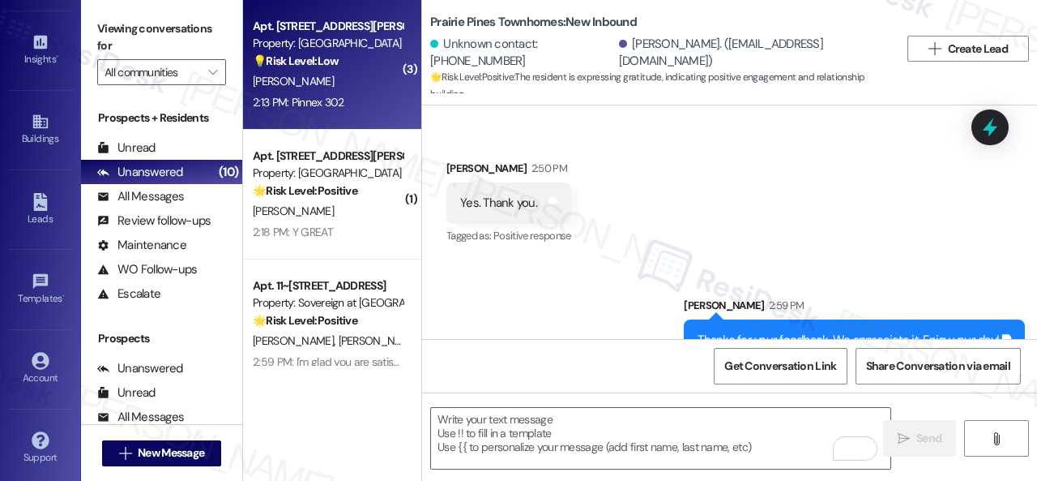
click at [332, 79] on div "J. Sparks" at bounding box center [327, 81] width 153 height 20
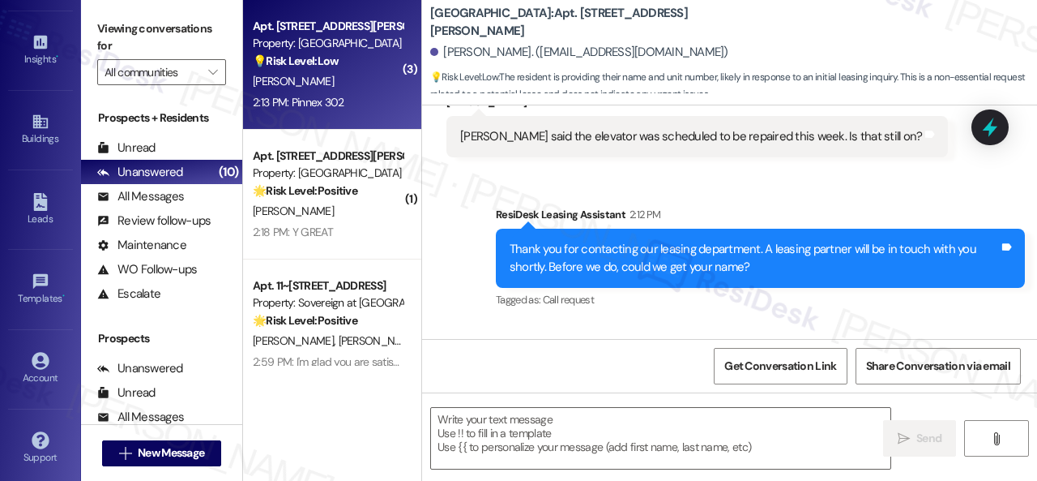
type textarea "Fetching suggested responses. Please feel free to read through the conversation…"
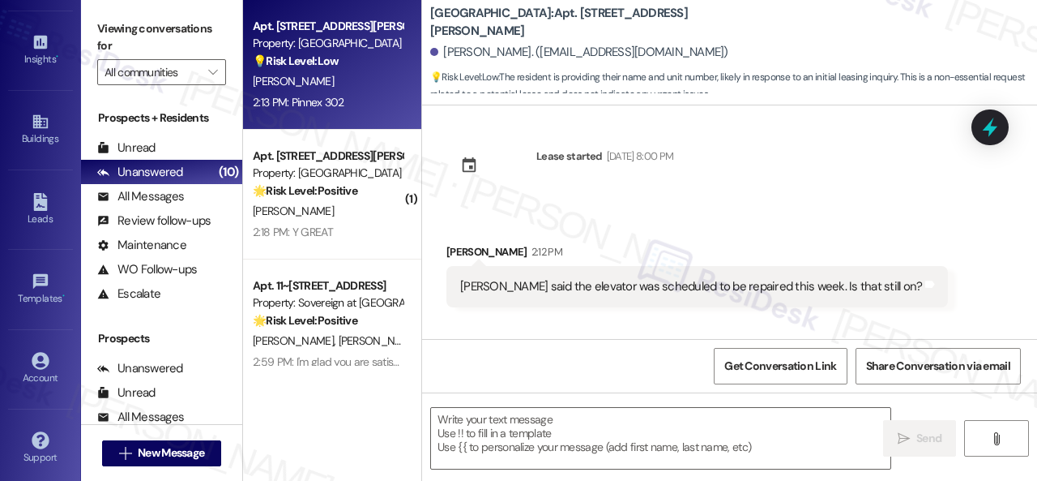
scroll to position [0, 0]
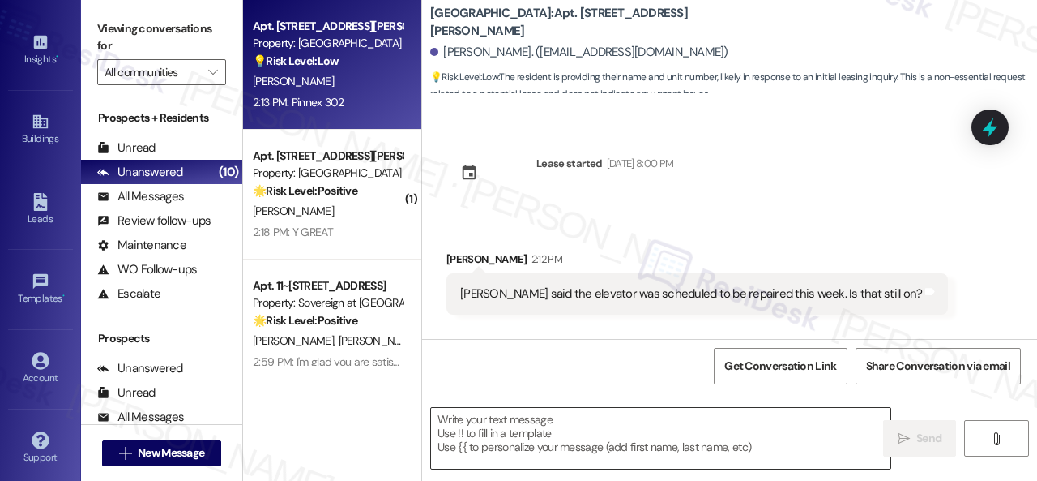
click at [548, 433] on textarea at bounding box center [661, 438] width 460 height 61
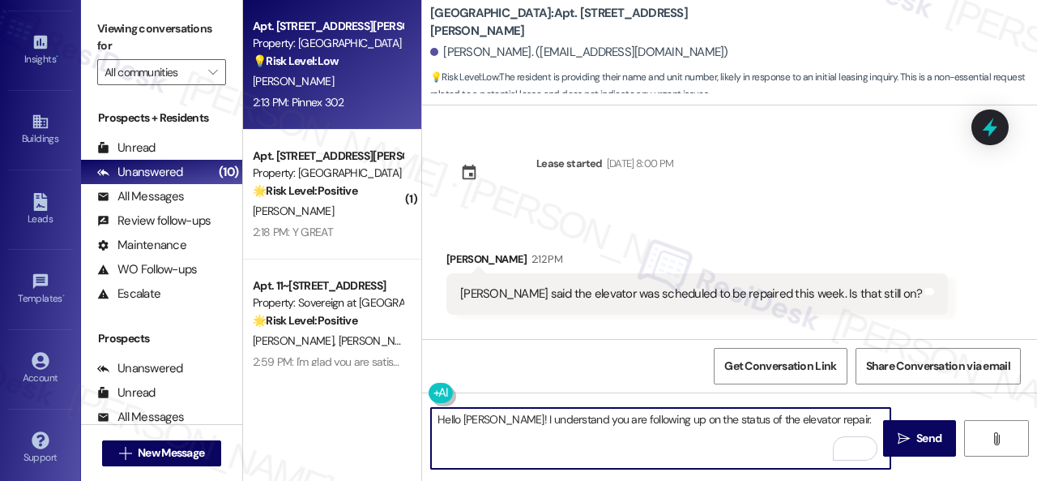
click at [831, 417] on textarea "Hello Jeffrey! I understand you are following up on the status of the elevator …" at bounding box center [661, 438] width 460 height 61
paste textarea "I will forward your inquiry to the site team and get back to you as soon as I r…"
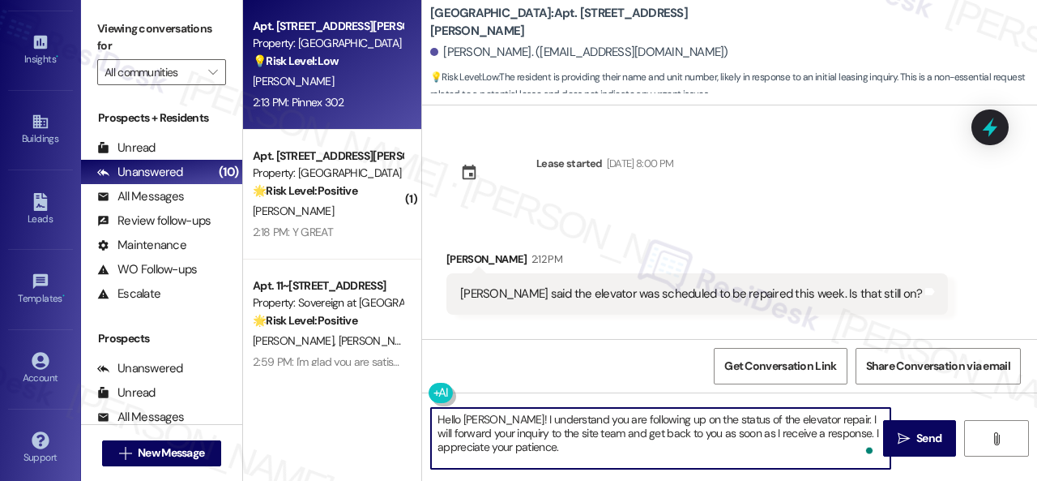
click at [796, 442] on textarea "Hello Jeffrey! I understand you are following up on the status of the elevator …" at bounding box center [661, 438] width 460 height 61
type textarea "Hello Jeffrey! I understand you are following up on the status of the elevator …"
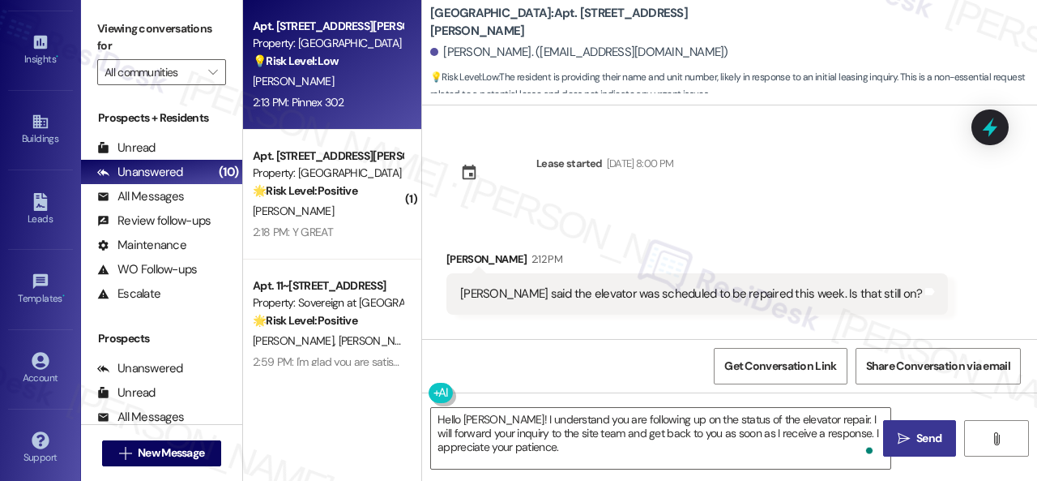
click at [898, 440] on icon "" at bounding box center [904, 438] width 12 height 13
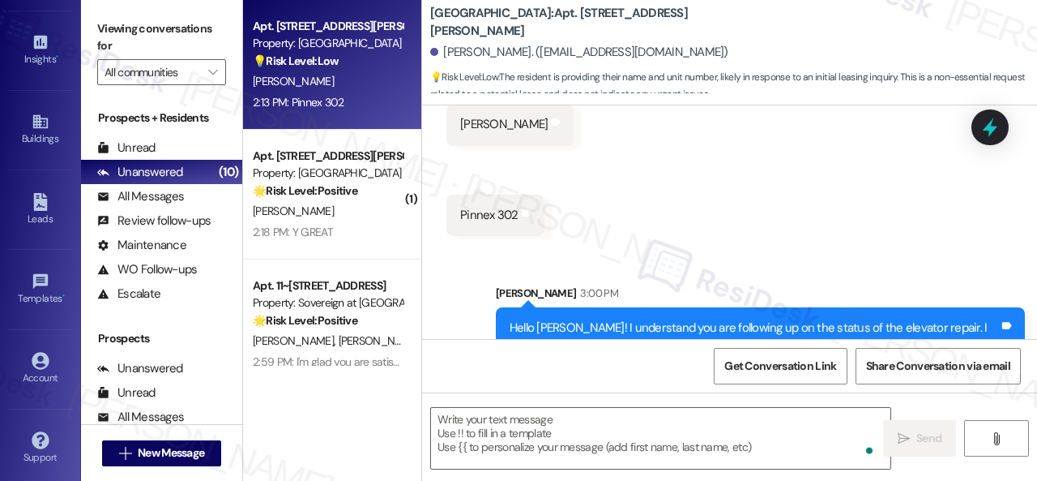
scroll to position [494, 0]
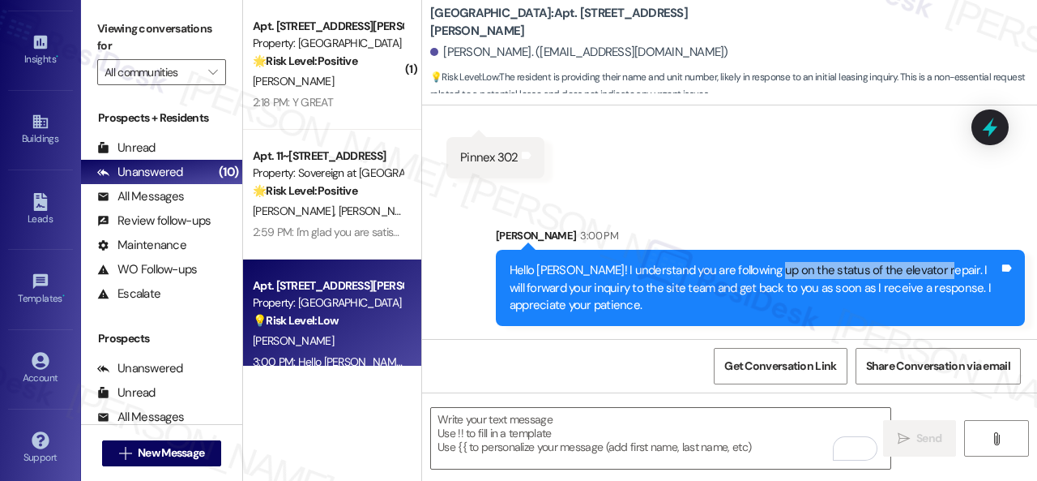
drag, startPoint x: 788, startPoint y: 279, endPoint x: 919, endPoint y: 270, distance: 131.6
click at [919, 270] on div "Hello Jeffrey! I understand you are following up on the status of the elevator …" at bounding box center [754, 288] width 489 height 52
copy div "the status of the elevator repair."
click at [695, 173] on div "Received via SMS Jeffrey Sparks 2:13 PM Jeff Sparks Tags and notes Received via…" at bounding box center [729, 88] width 615 height 203
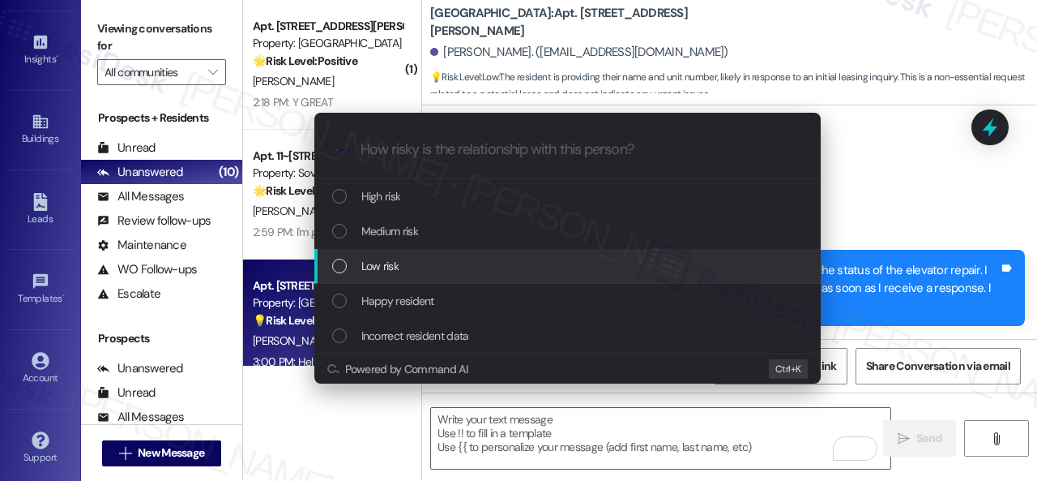
click at [362, 263] on span "Low risk" at bounding box center [379, 266] width 37 height 18
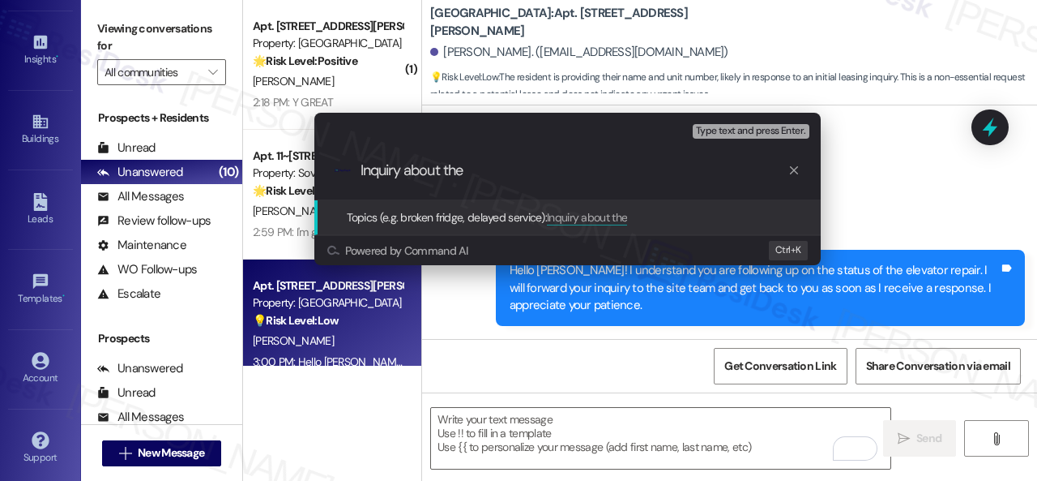
paste input "the status of the elevator repair."
click at [449, 174] on input "Inquiry about the the status of the elevator repair." at bounding box center [574, 170] width 427 height 17
type input "Inquiry about the status of the elevator repair."
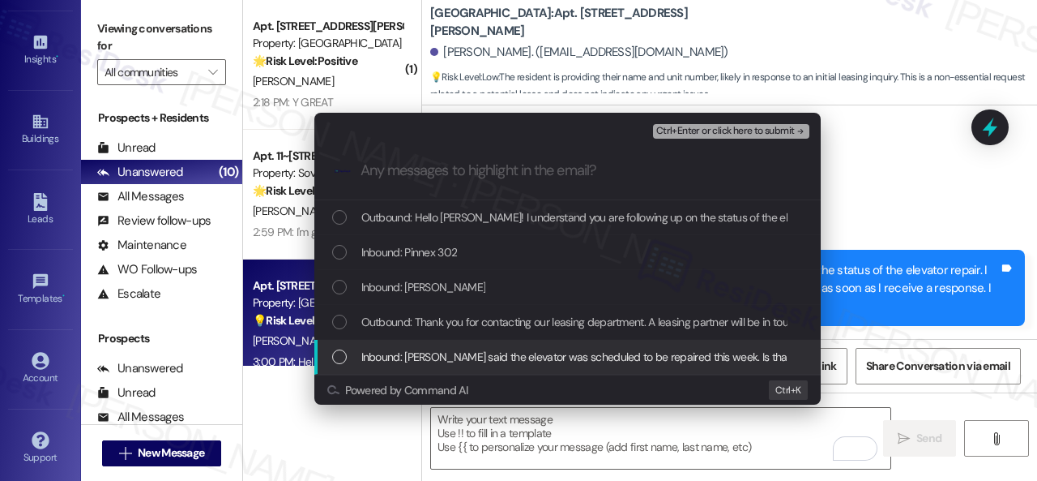
click at [402, 361] on span "Inbound: Sarah - Alexis said the elevator was scheduled to be repaired this wee…" at bounding box center [594, 357] width 466 height 18
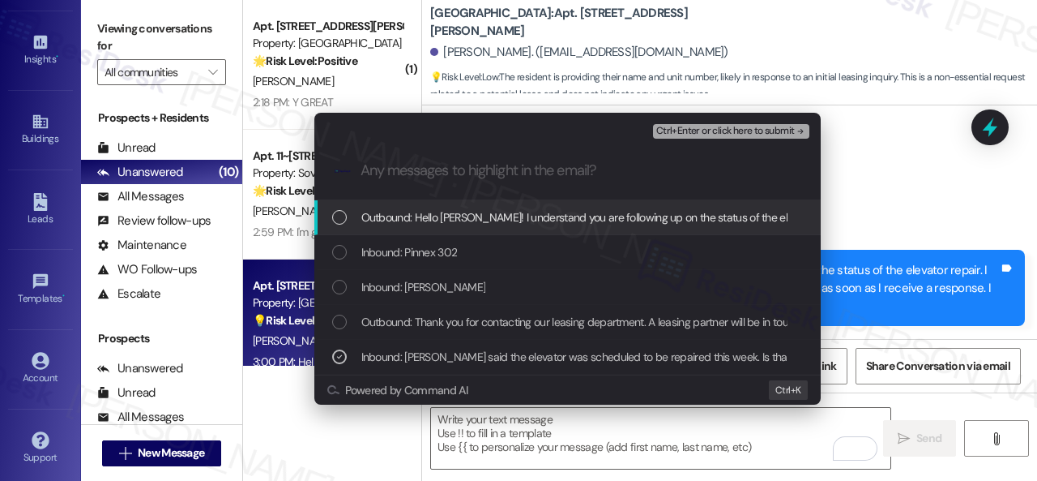
click at [673, 126] on span "Ctrl+Enter or click here to submit" at bounding box center [725, 131] width 139 height 11
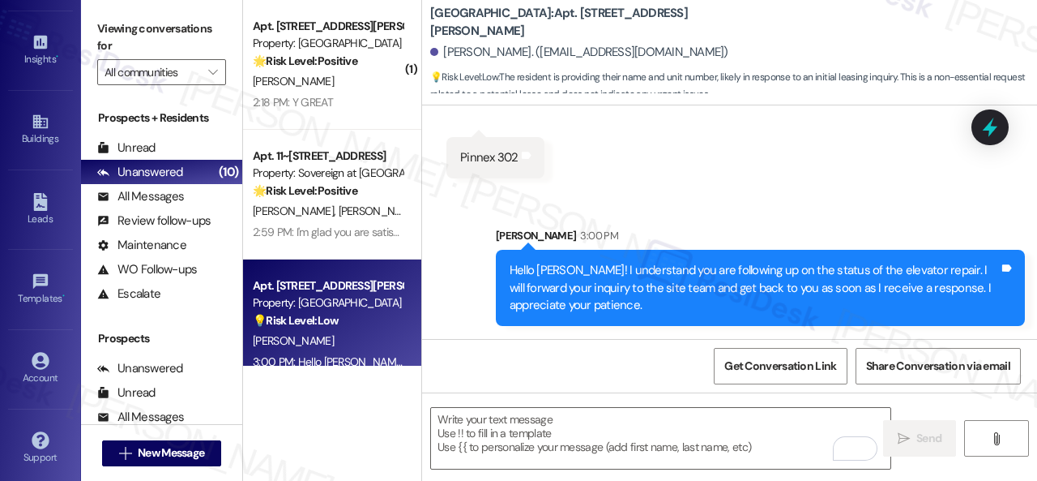
scroll to position [345, 0]
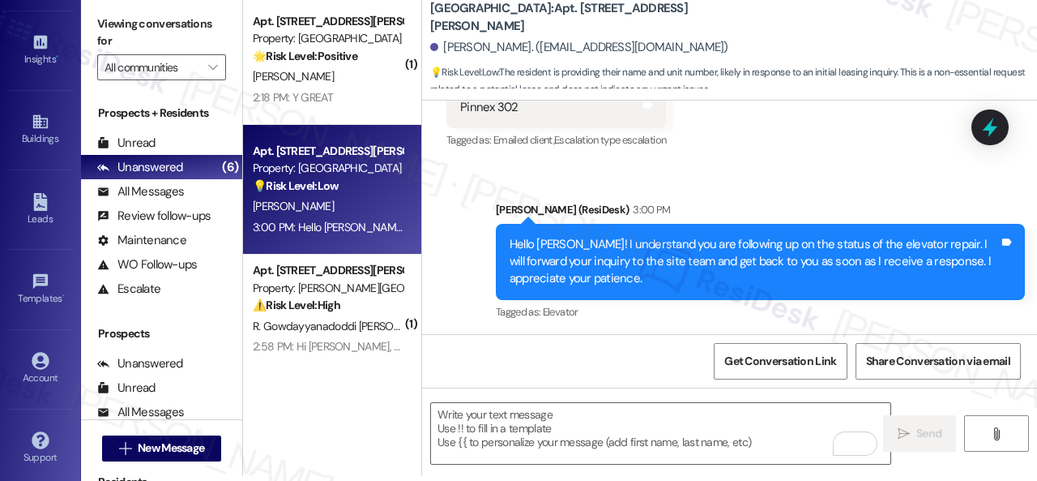
scroll to position [541, 0]
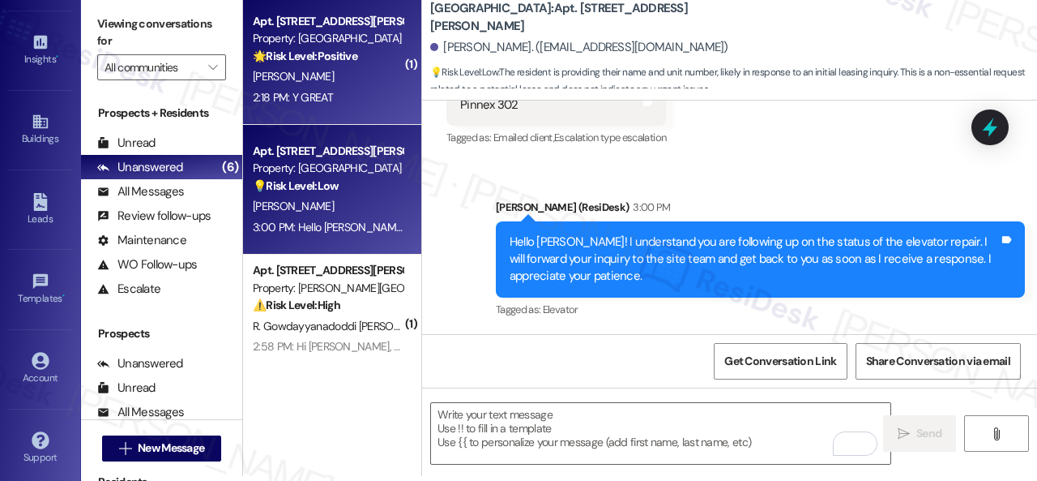
click at [368, 75] on div "[PERSON_NAME]" at bounding box center [327, 76] width 153 height 20
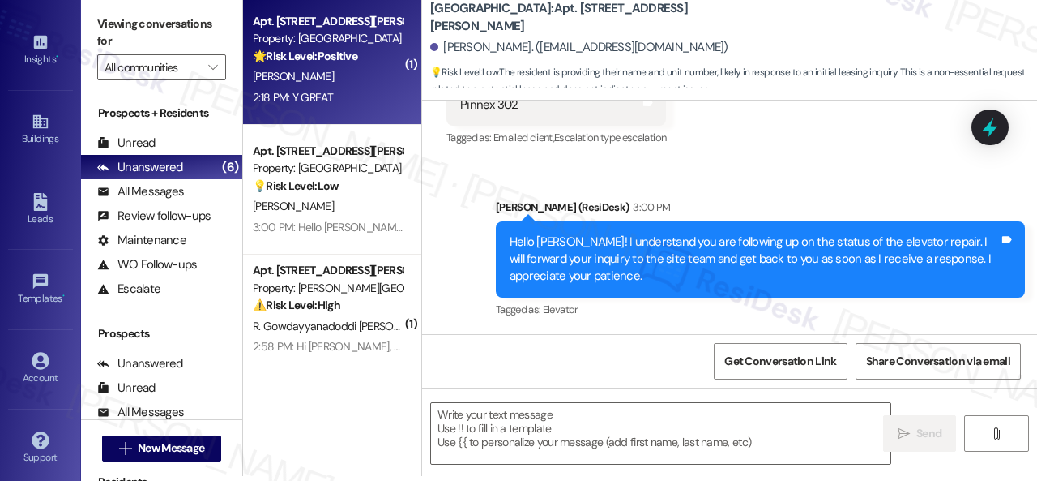
type textarea "Fetching suggested responses. Please feel free to read through the conversation…"
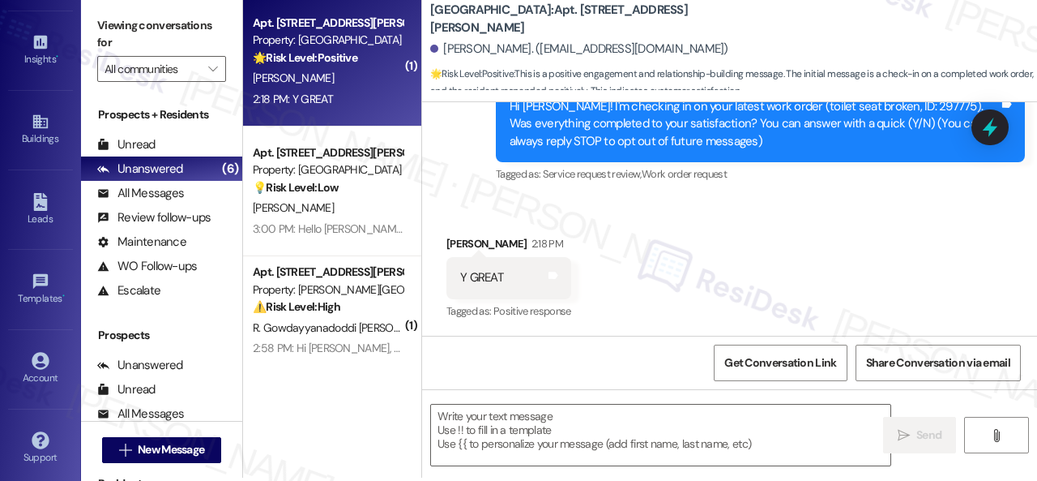
scroll to position [5, 0]
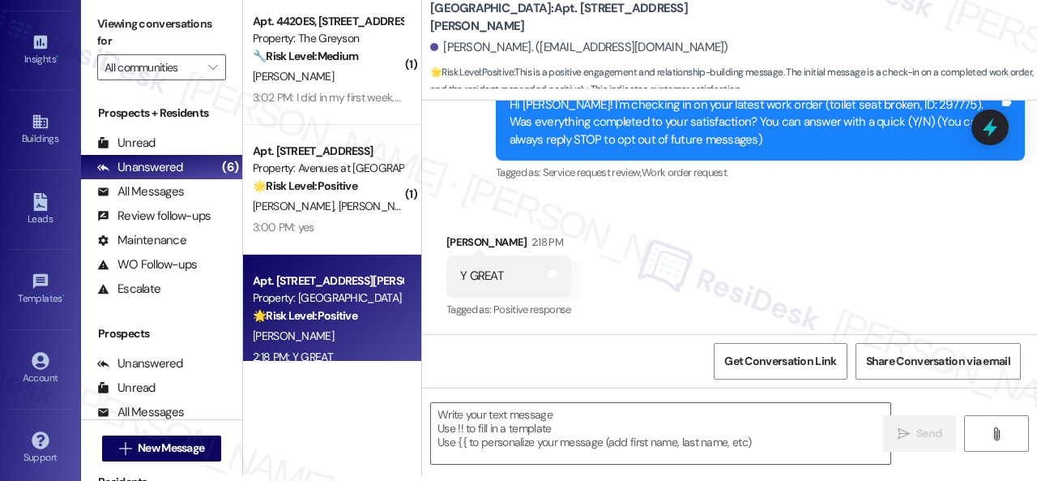
click at [530, 365] on div "Get Conversation Link Share Conversation via email" at bounding box center [729, 360] width 615 height 53
click at [523, 411] on textarea at bounding box center [661, 433] width 460 height 61
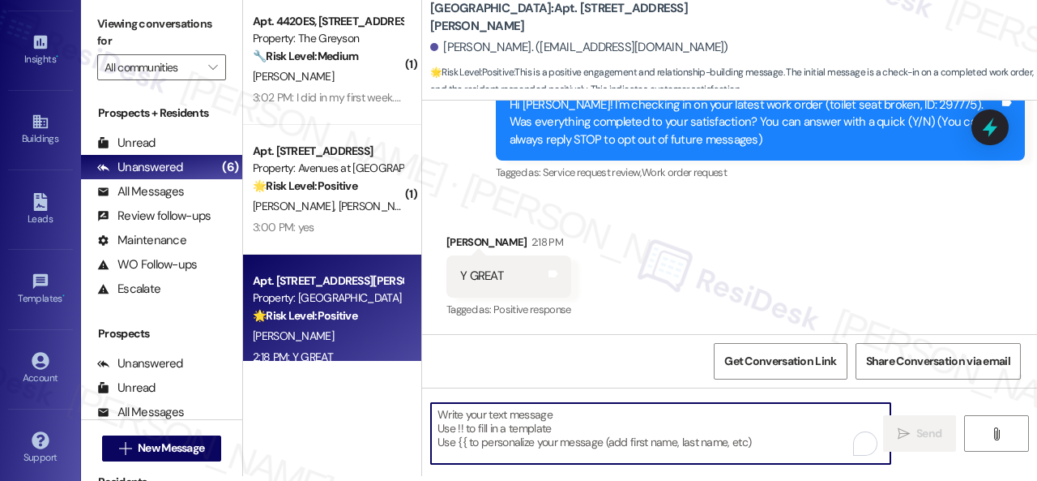
paste textarea "We’re happy to know everything’s all set! If your stay at {{property}} met your…"
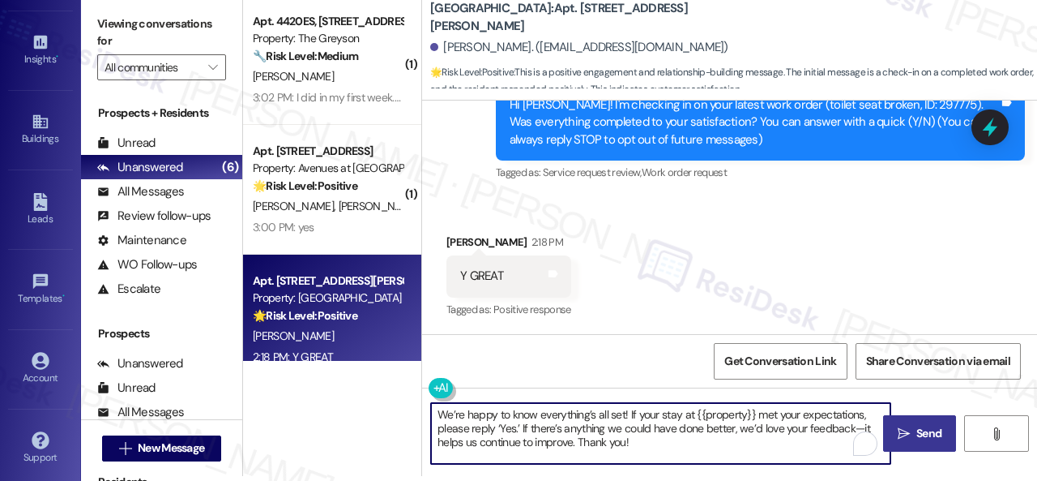
type textarea "We’re happy to know everything’s all set! If your stay at {{property}} met your…"
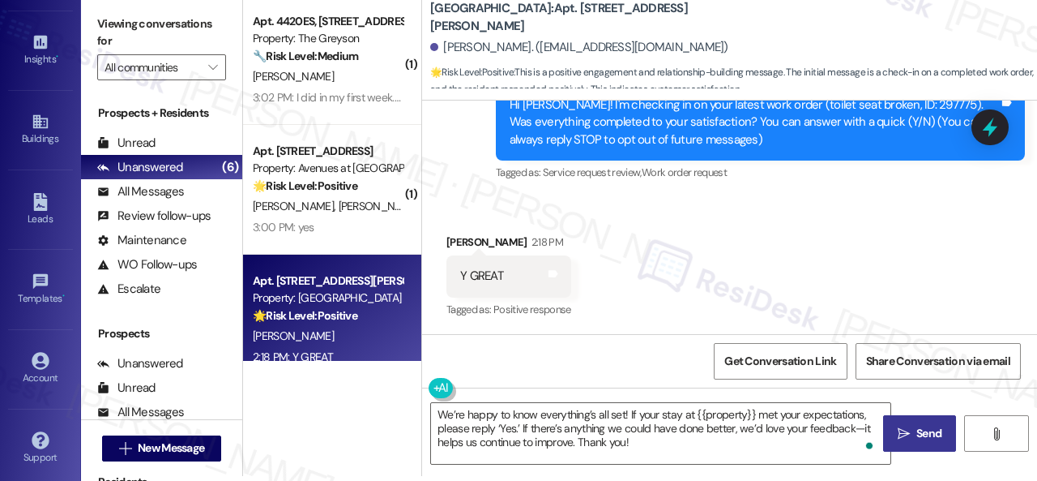
click at [937, 425] on span "Send" at bounding box center [929, 433] width 25 height 17
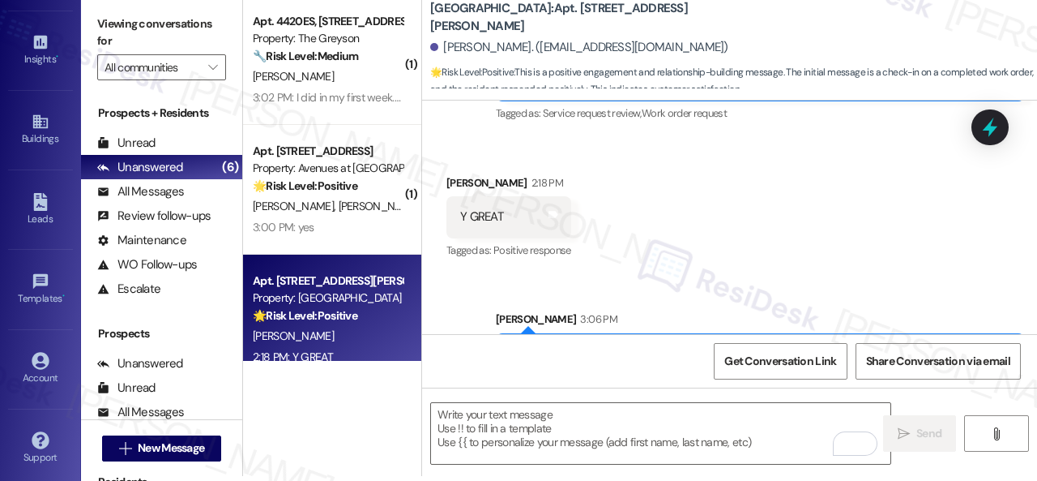
scroll to position [331, 0]
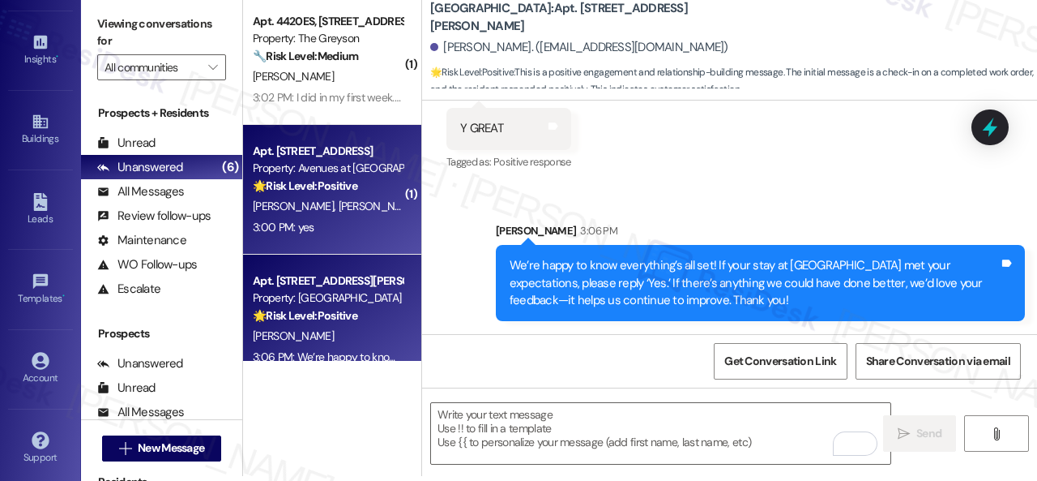
click at [362, 174] on div "Property: Avenues at Shadow Creek" at bounding box center [328, 168] width 150 height 17
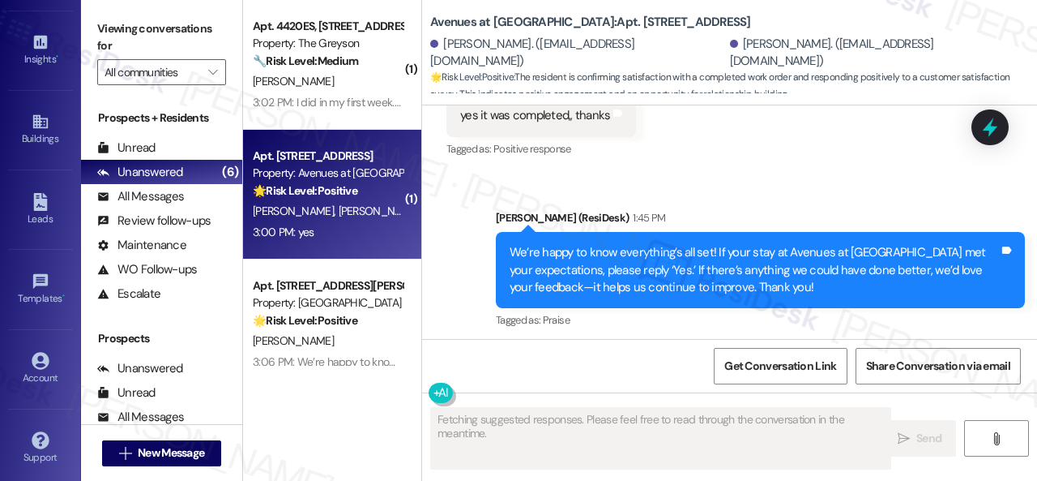
scroll to position [9578, 0]
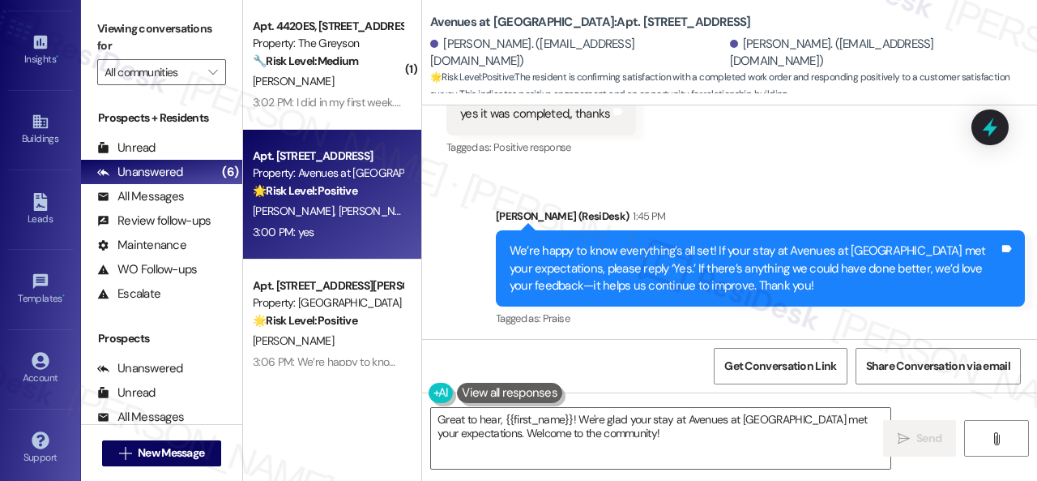
click at [532, 343] on div "Received via SMS Latasha Trice 3:00 PM yes Tags and notes Tagged as: Positive r…" at bounding box center [729, 411] width 615 height 137
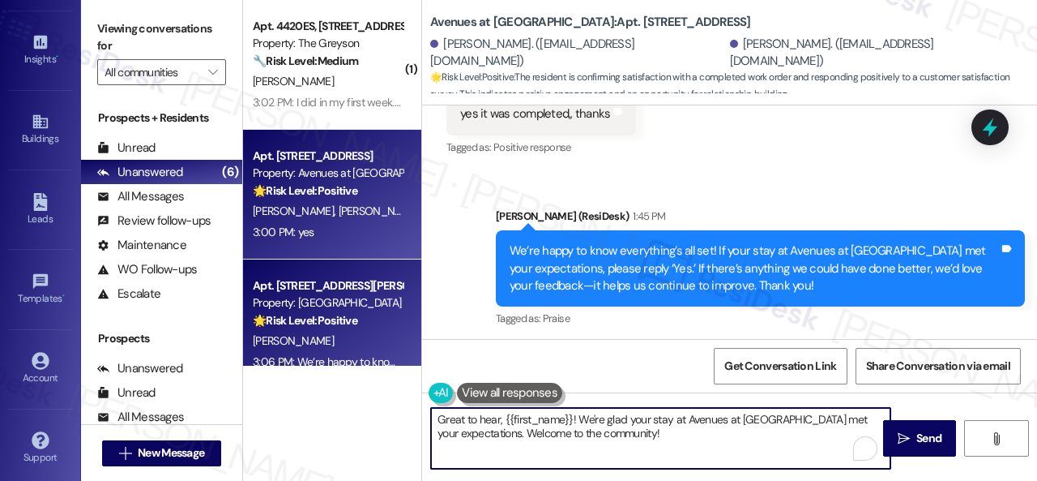
drag, startPoint x: 665, startPoint y: 452, endPoint x: 271, endPoint y: 362, distance: 404.0
click at [271, 362] on div "( 1 ) Apt. 4420ES, 4460 Mountain Laurel Road Property: The Greyson 🔧 Risk Level…" at bounding box center [640, 240] width 794 height 481
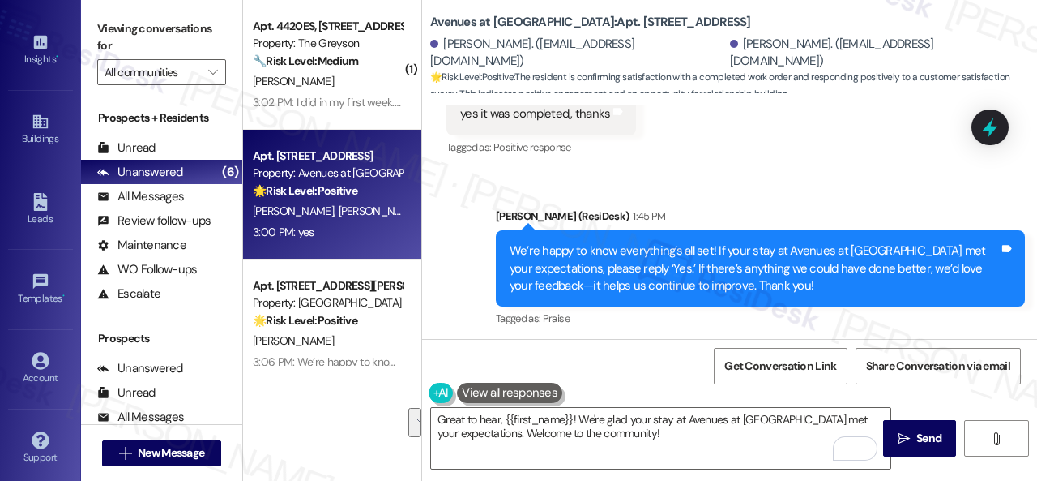
drag, startPoint x: 546, startPoint y: 214, endPoint x: 546, endPoint y: 252, distance: 38.1
click at [546, 343] on div "Received via SMS Latasha Trice 3:00 PM yes Tags and notes Tagged as: Positive r…" at bounding box center [729, 411] width 615 height 137
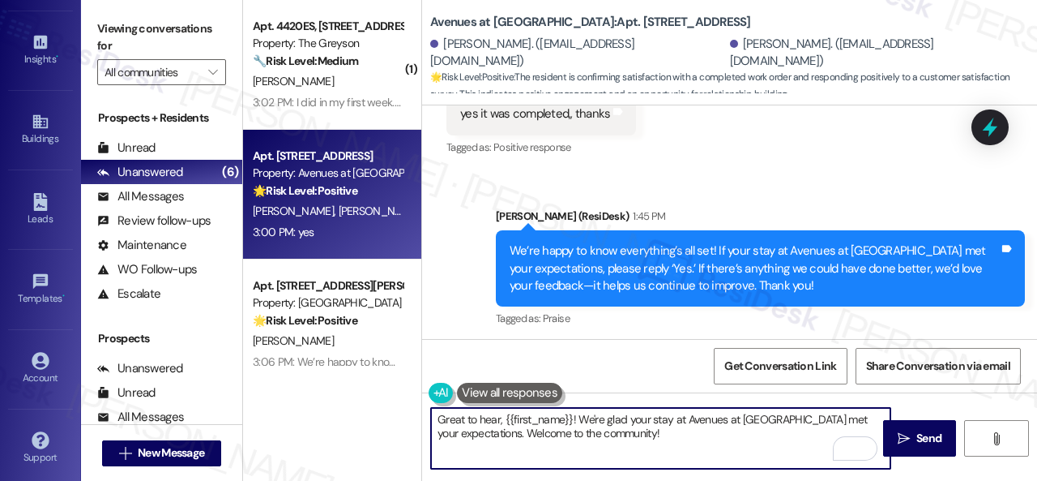
drag, startPoint x: 660, startPoint y: 437, endPoint x: 137, endPoint y: 318, distance: 536.1
click at [207, 340] on div "Viewing conversations for All communities  Prospects + Residents Unread (0) Un…" at bounding box center [559, 240] width 956 height 481
paste textarea "I'm glad you are satisfied with your home. Have you written a review for us bef…"
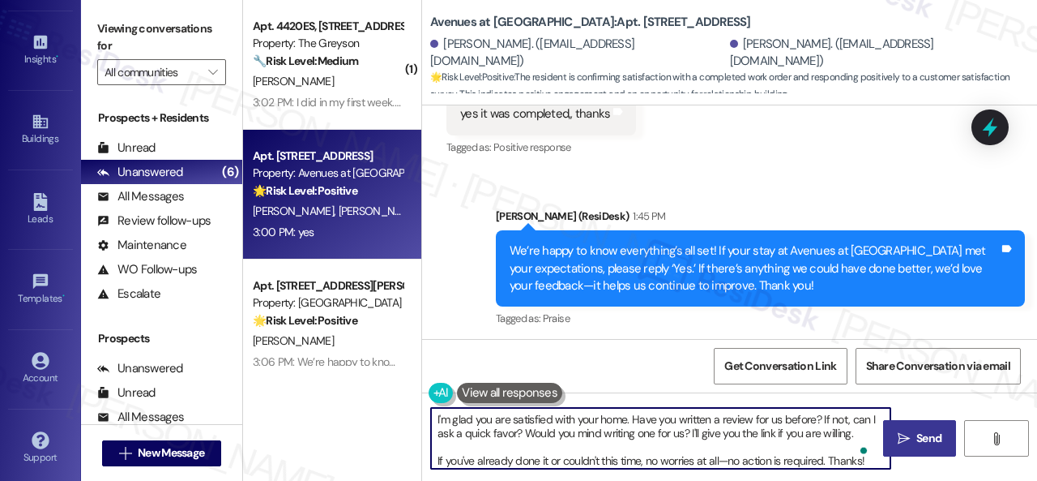
type textarea "I'm glad you are satisfied with your home. Have you written a review for us bef…"
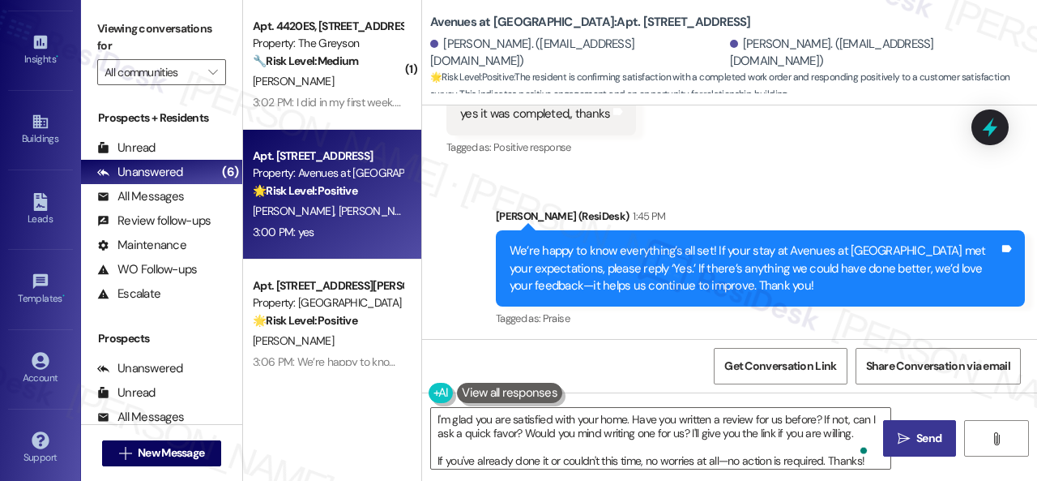
click at [929, 456] on button " Send" at bounding box center [919, 438] width 73 height 36
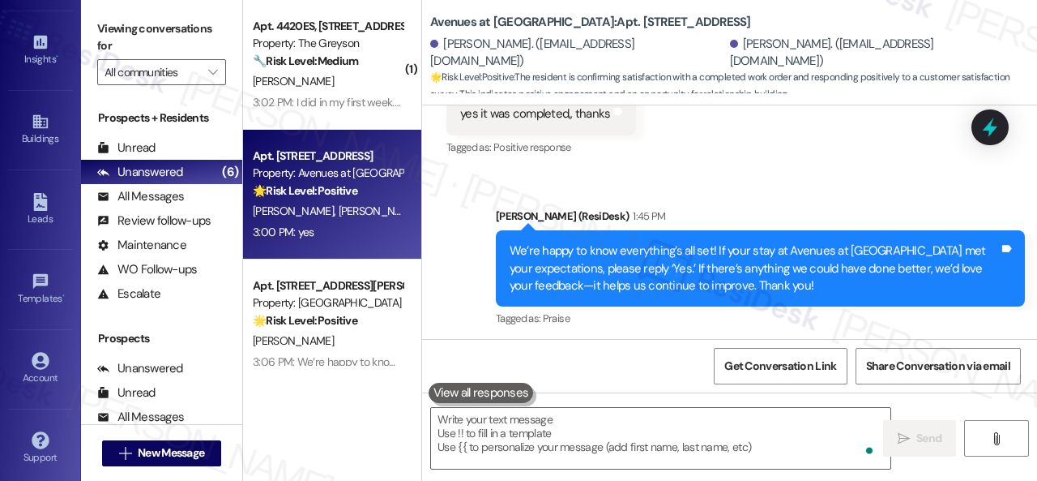
scroll to position [9576, 0]
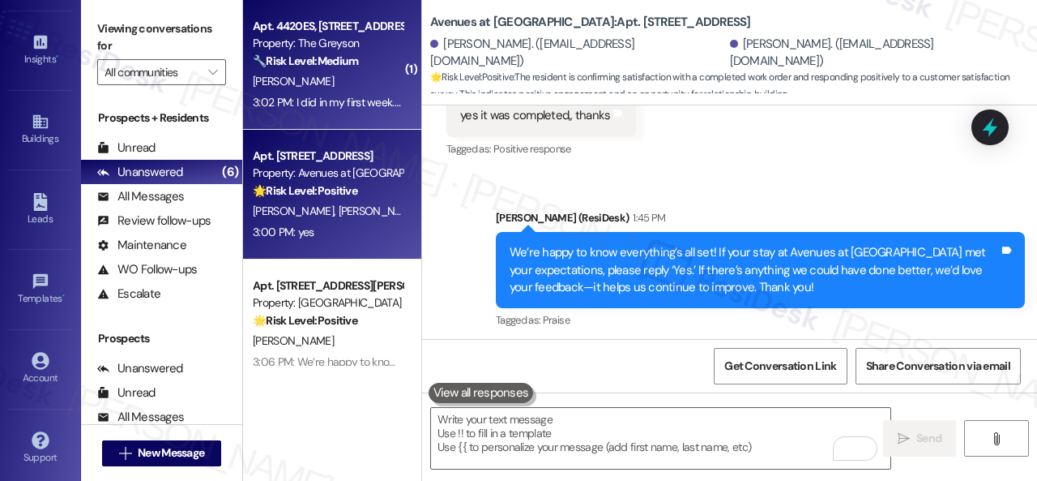
click at [340, 65] on strong "🔧 Risk Level: Medium" at bounding box center [305, 60] width 105 height 15
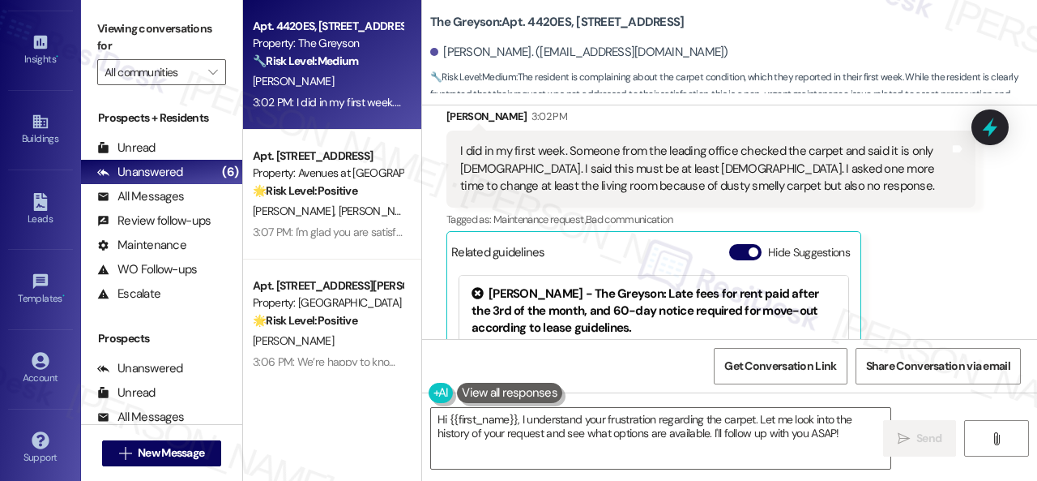
scroll to position [2734, 0]
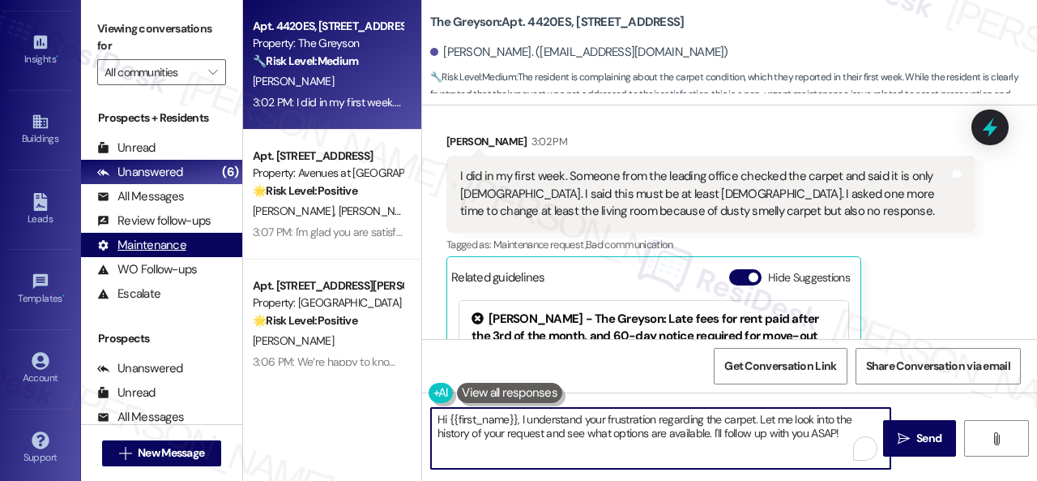
drag, startPoint x: 844, startPoint y: 430, endPoint x: 154, endPoint y: 248, distance: 713.9
click at [292, 284] on div "Apt. 4420ES, 4460 Mountain Laurel Road Property: The Greyson 🔧 Risk Level: Medi…" at bounding box center [640, 240] width 794 height 481
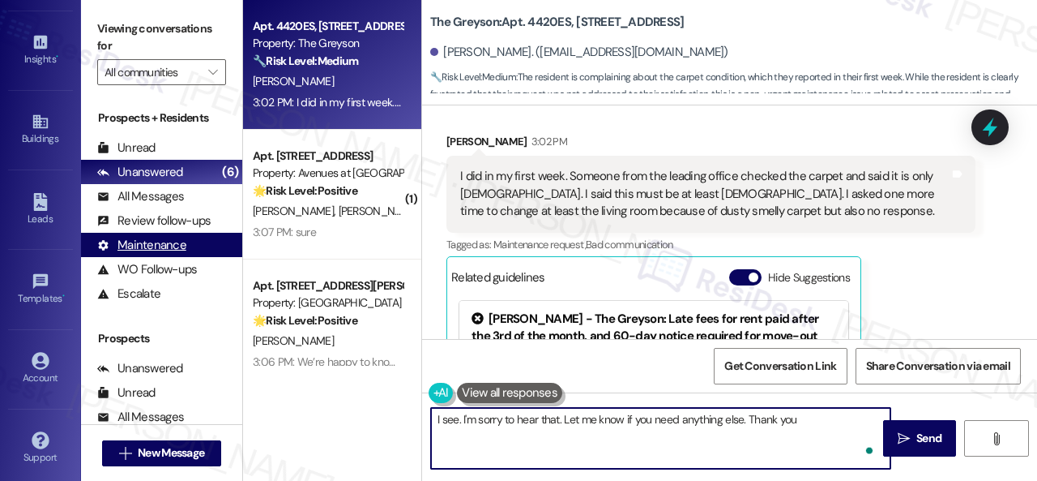
type textarea "I see. I'm sorry to hear that. Let me know if you need anything else. Thank you."
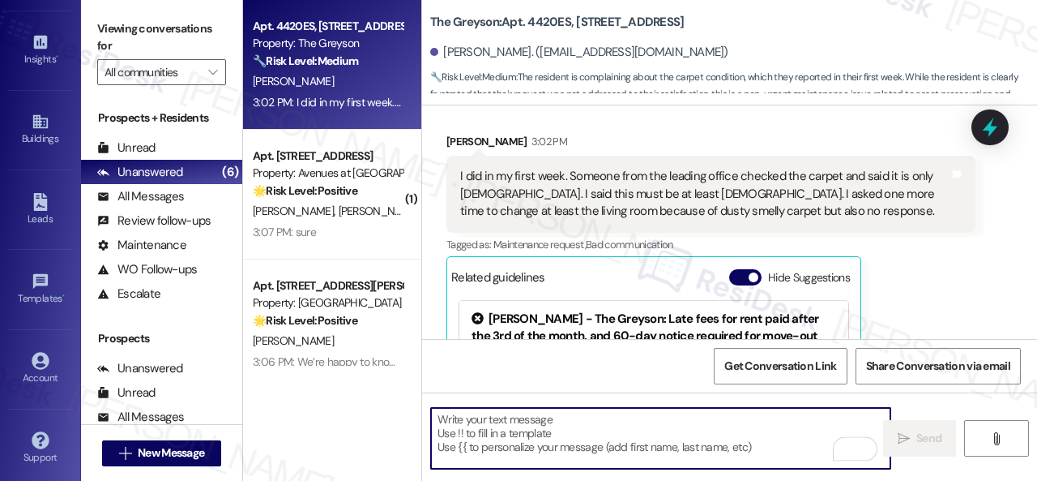
type textarea "Fetching suggested responses. Please feel free to read through the conversation…"
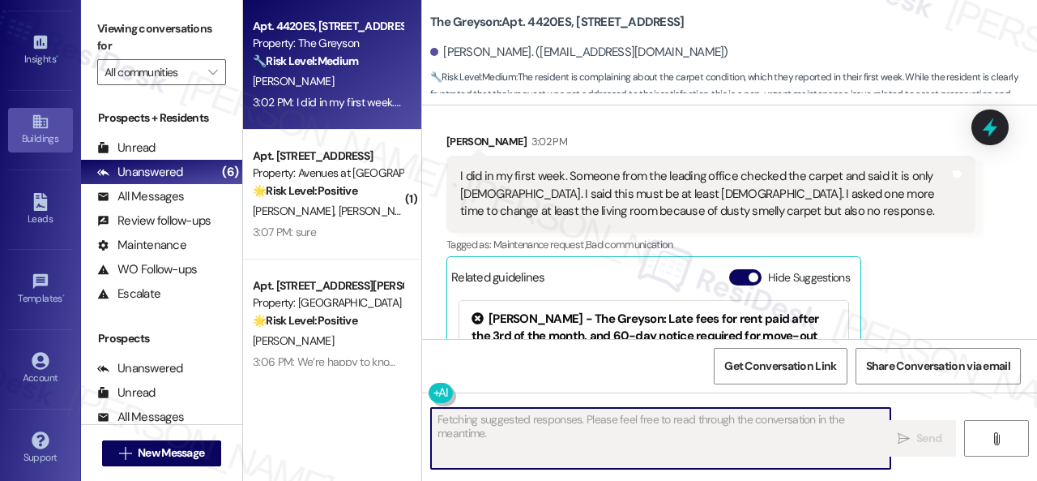
scroll to position [2896, 0]
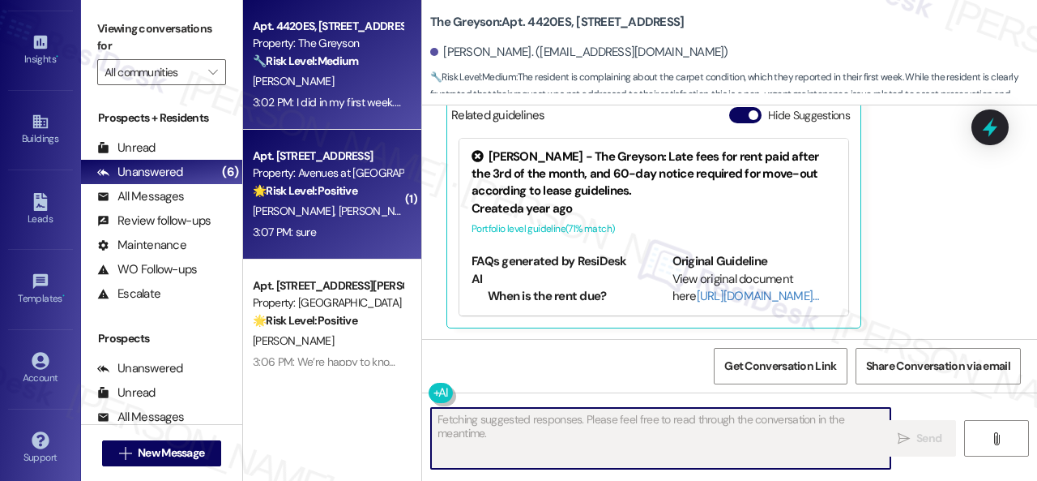
click at [357, 205] on div "L. Trice K. Wilson" at bounding box center [327, 211] width 153 height 20
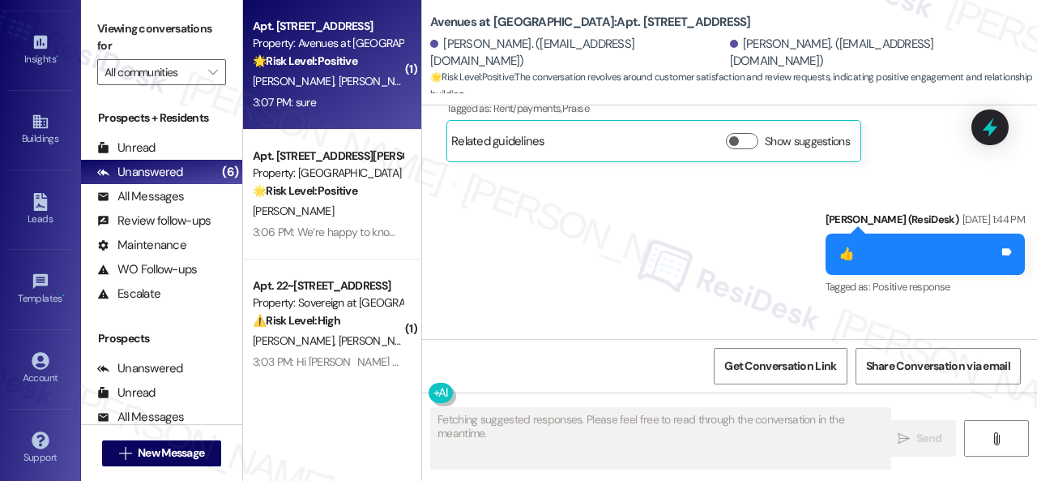
scroll to position [9902, 0]
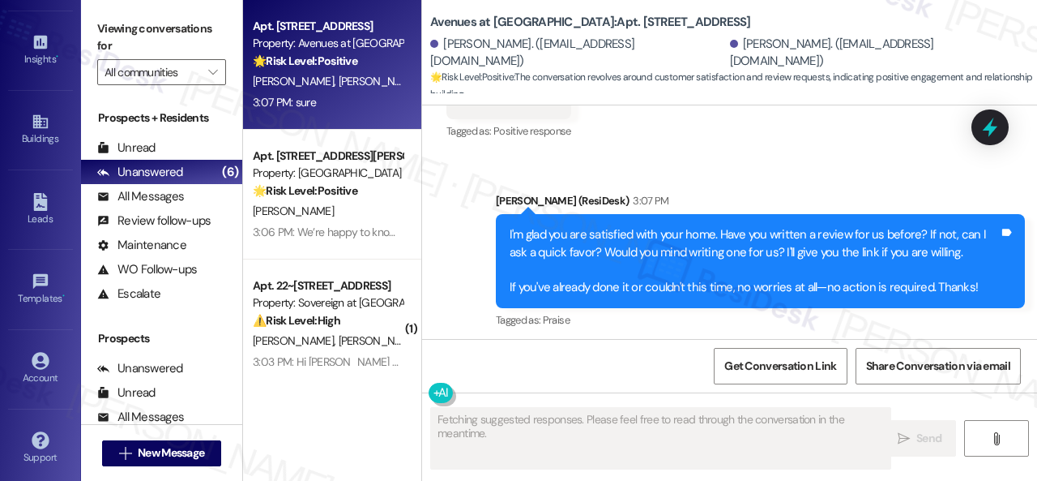
click at [566, 404] on div "sure Tags and notes" at bounding box center [509, 424] width 125 height 41
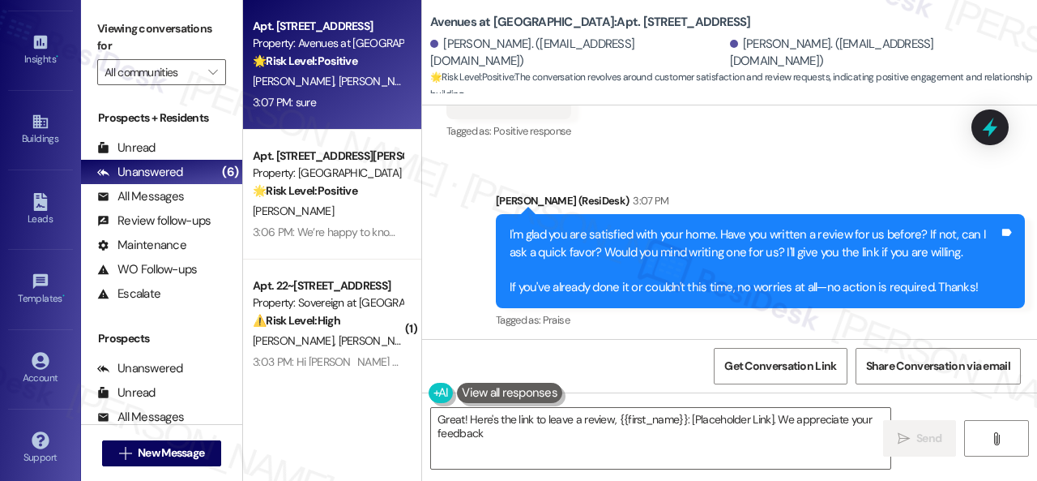
type textarea "Great! Here's the link to leave a review, {{first_name}}: [Placeholder Link]. W…"
click at [558, 416] on icon at bounding box center [553, 422] width 12 height 12
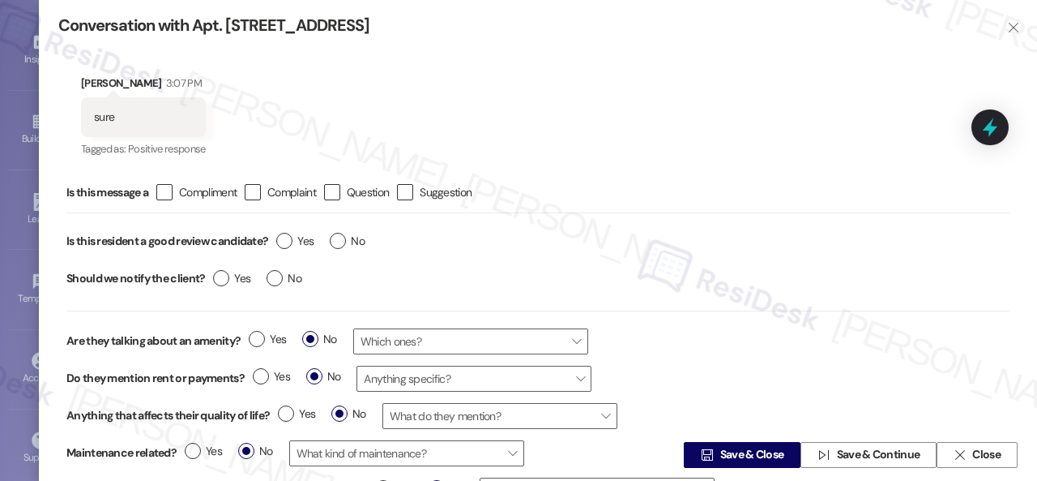
click at [292, 231] on div "Yes No" at bounding box center [320, 242] width 105 height 37
click at [297, 239] on span "Yes" at bounding box center [294, 241] width 37 height 17
click at [297, 239] on input "Yes" at bounding box center [294, 243] width 37 height 21
radio input "true"
click at [686, 443] on button " Save & Close" at bounding box center [742, 455] width 117 height 26
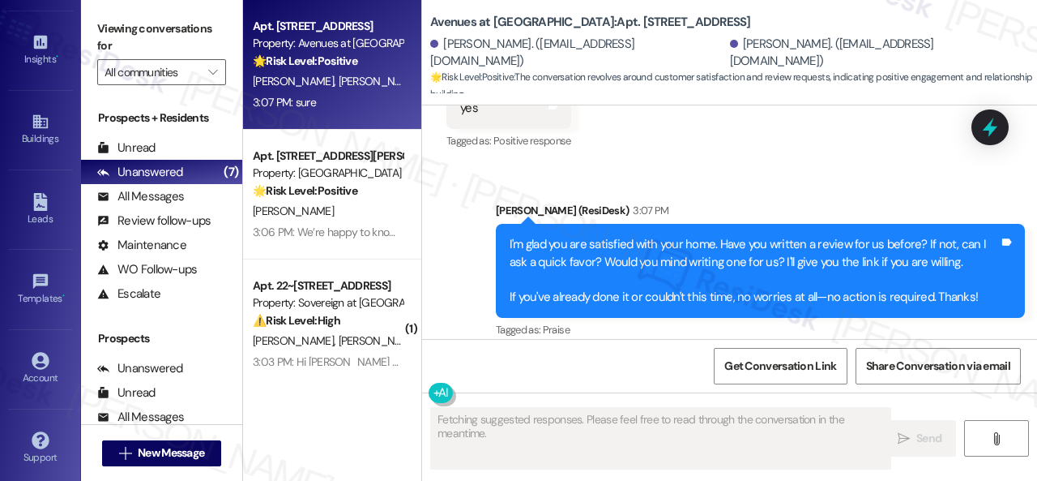
scroll to position [9903, 0]
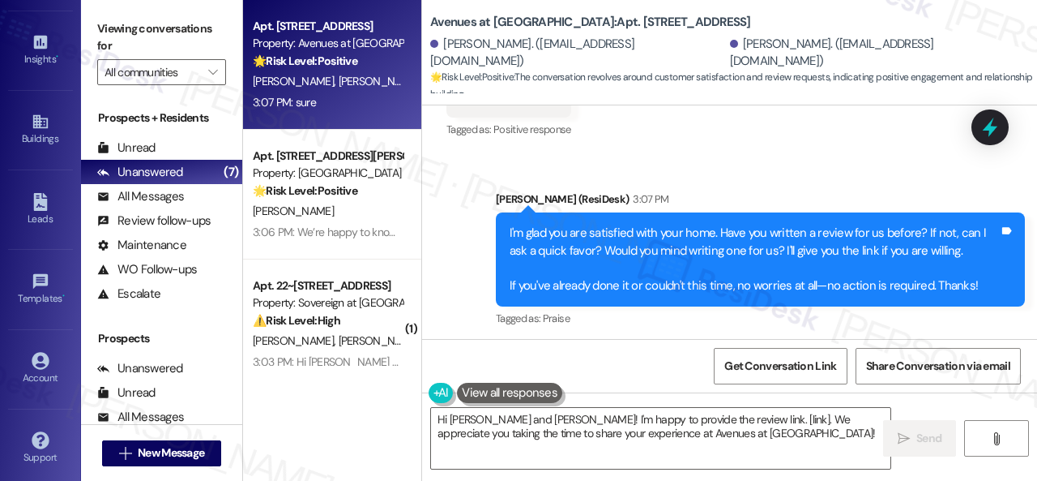
click at [562, 199] on div "Sent via SMS Sarah (ResiDesk) 3:07 PM I'm glad you are satisfied with your home…" at bounding box center [761, 260] width 554 height 165
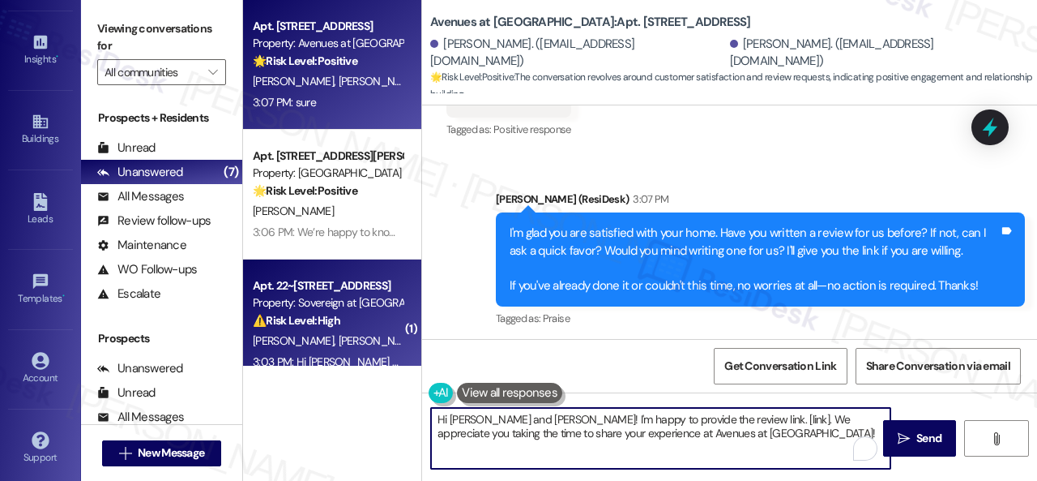
drag, startPoint x: 564, startPoint y: 400, endPoint x: 358, endPoint y: 342, distance: 213.7
click at [358, 342] on div "Apt. 10106, 12501 Broadway St Property: Avenues at Shadow Creek 🌟 Risk Level: P…" at bounding box center [640, 240] width 794 height 481
paste textarea "Thank you so much! It means a lot to us! Please take a moment to write a review…"
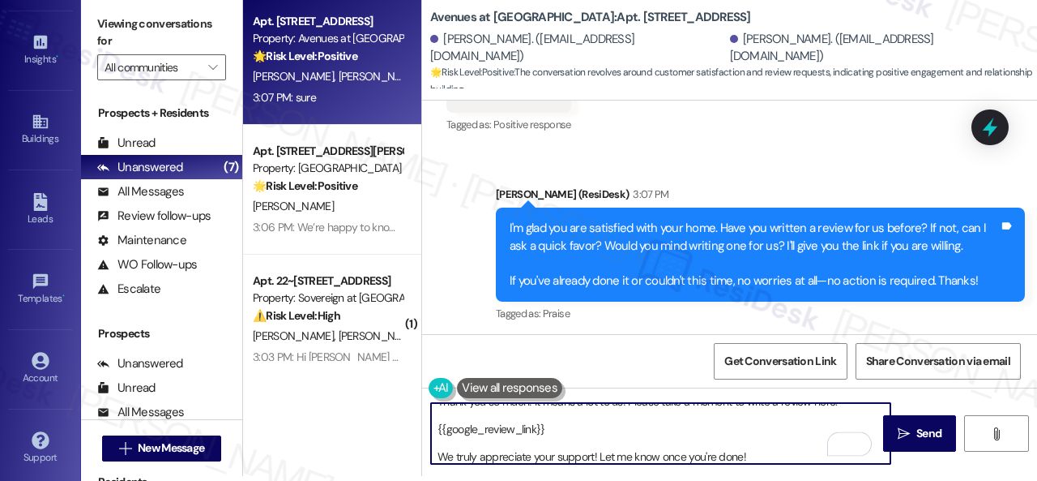
scroll to position [0, 0]
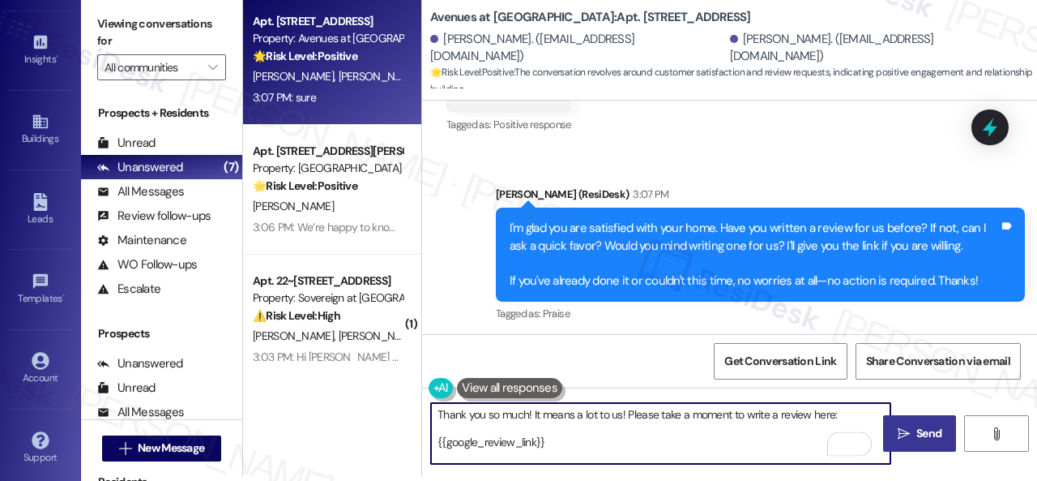
type textarea "Thank you so much! It means a lot to us! Please take a moment to write a review…"
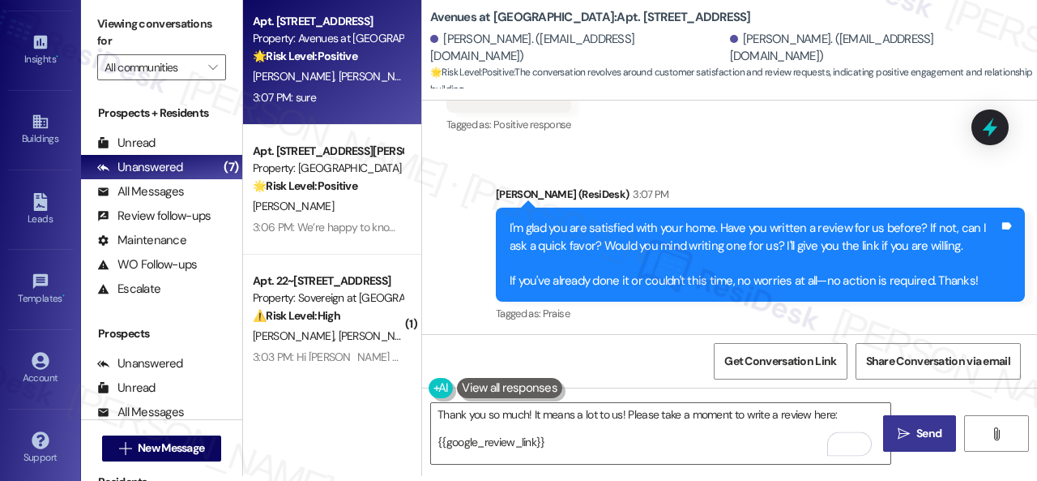
click at [911, 424] on button " Send" at bounding box center [919, 433] width 73 height 36
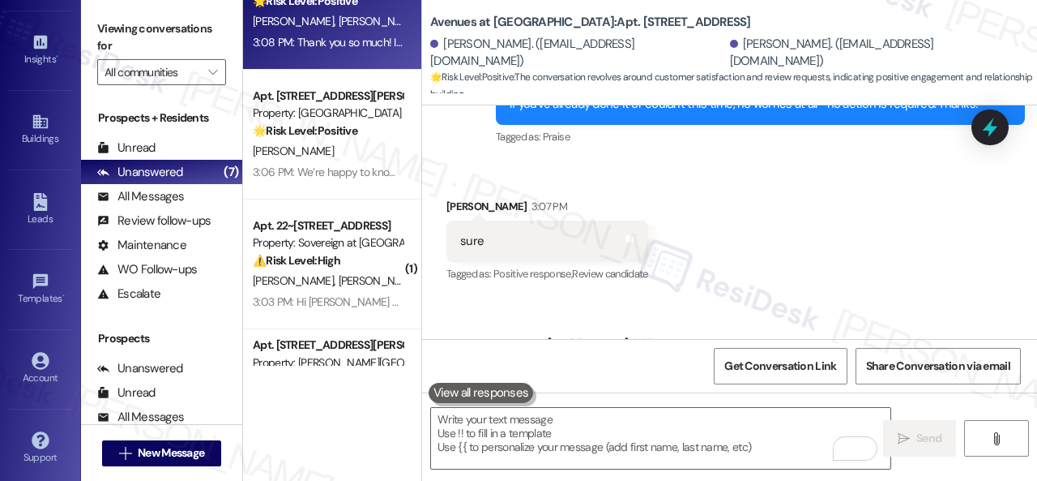
scroll to position [81, 0]
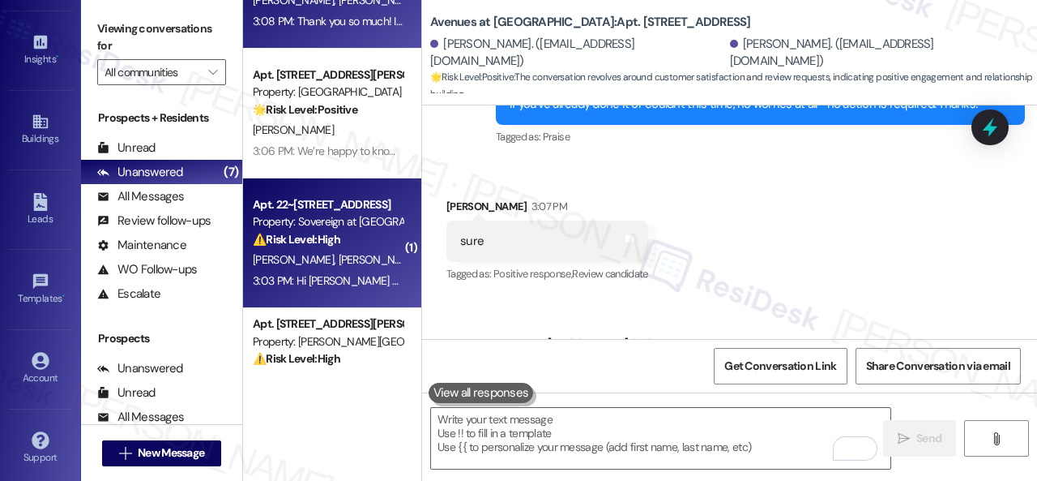
click at [358, 236] on div "⚠️ Risk Level: High The resident indicates that the freezer repair was not comp…" at bounding box center [328, 239] width 150 height 17
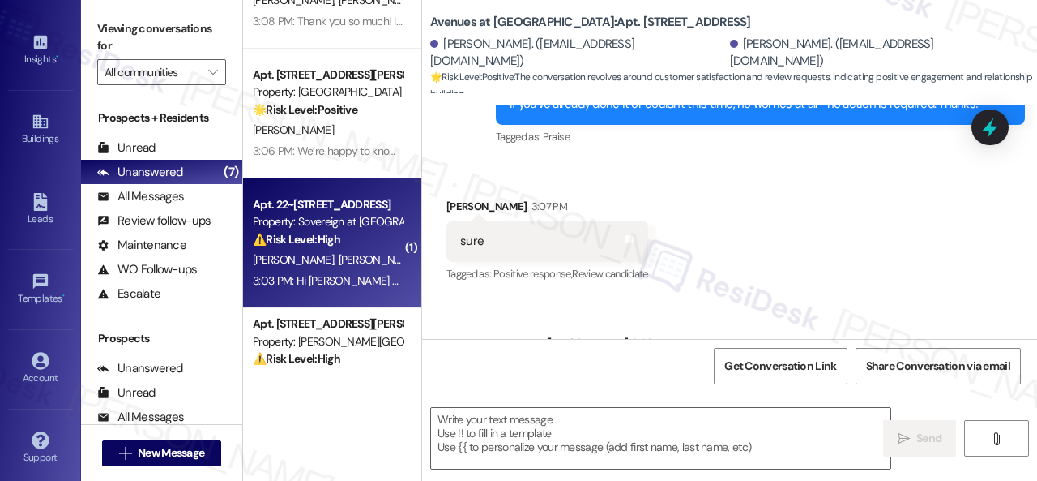
type textarea "Fetching suggested responses. Please feel free to read through the conversation…"
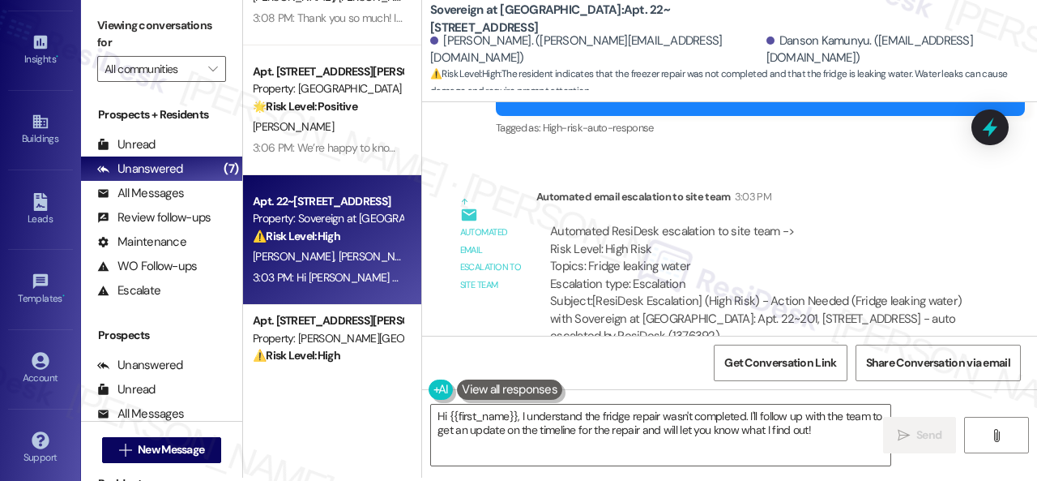
scroll to position [5, 0]
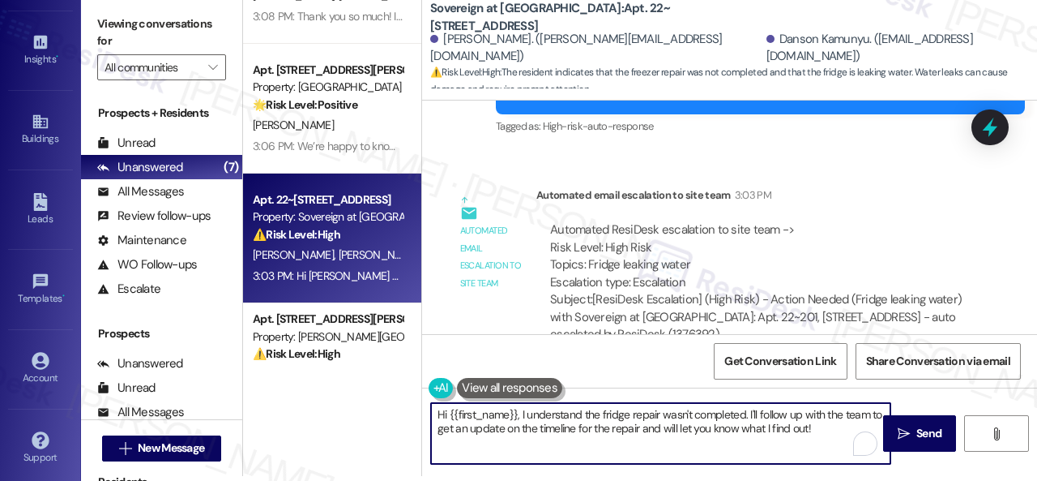
drag, startPoint x: 833, startPoint y: 434, endPoint x: 248, endPoint y: 420, distance: 585.3
click at [248, 420] on div "Apt. 10106, 12501 Broadway St Property: Avenues at Shadow Creek 🌟 Risk Level: P…" at bounding box center [640, 235] width 794 height 481
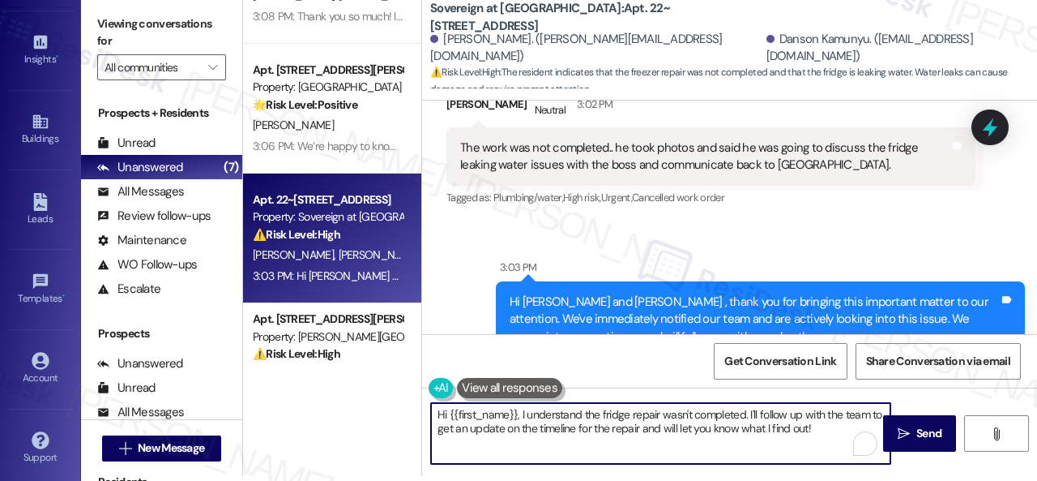
scroll to position [2752, 0]
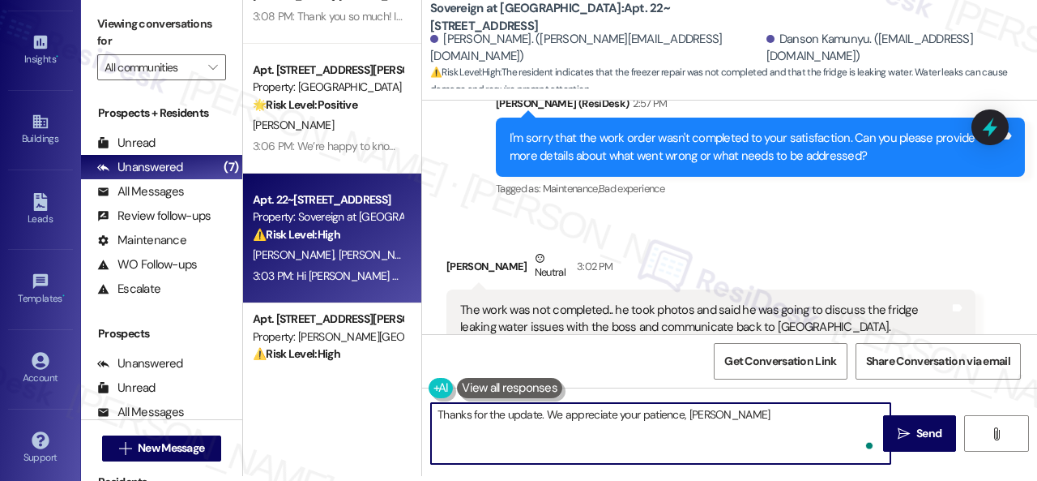
type textarea "Thanks for the update. We appreciate your patience, Pamela."
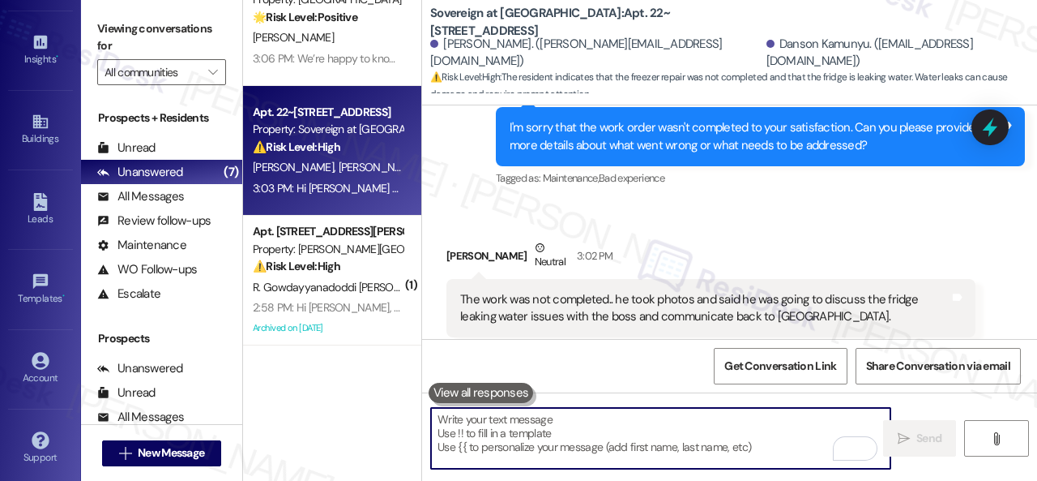
scroll to position [243, 0]
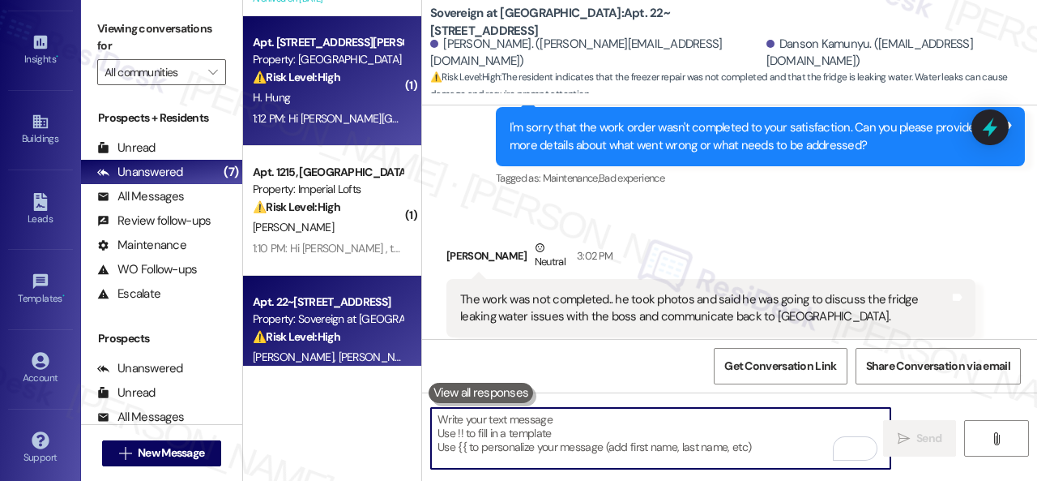
click at [384, 105] on div "H. Hung" at bounding box center [327, 98] width 153 height 20
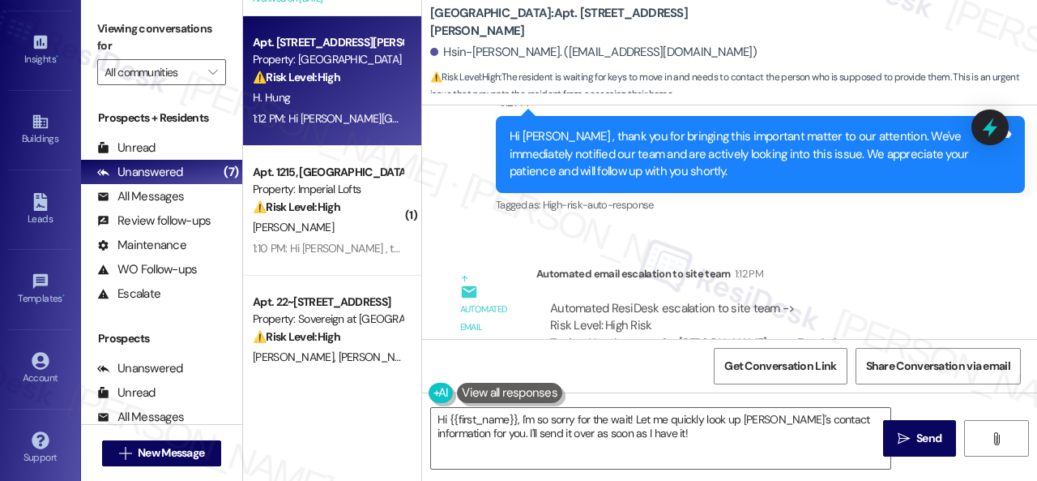
scroll to position [2007, 0]
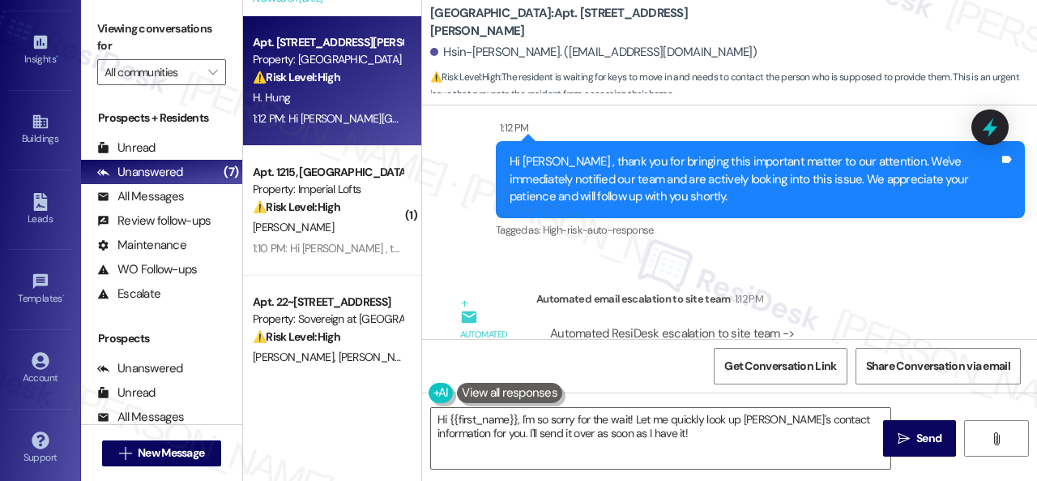
click at [896, 233] on div "Lease started Yesterday at 8:00 PM Received via SMS Hsin-Chin Hung 8:43 AM Hi S…" at bounding box center [729, 221] width 615 height 233
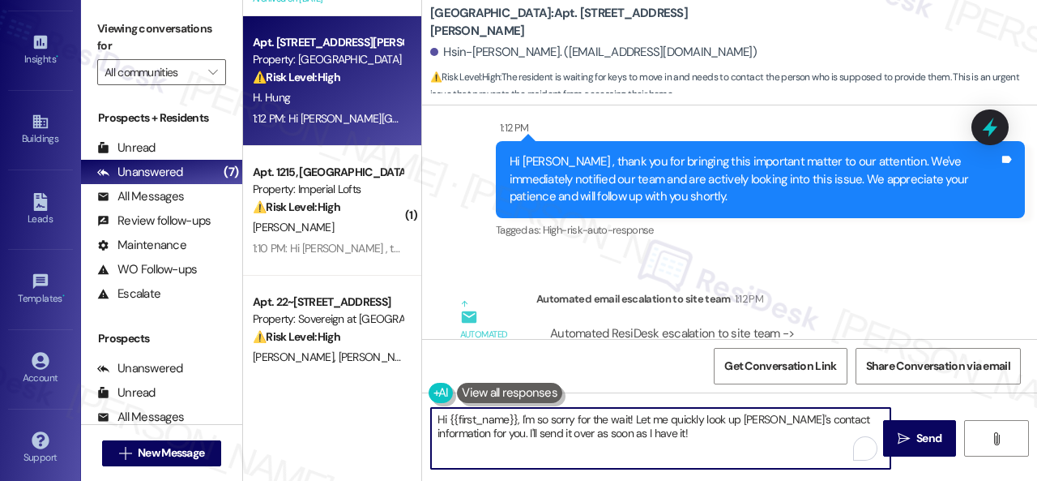
drag, startPoint x: 640, startPoint y: 438, endPoint x: 254, endPoint y: 384, distance: 389.5
click at [254, 384] on div "( 1 ) Apt. 239, 6565 W Foxridge Dr Property: The Falls 🔧 Risk Level: Medium The…" at bounding box center [640, 240] width 794 height 481
paste textarea "I'm sorry for the delayed response. Please don’t hesitate to confirm if you sti…"
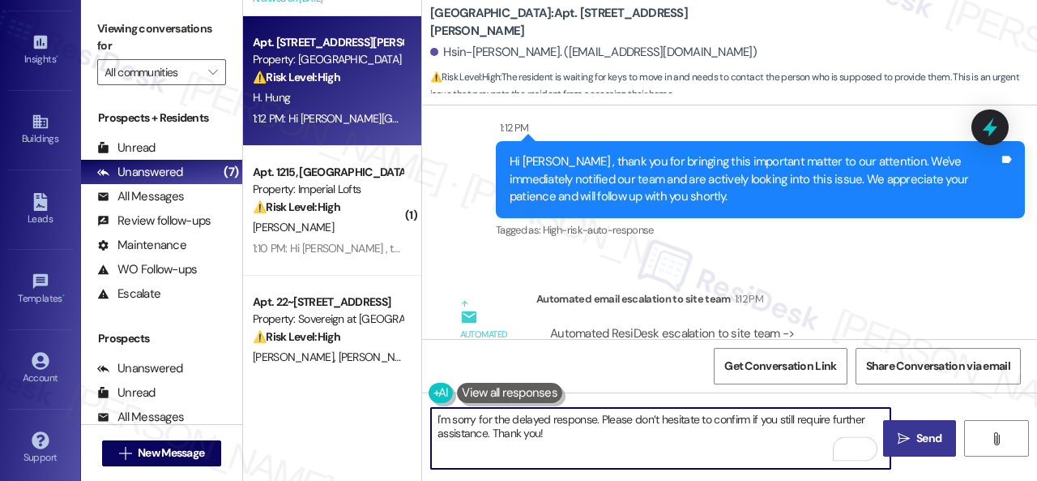
type textarea "I'm sorry for the delayed response. Please don’t hesitate to confirm if you sti…"
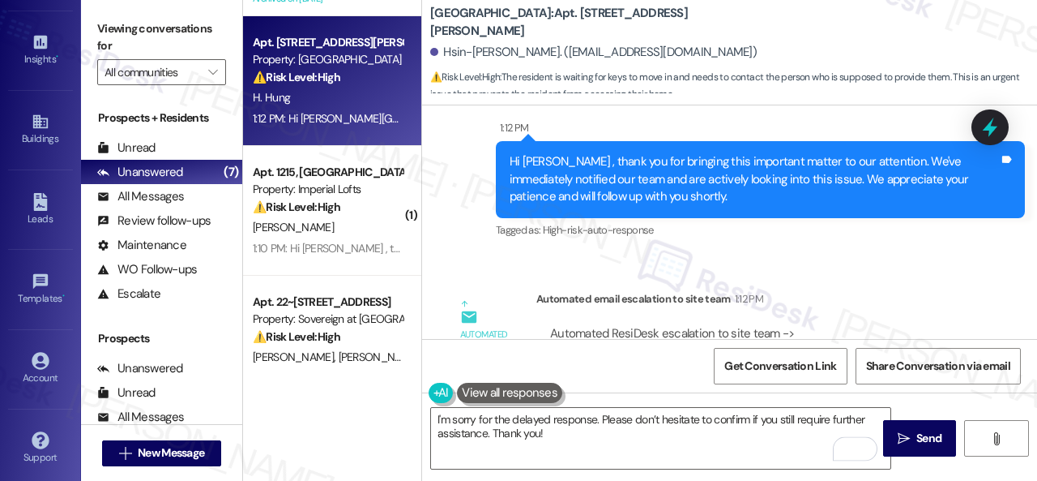
drag, startPoint x: 916, startPoint y: 430, endPoint x: 916, endPoint y: 417, distance: 12.2
click at [917, 430] on span "Send" at bounding box center [929, 438] width 25 height 17
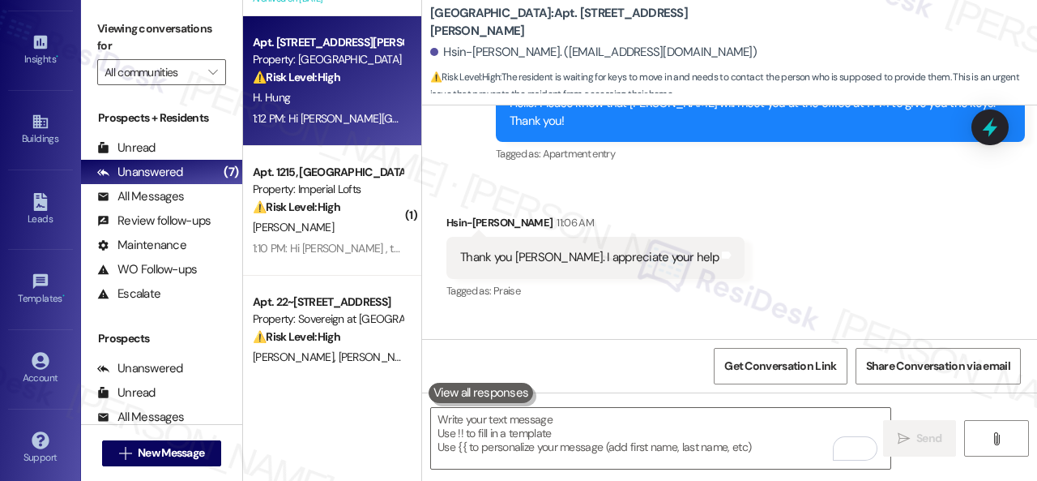
scroll to position [1284, 0]
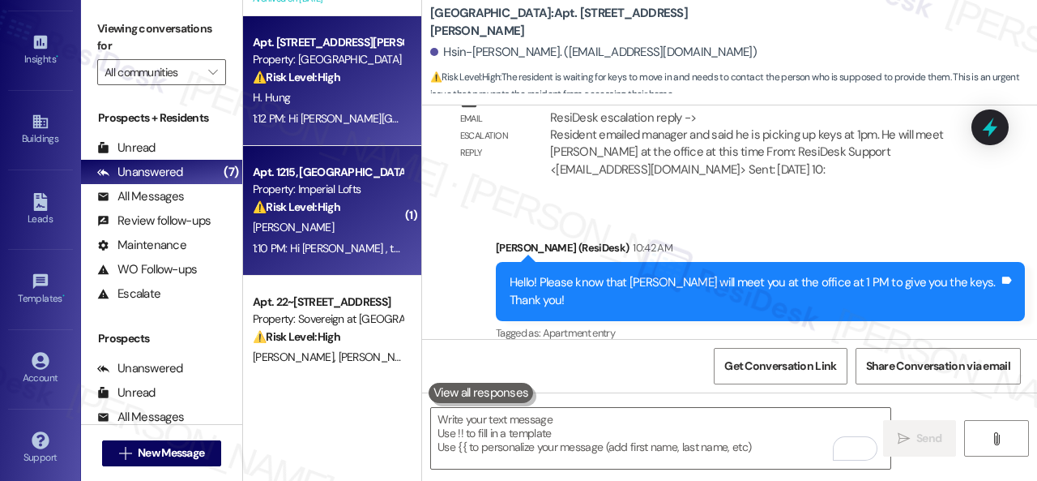
click at [348, 220] on div "[PERSON_NAME]" at bounding box center [327, 227] width 153 height 20
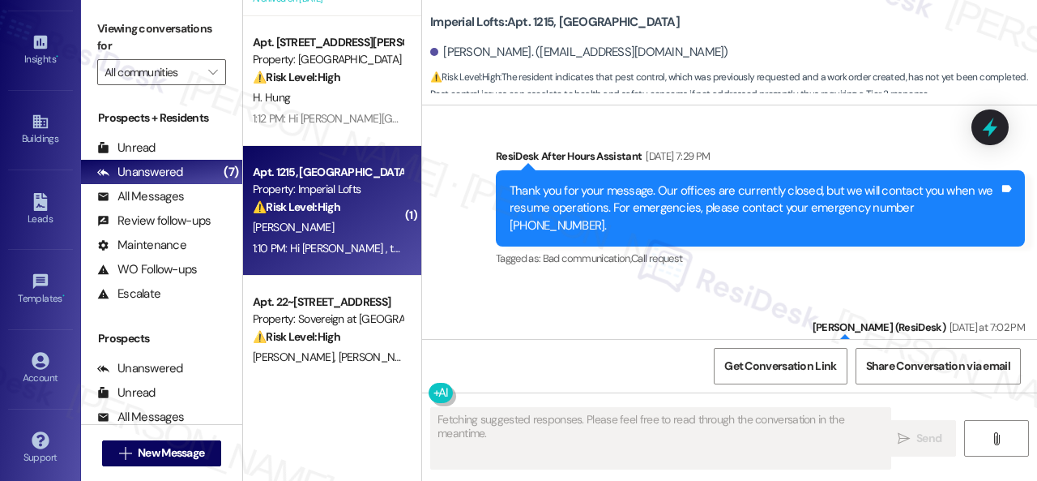
scroll to position [5645, 0]
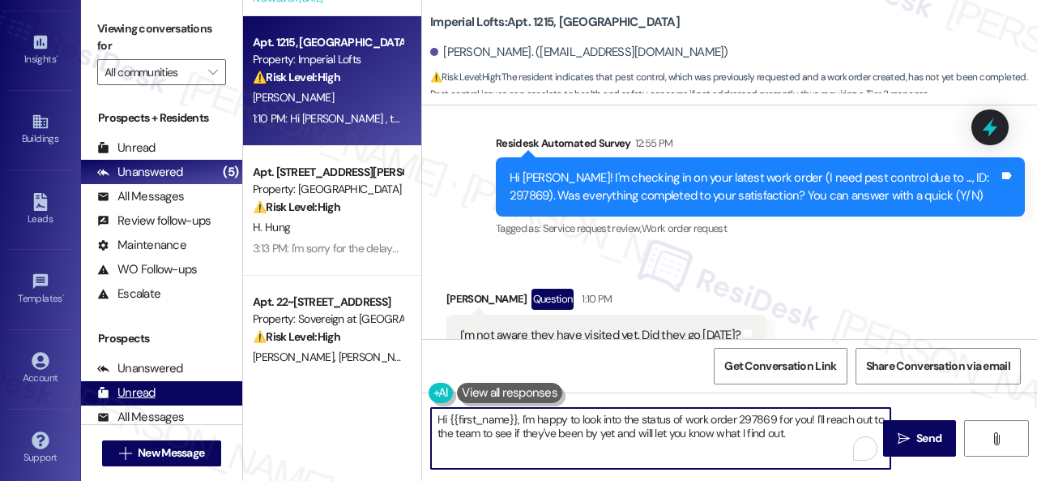
drag, startPoint x: 807, startPoint y: 428, endPoint x: 203, endPoint y: 397, distance: 605.4
click at [203, 397] on div "Viewing conversations for All communities  Prospects + Residents Unread (0) Un…" at bounding box center [559, 240] width 956 height 481
type textarea "I don't have that information, but feel free to let us know if further assistan…"
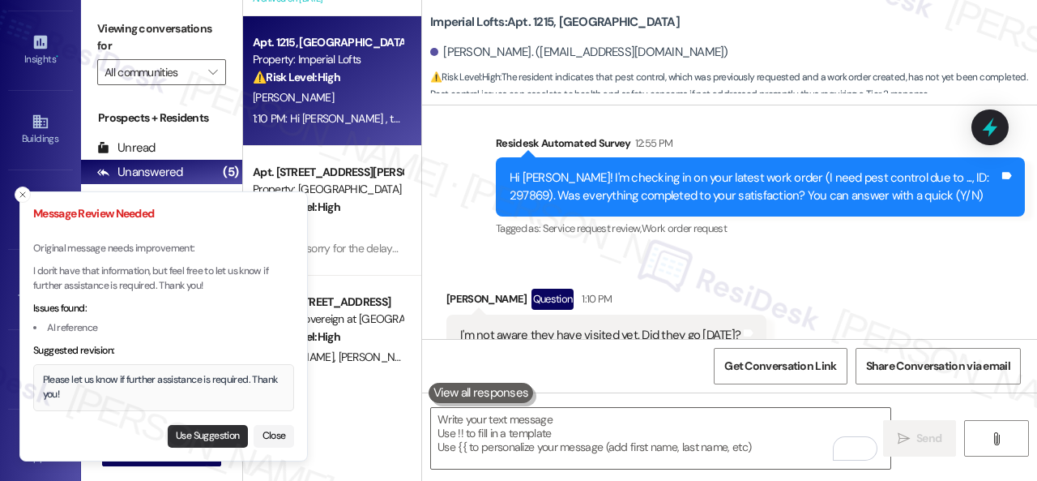
click at [201, 428] on button "Use Suggestion" at bounding box center [208, 436] width 80 height 23
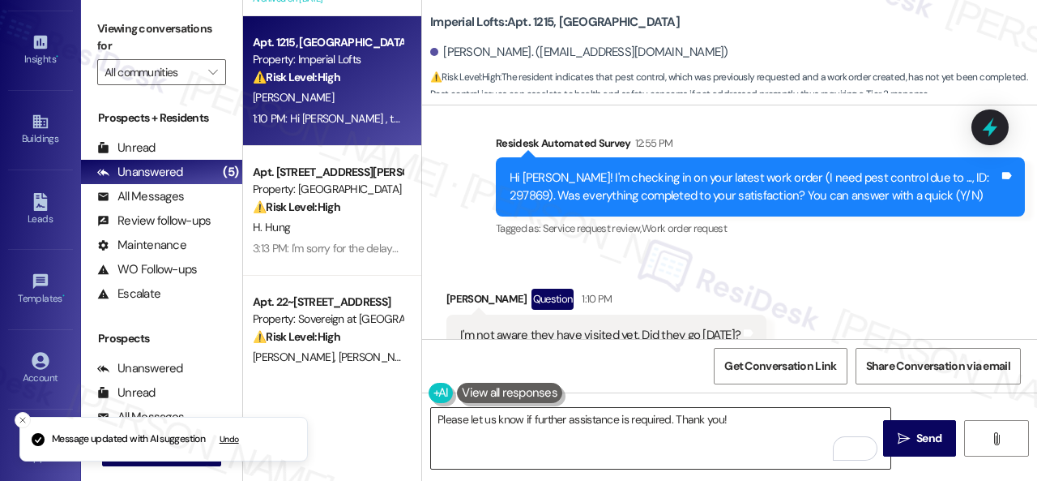
click at [437, 418] on textarea "Please let us know if further assistance is required. Thank you!" at bounding box center [661, 438] width 460 height 61
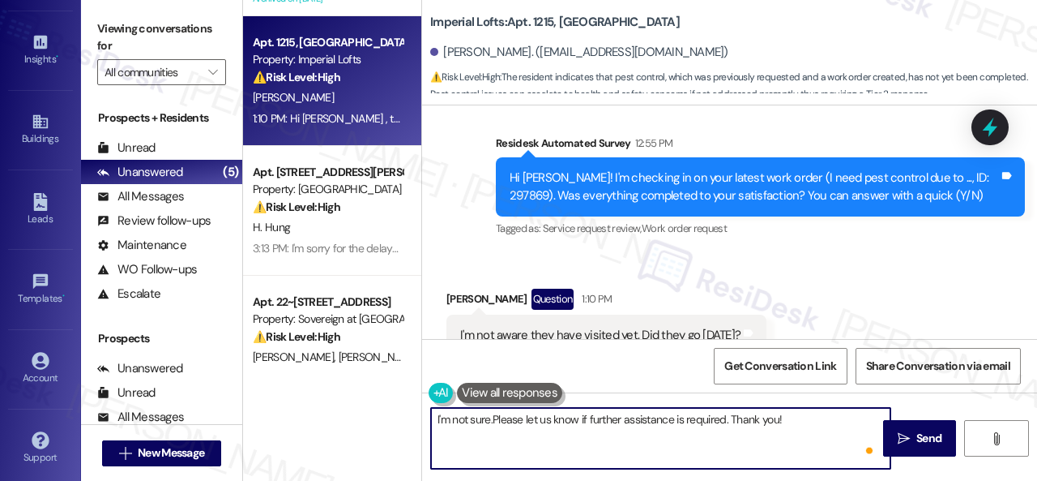
type textarea "I'm not sure. Please let us know if further assistance is required. Thank you!"
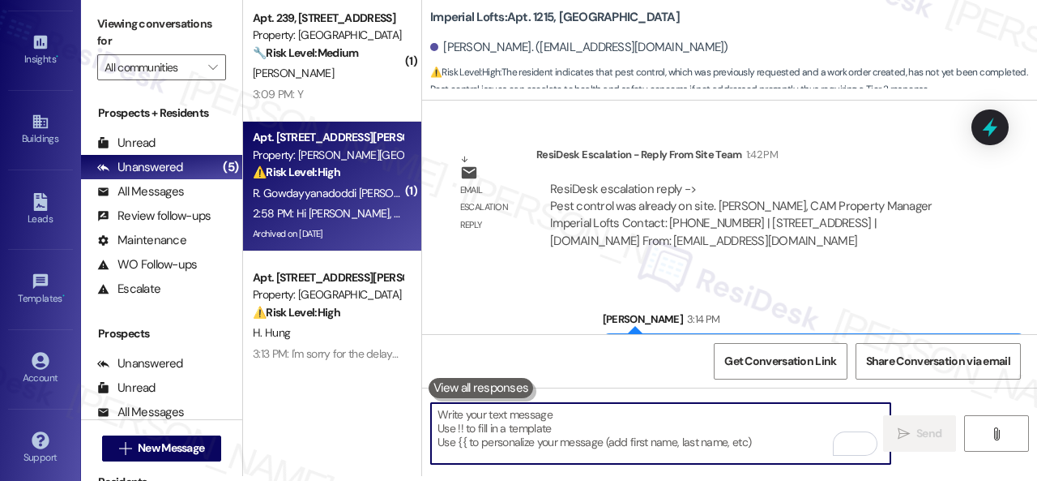
scroll to position [0, 0]
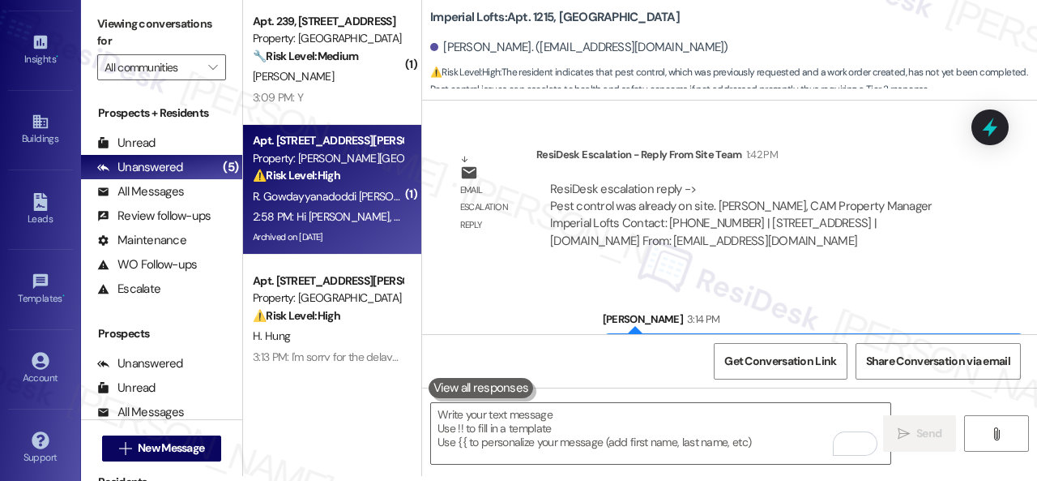
click at [386, 211] on div "2:58 PM: Hi Pavithra, Ariana and Ruchitha , thank you for bringing this importa…" at bounding box center [887, 216] width 1269 height 15
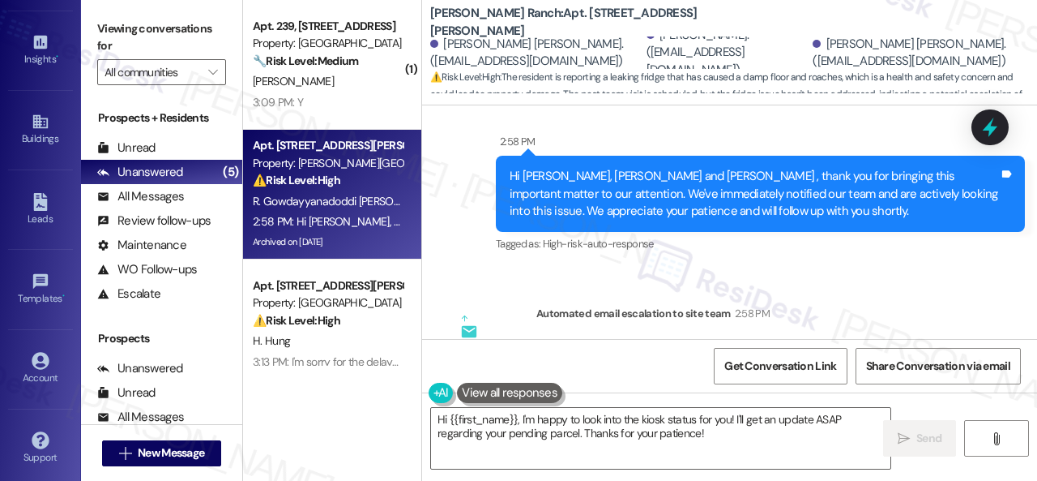
scroll to position [5, 0]
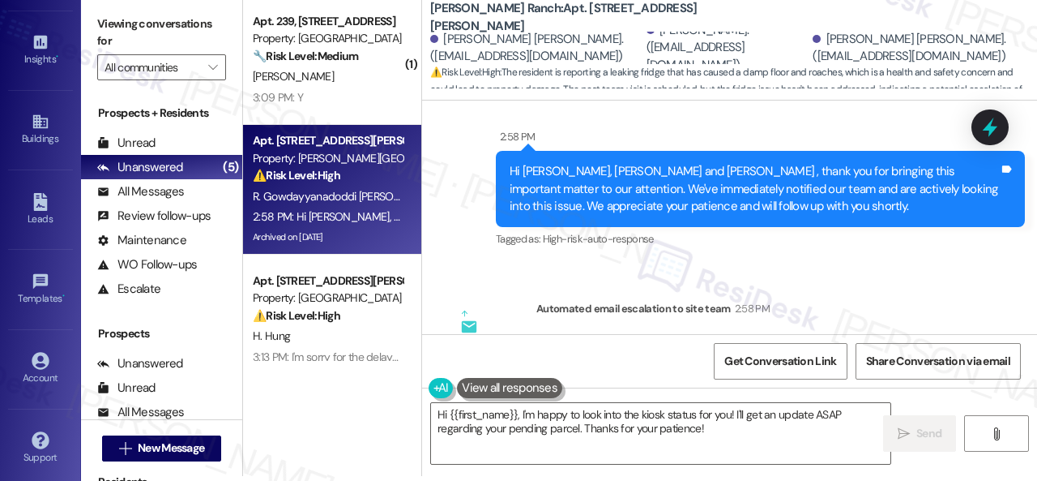
click at [316, 377] on div "( 1 ) Apt. 239, 6565 W Foxridge Dr Property: The Falls 🔧 Risk Level: Medium The…" at bounding box center [640, 235] width 794 height 481
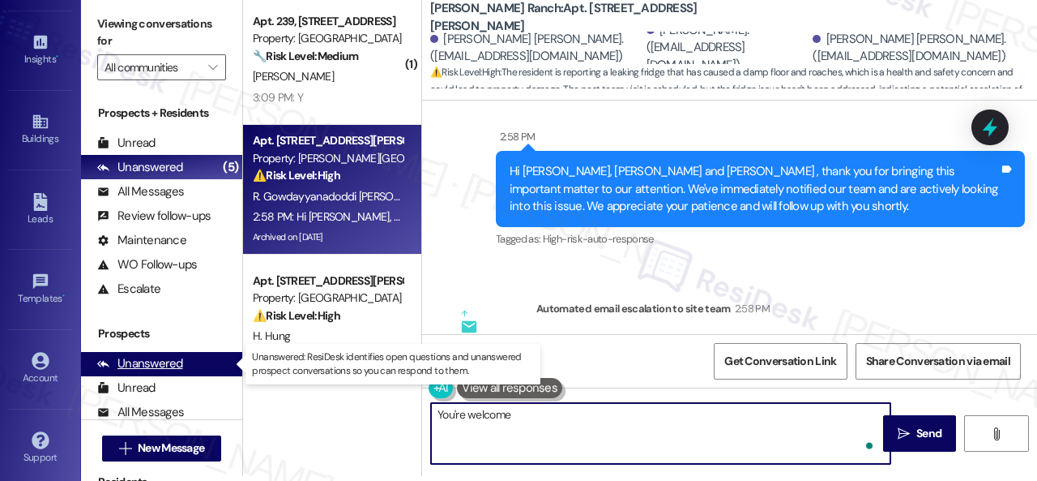
type textarea "You're welcome."
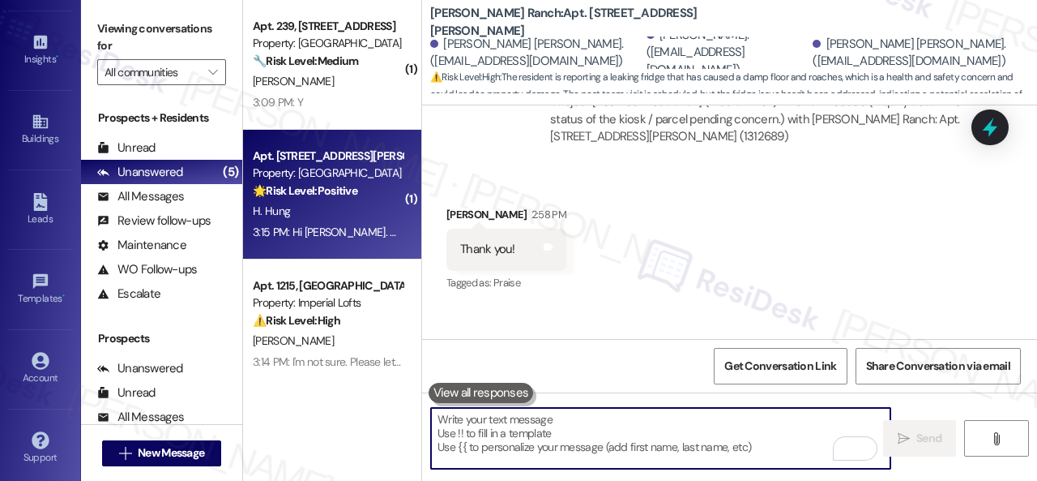
scroll to position [15611, 0]
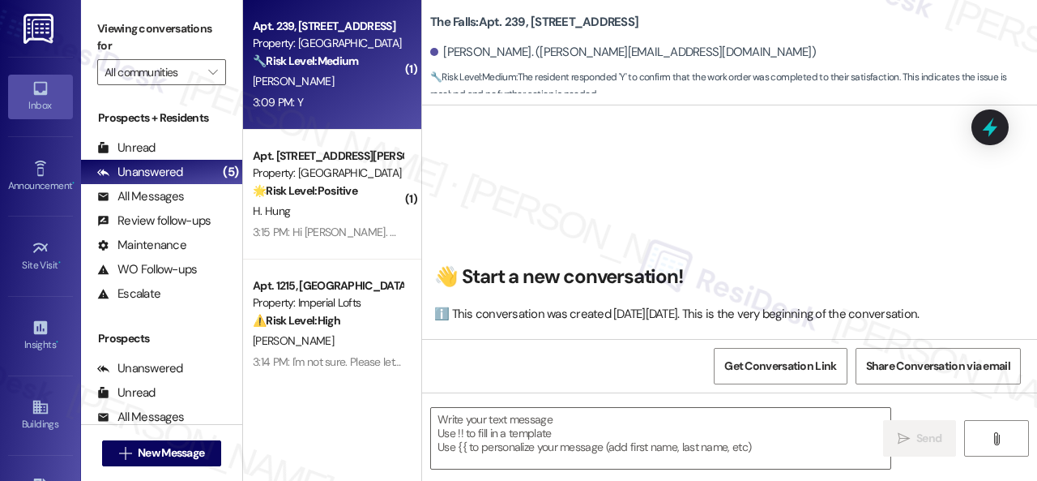
scroll to position [285, 0]
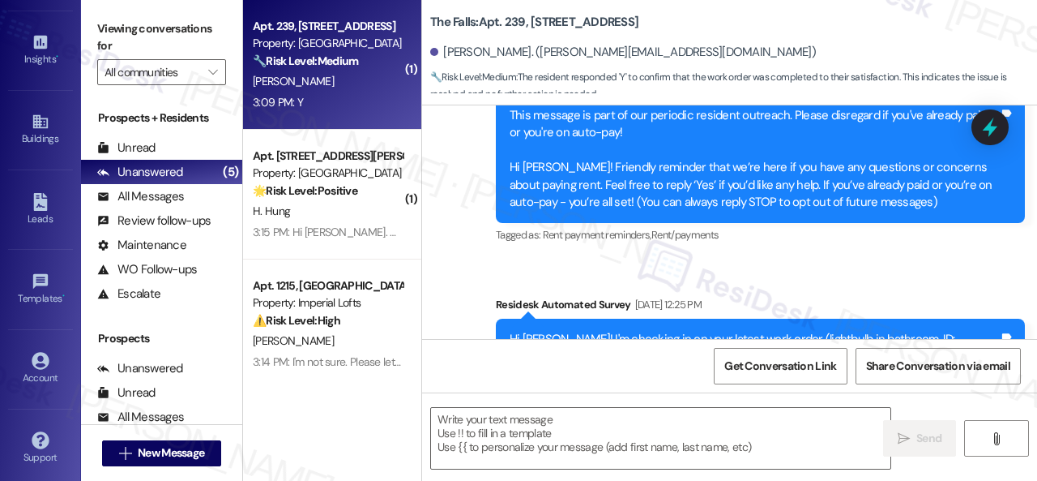
type textarea "Fetching suggested responses. Please feel free to read through the conversation…"
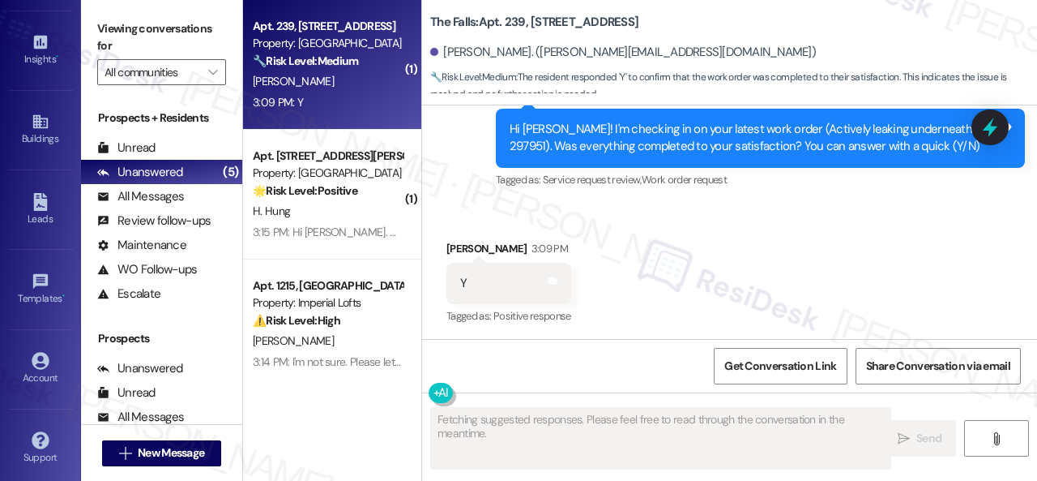
scroll to position [1058, 0]
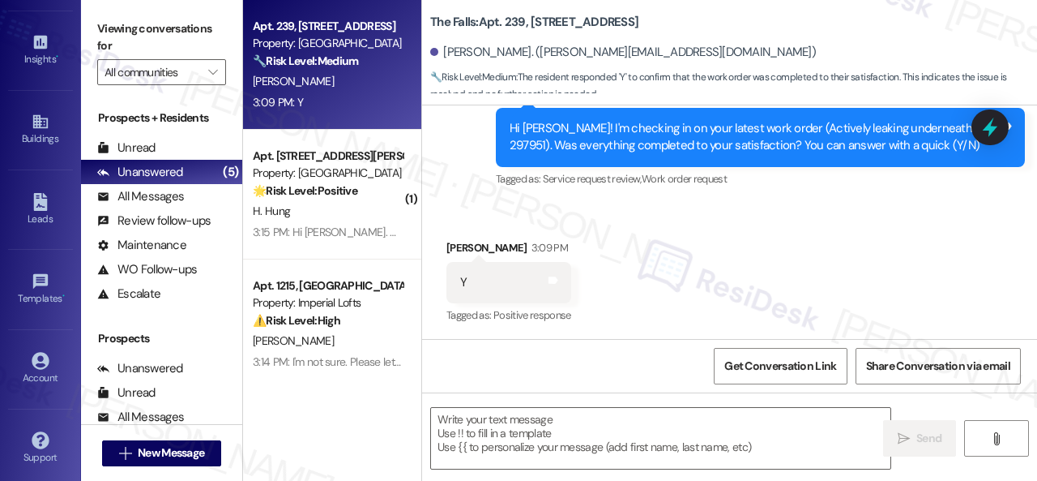
click at [456, 203] on div "Received via SMS Freeman Hall 3:09 PM Y Tags and notes Tagged as: Positive resp…" at bounding box center [729, 271] width 615 height 137
click at [566, 432] on textarea at bounding box center [661, 438] width 460 height 61
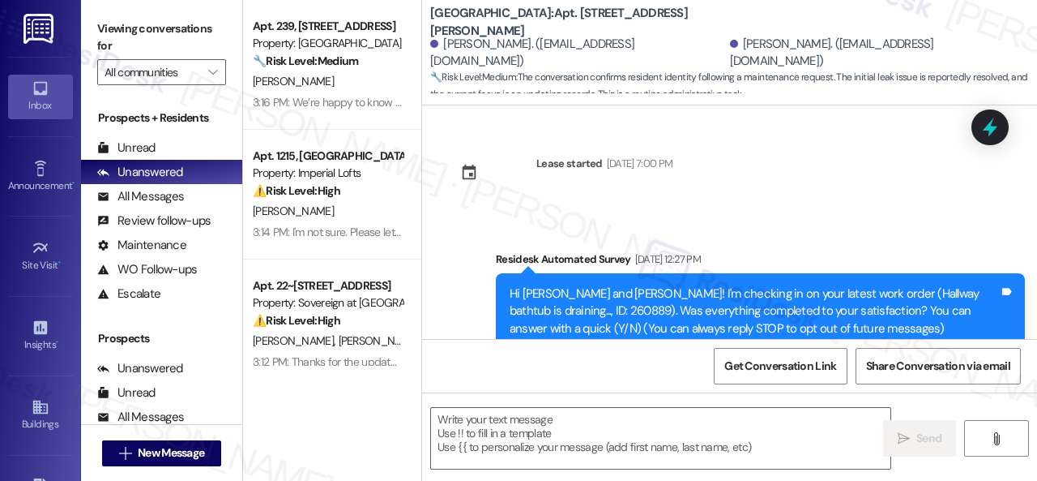
type textarea "Fetching suggested responses. Please feel free to read through the conversation…"
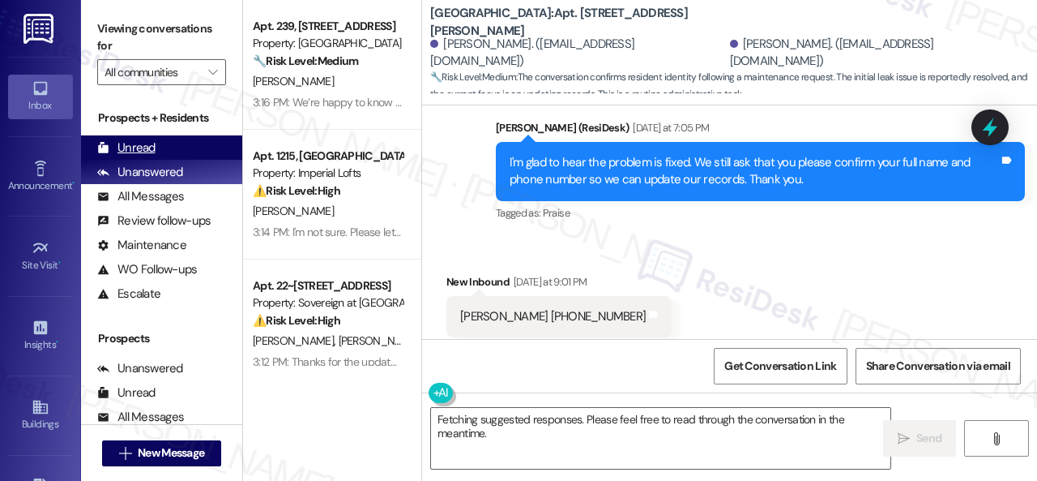
click at [141, 139] on div "Unread" at bounding box center [126, 147] width 58 height 17
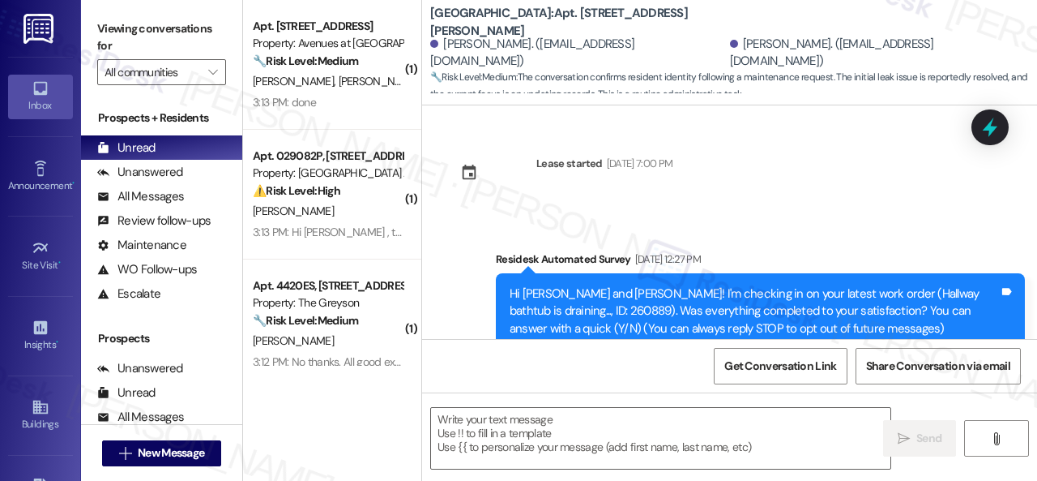
type textarea "Fetching suggested responses. Please feel free to read through the conversation…"
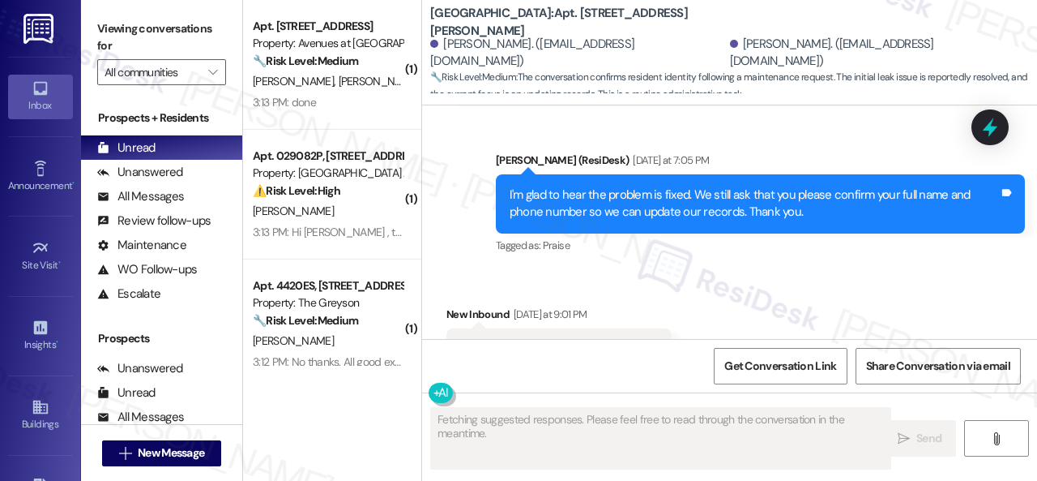
scroll to position [3138, 0]
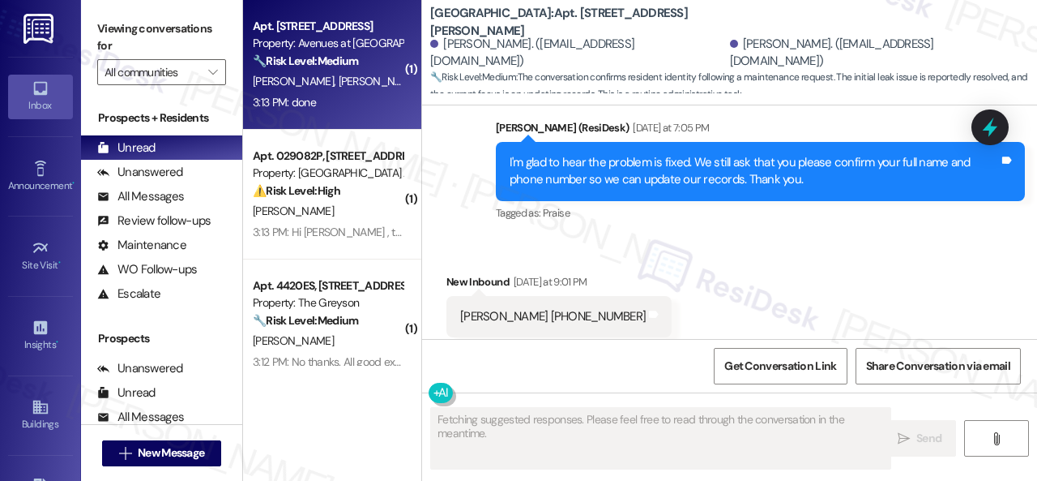
click at [336, 103] on div "3:13 PM: done 3:13 PM: done" at bounding box center [327, 102] width 153 height 20
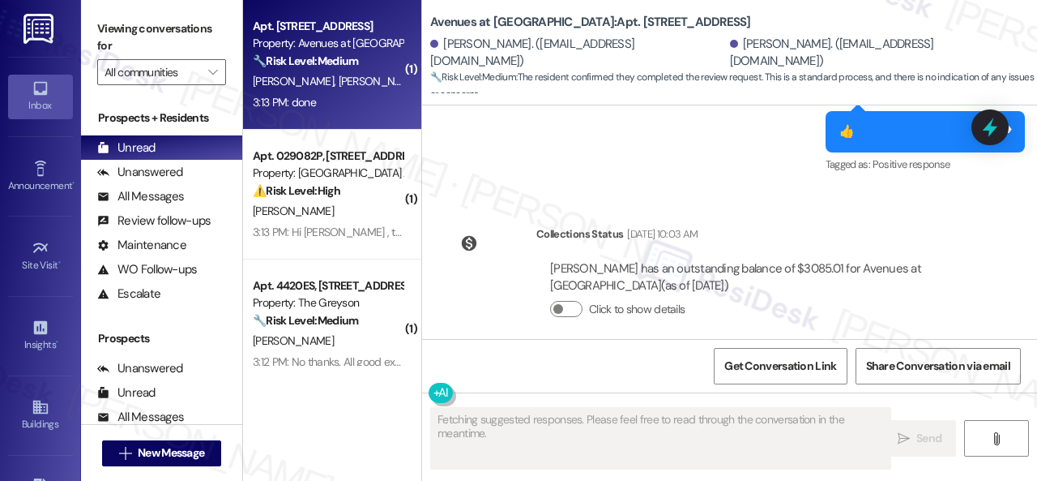
scroll to position [10297, 0]
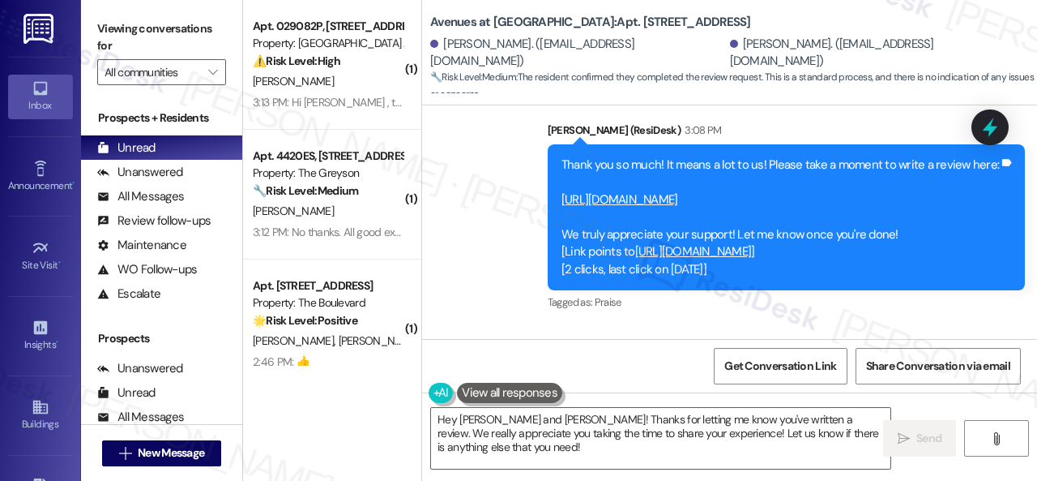
click at [848, 20] on div "Avenues at [GEOGRAPHIC_DATA]: Apt. 10106, [STREET_ADDRESS][GEOGRAPHIC_DATA][PER…" at bounding box center [733, 48] width 607 height 89
drag, startPoint x: 892, startPoint y: 24, endPoint x: 810, endPoint y: 38, distance: 83.1
click at [892, 24] on div "Avenues at [GEOGRAPHIC_DATA]: Apt. 10106, [STREET_ADDRESS][GEOGRAPHIC_DATA][PER…" at bounding box center [733, 48] width 607 height 89
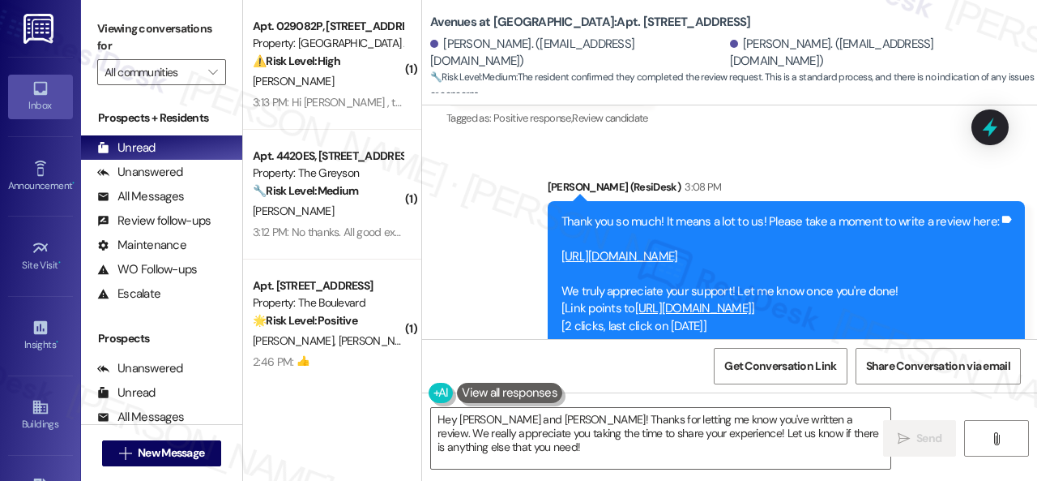
scroll to position [10216, 0]
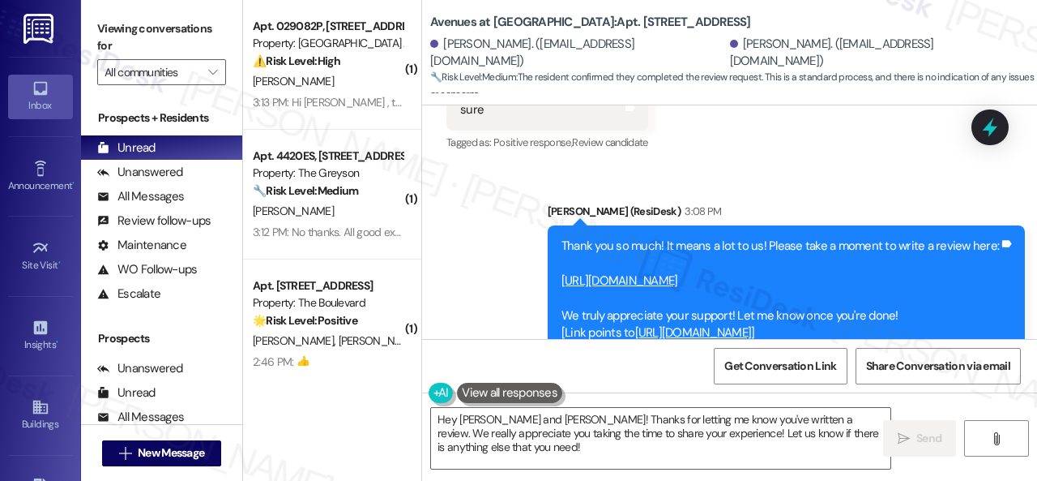
click at [633, 272] on link "[URL][DOMAIN_NAME]" at bounding box center [620, 280] width 117 height 16
drag, startPoint x: 797, startPoint y: 137, endPoint x: 507, endPoint y: 143, distance: 290.2
click at [560, 237] on div "Thank you so much! It means a lot to us! Please take a moment to write a review…" at bounding box center [780, 298] width 441 height 122
copy link "[URL][DOMAIN_NAME]"
click at [434, 233] on div "Sent via SMS [PERSON_NAME] (ResiDesk) 3:08 PM Thank you so much! It means a lot…" at bounding box center [729, 286] width 615 height 241
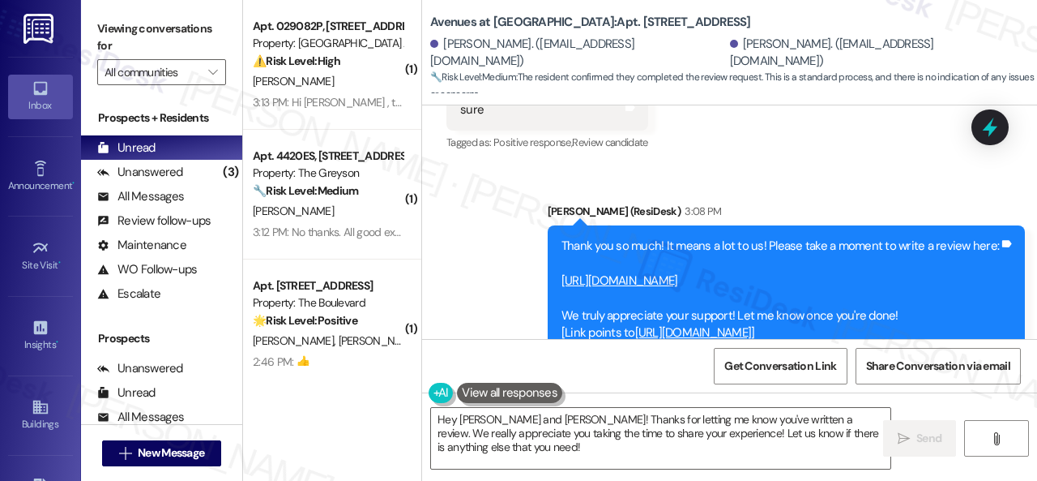
click at [503, 408] on div "Received via SMS [PERSON_NAME] 3:13 PM done Tags and notes Tagged as: Positive …" at bounding box center [729, 476] width 615 height 137
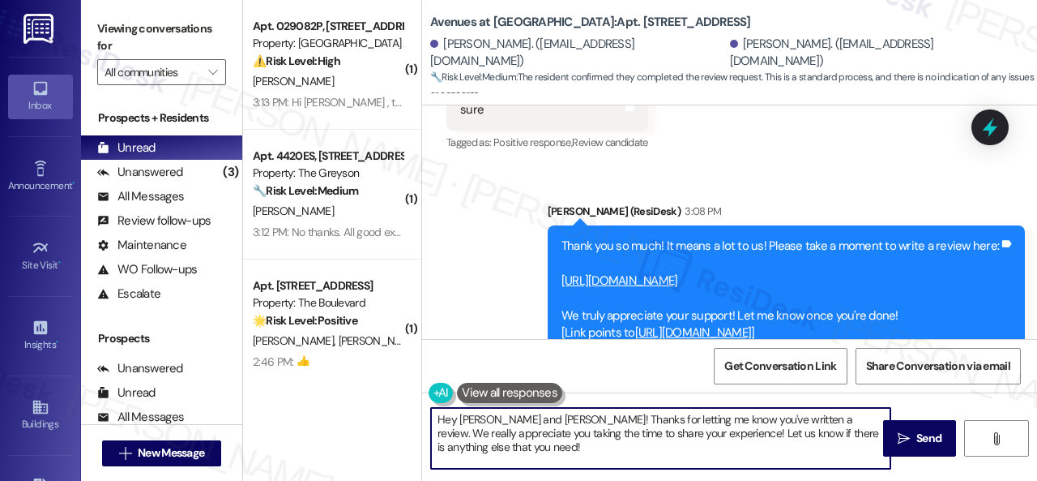
drag, startPoint x: 524, startPoint y: 451, endPoint x: 309, endPoint y: 414, distance: 218.0
click at [309, 414] on div "( 1 ) Apt. 029082P, [STREET_ADDRESS][PERSON_NAME] Property: [GEOGRAPHIC_DATA] A…" at bounding box center [640, 240] width 794 height 481
paste textarea "Thank you! For some reason, I couldn't find your review in Google. Can you plea…"
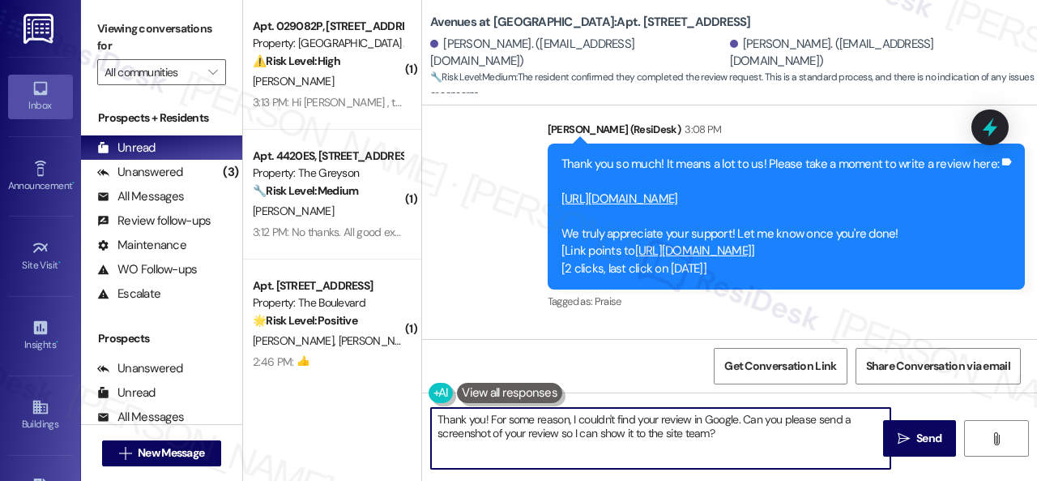
scroll to position [5, 0]
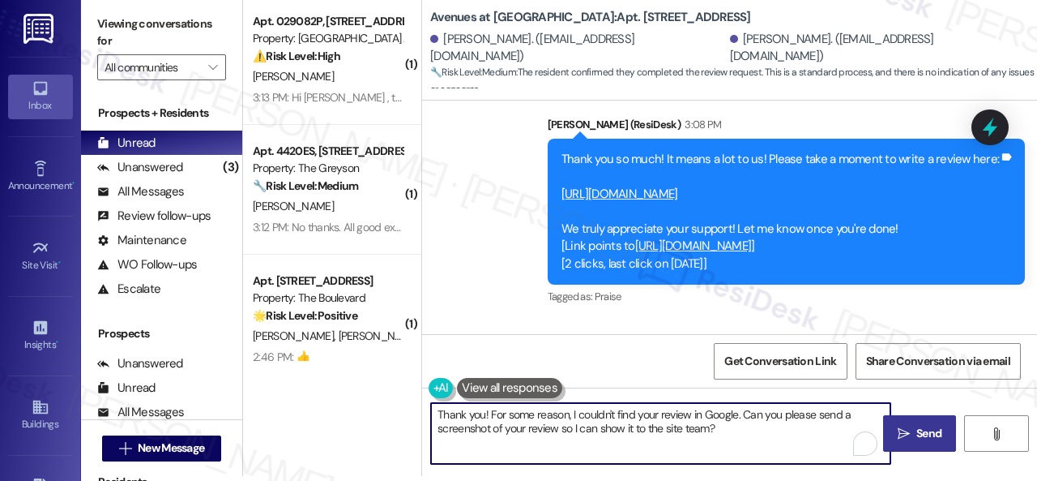
type textarea "Thank you! For some reason, I couldn't find your review in Google. Can you plea…"
click at [898, 432] on icon "" at bounding box center [904, 433] width 12 height 13
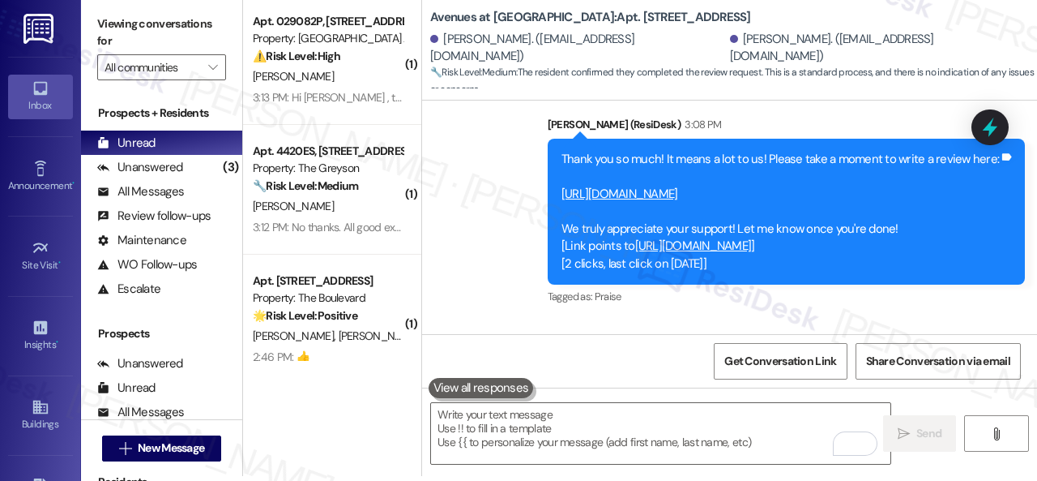
scroll to position [10297, 0]
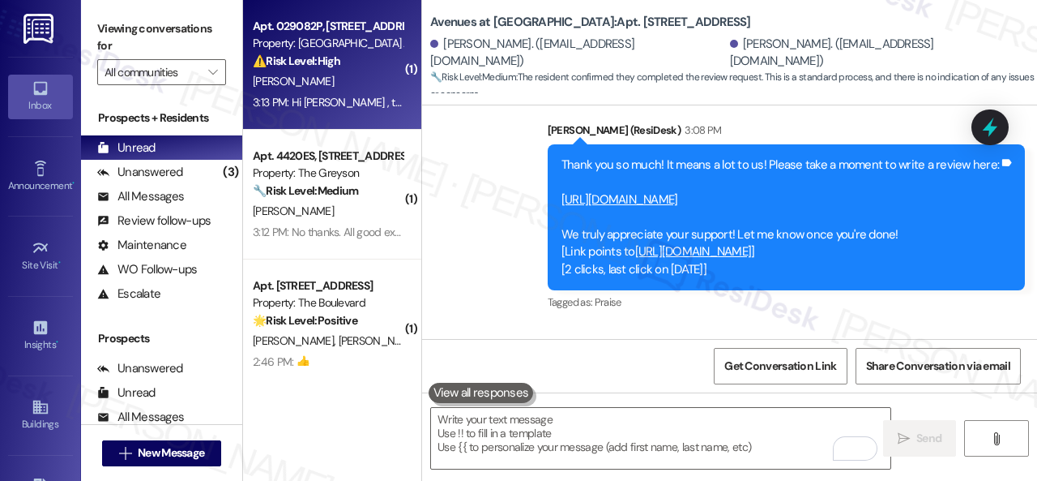
click at [347, 90] on div "[PERSON_NAME]" at bounding box center [327, 81] width 153 height 20
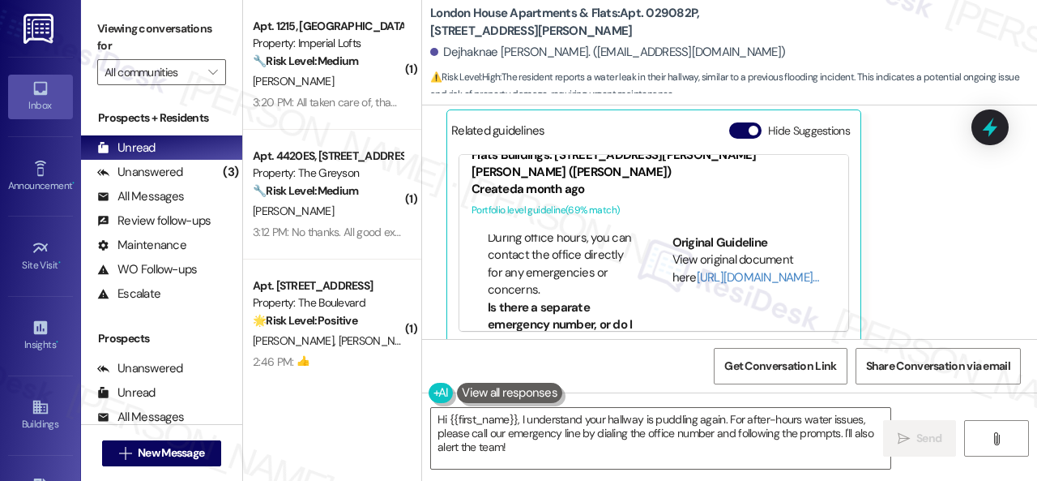
scroll to position [995, 0]
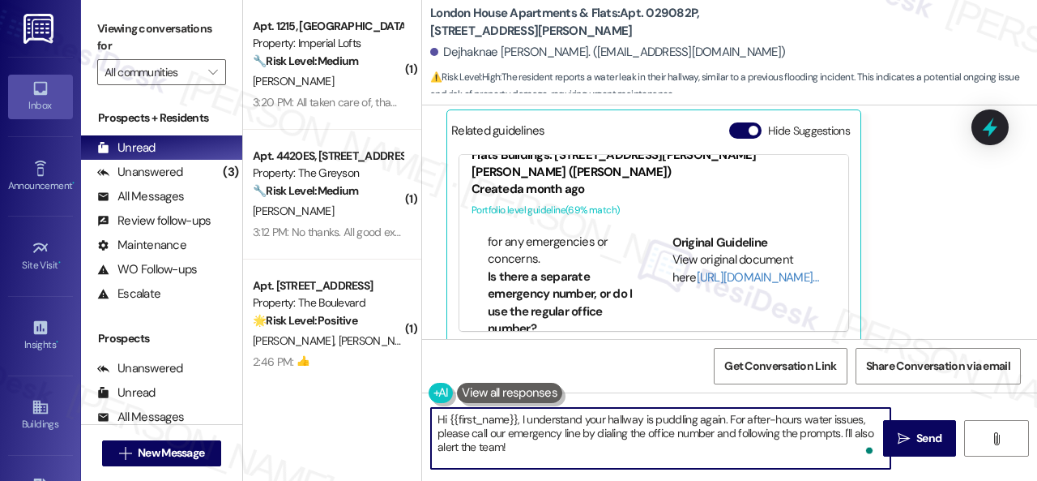
drag, startPoint x: 524, startPoint y: 417, endPoint x: 583, endPoint y: 419, distance: 59.2
click at [583, 419] on textarea "Hi {{first_name}}, I understand your hallway is puddling again. For after-hours…" at bounding box center [661, 438] width 460 height 61
drag, startPoint x: 741, startPoint y: 417, endPoint x: 774, endPoint y: 467, distance: 59.6
click at [770, 467] on textarea "Hi {{first_name}}, I'm sorry to hear your hallway is puddling again. For after-…" at bounding box center [661, 438] width 460 height 61
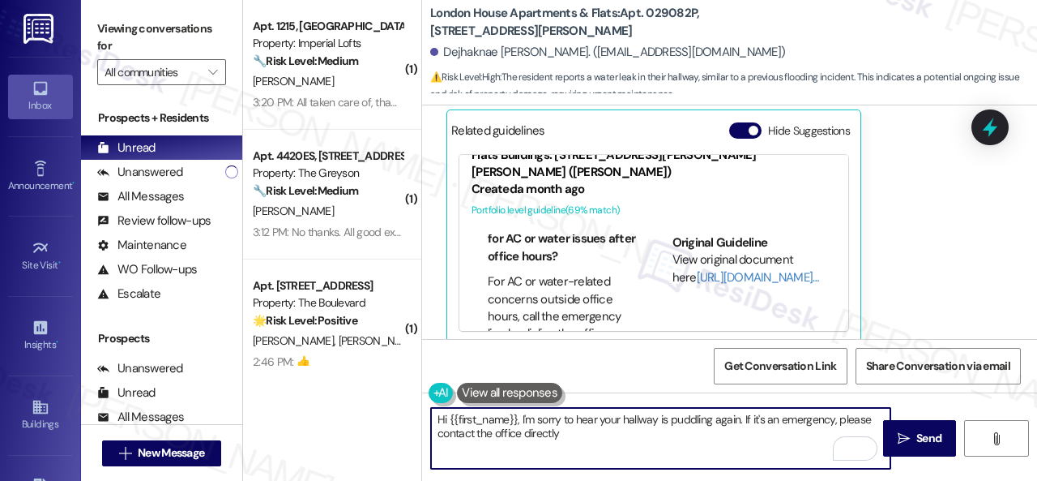
scroll to position [81, 0]
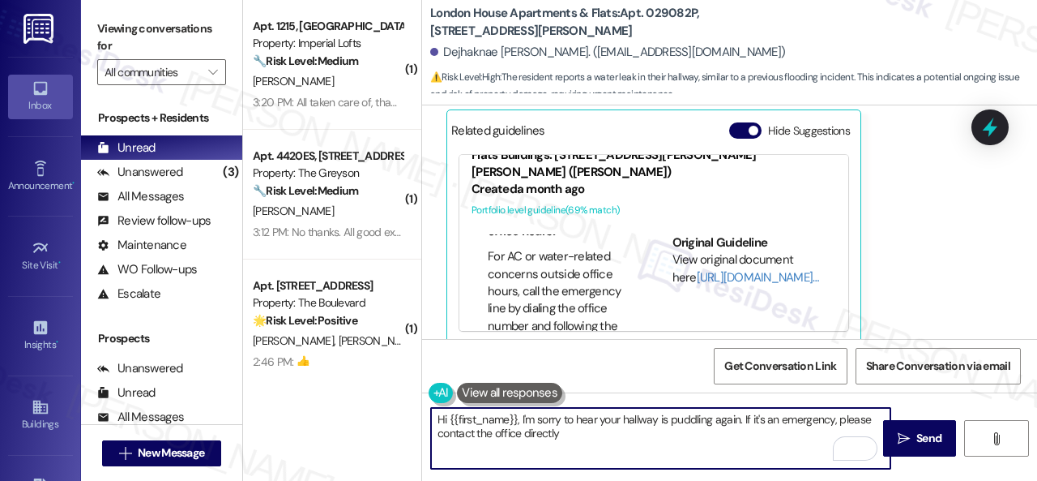
click at [496, 433] on textarea "Hi {{first_name}}, I'm sorry to hear your hallway is puddling again. If it's an…" at bounding box center [661, 438] width 460 height 61
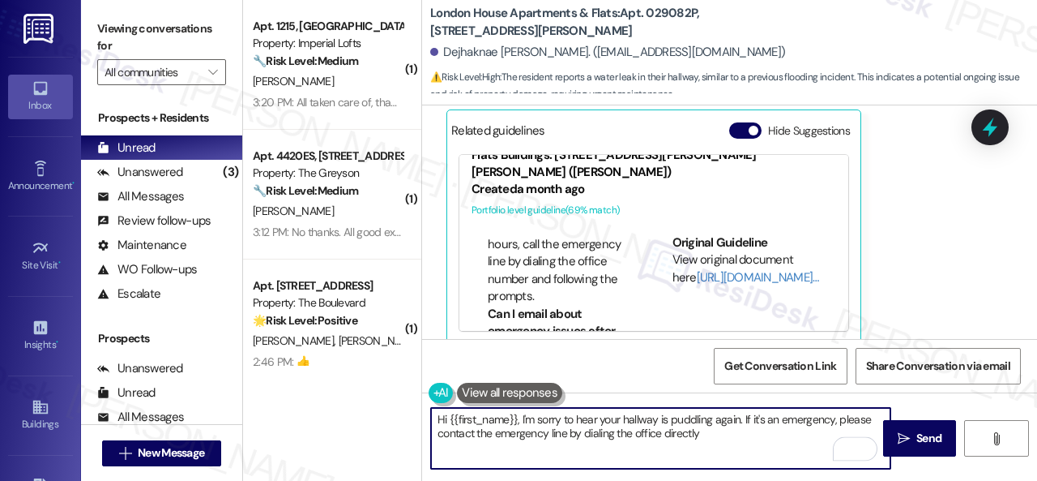
scroll to position [162, 0]
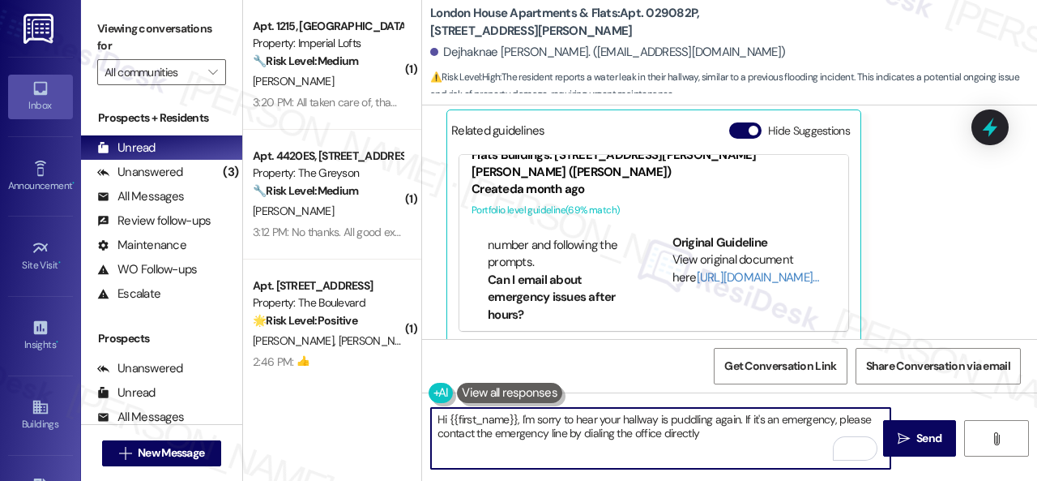
click at [689, 438] on textarea "Hi {{first_name}}, I'm sorry to hear your hallway is puddling again. If it's an…" at bounding box center [661, 438] width 460 height 61
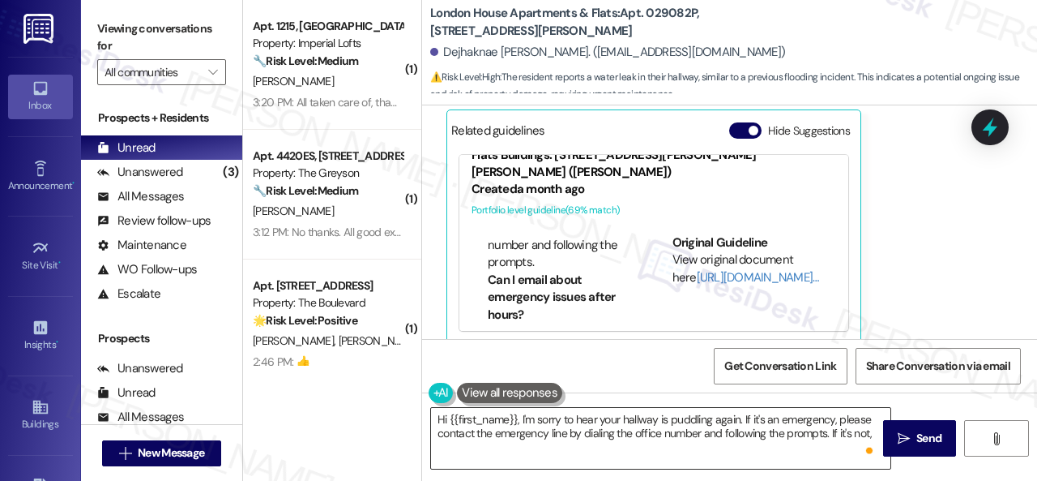
click at [874, 432] on textarea "Hi {{first_name}}, I'm sorry to hear your hallway is puddling again. If it's an…" at bounding box center [661, 438] width 460 height 61
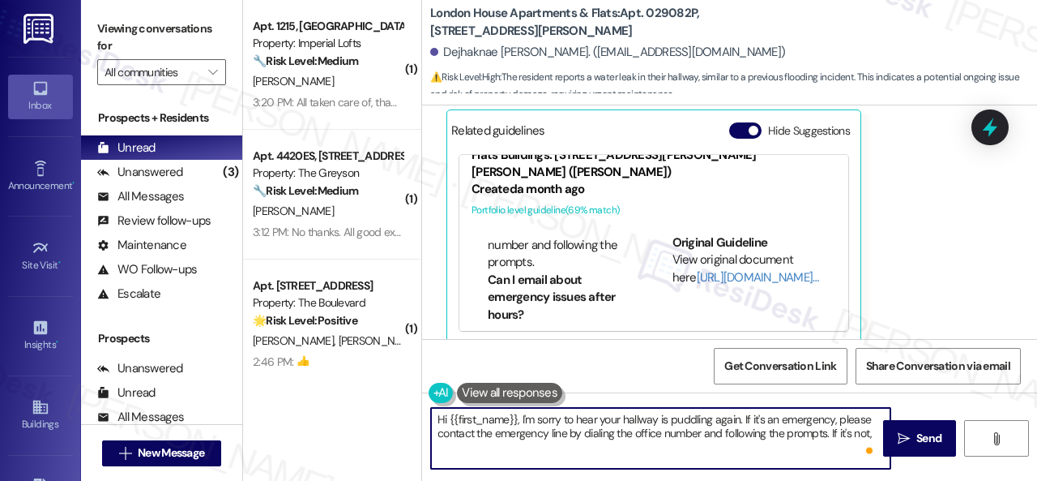
paste textarea "I'll be happy to submit a work order on your behalf. Please provide more detail…"
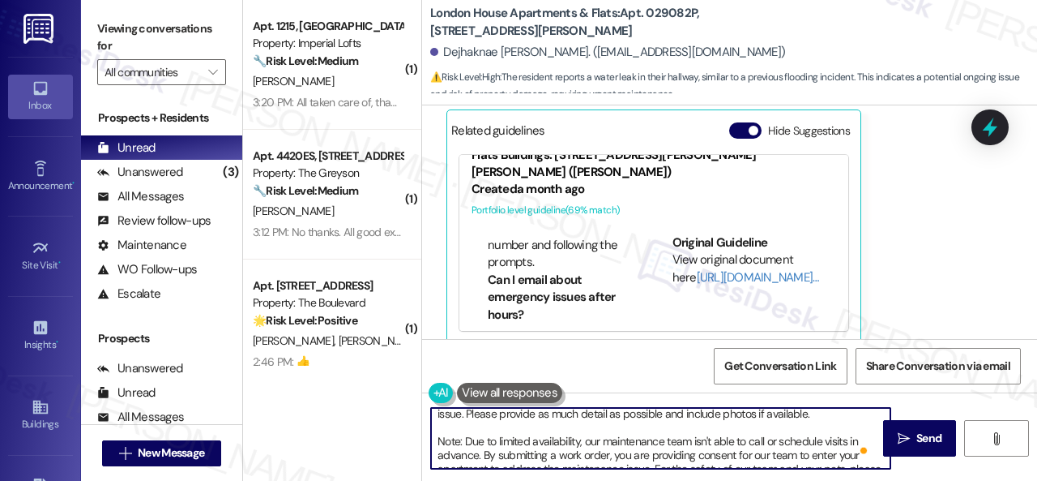
scroll to position [4, 0]
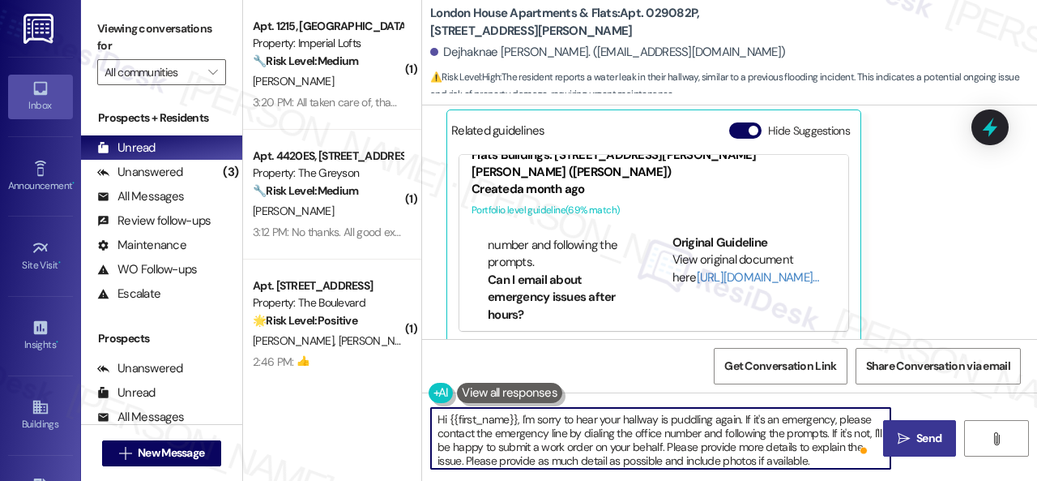
type textarea "Hi {{first_name}}, I'm sorry to hear your hallway is puddling again. If it's an…"
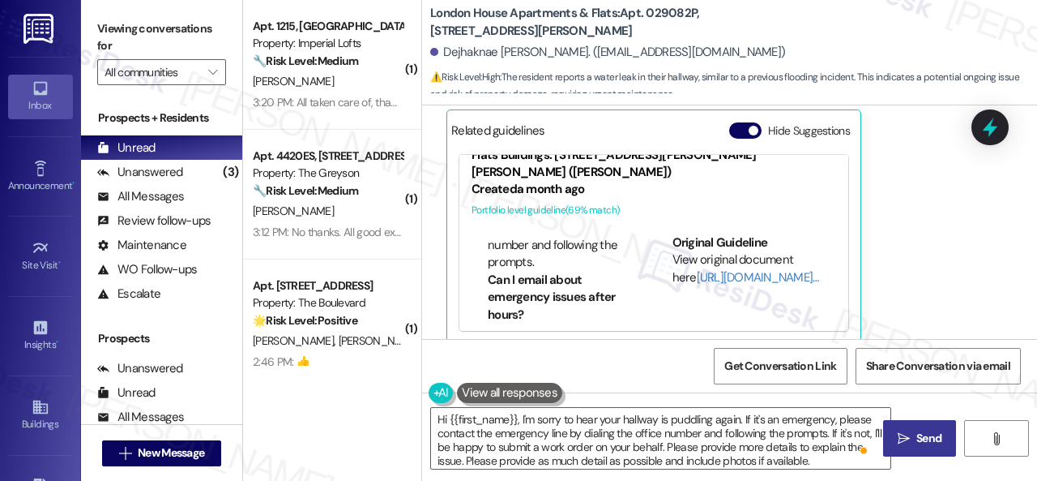
click at [917, 440] on span "Send" at bounding box center [929, 438] width 25 height 17
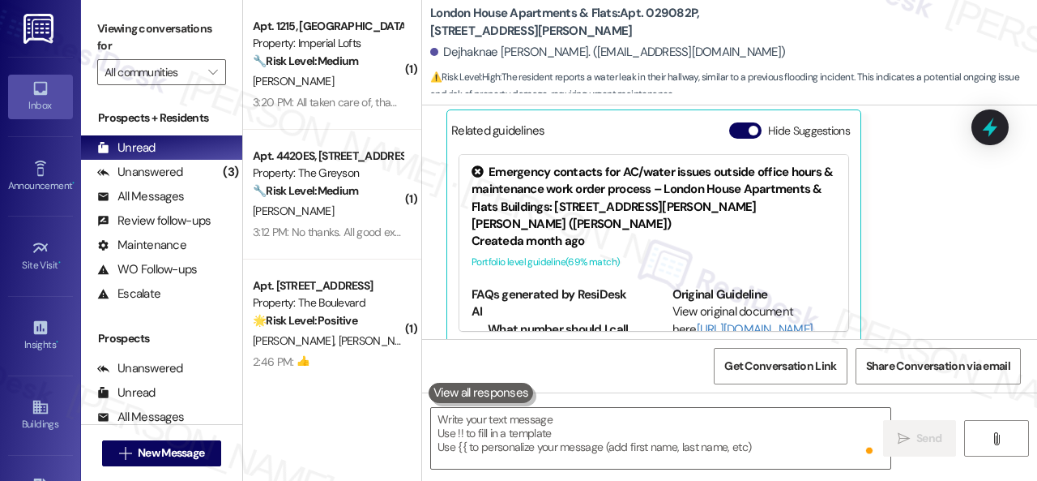
scroll to position [1423, 0]
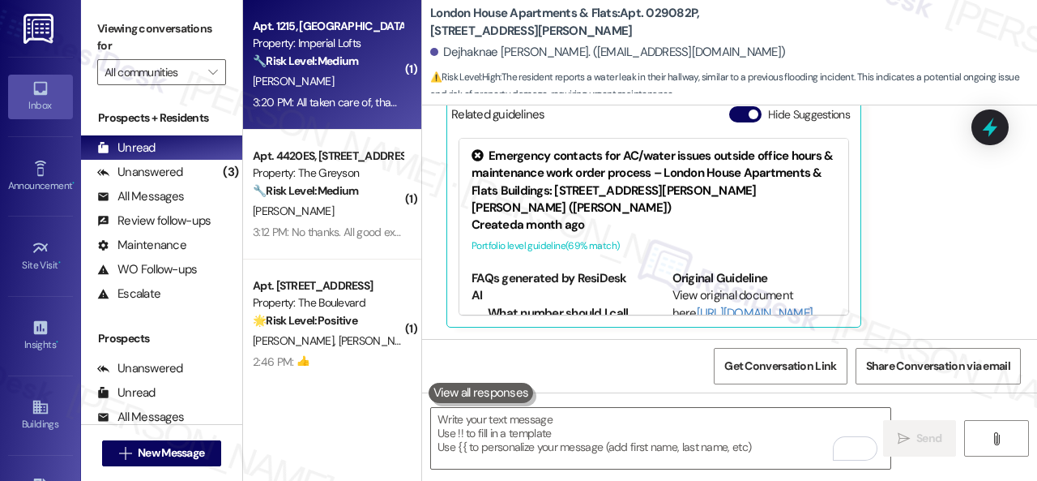
click at [316, 79] on div "[PERSON_NAME]" at bounding box center [327, 81] width 153 height 20
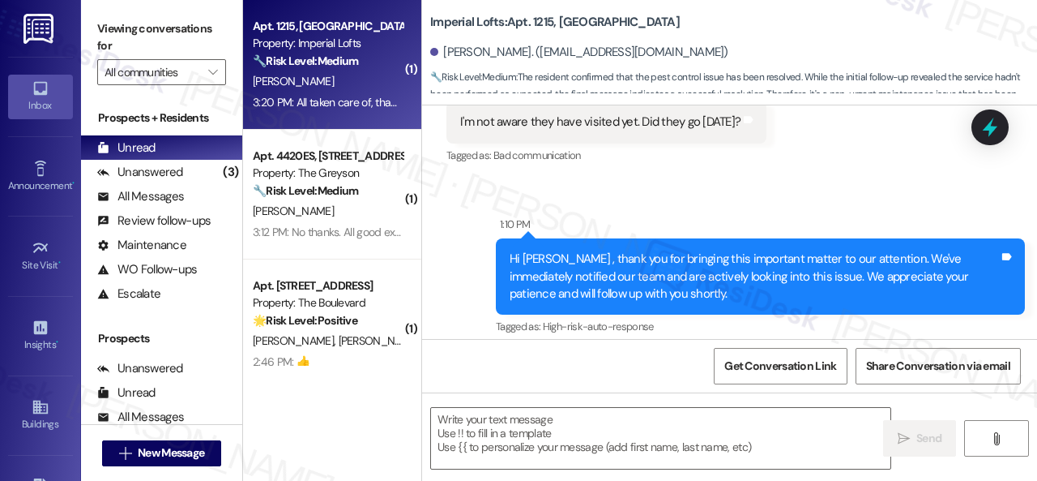
scroll to position [6472, 0]
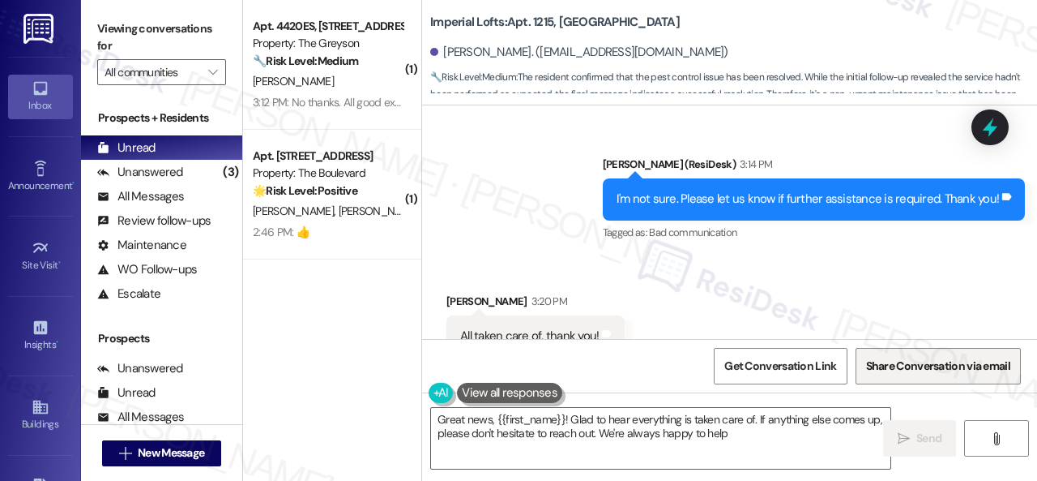
type textarea "Great news, {{first_name}}! Glad to hear everything is taken care of. If anythi…"
drag, startPoint x: 748, startPoint y: 432, endPoint x: 70, endPoint y: 297, distance: 691.5
click at [117, 306] on div "Viewing conversations for All communities  Prospects + Residents Unread (0) Un…" at bounding box center [559, 240] width 956 height 481
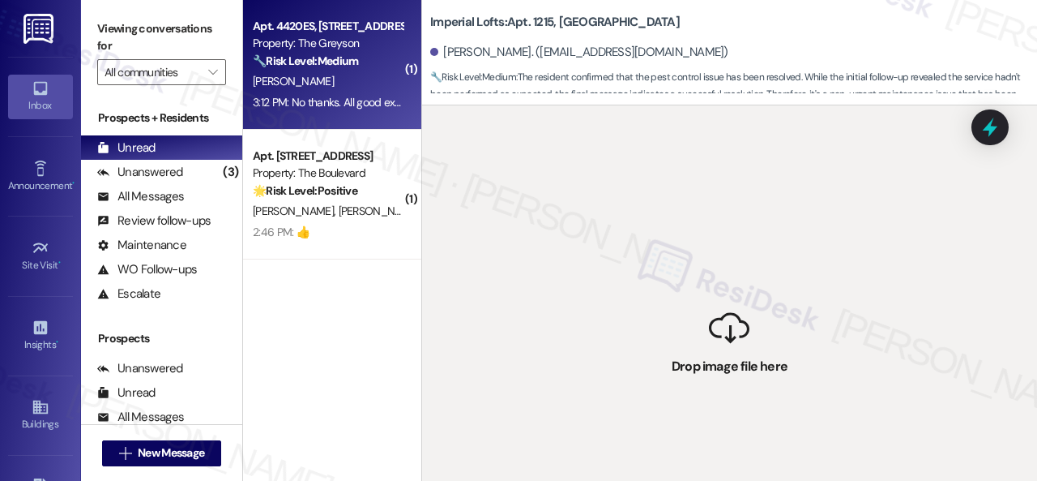
click at [356, 67] on strong "🔧 Risk Level: Medium" at bounding box center [305, 60] width 105 height 15
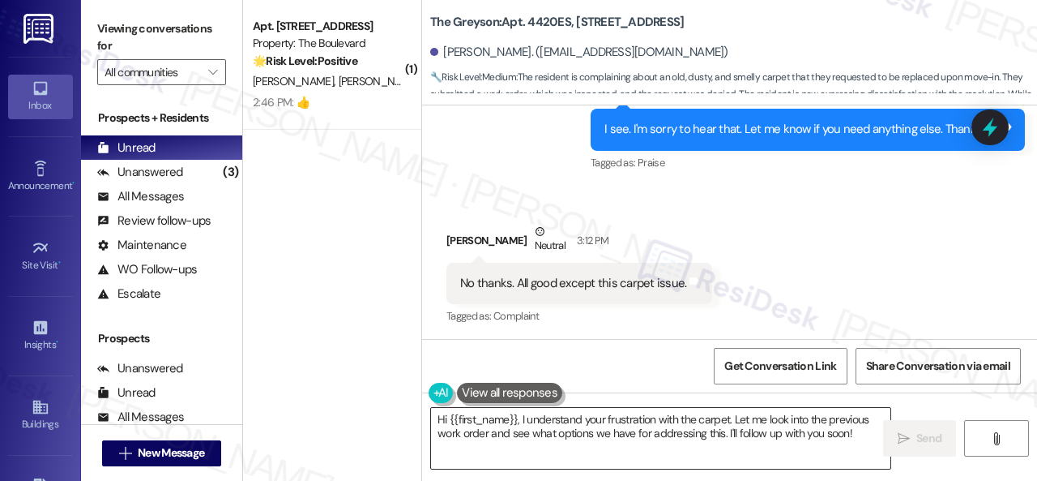
click at [552, 437] on textarea "Hi {{first_name}}, I understand your frustration with the carpet. Let me look i…" at bounding box center [661, 438] width 460 height 61
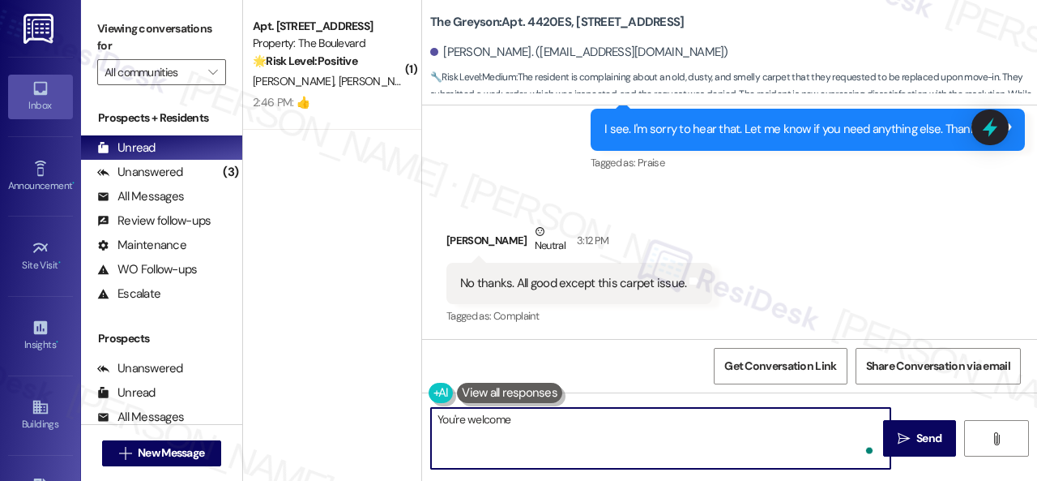
type textarea "You're welcome."
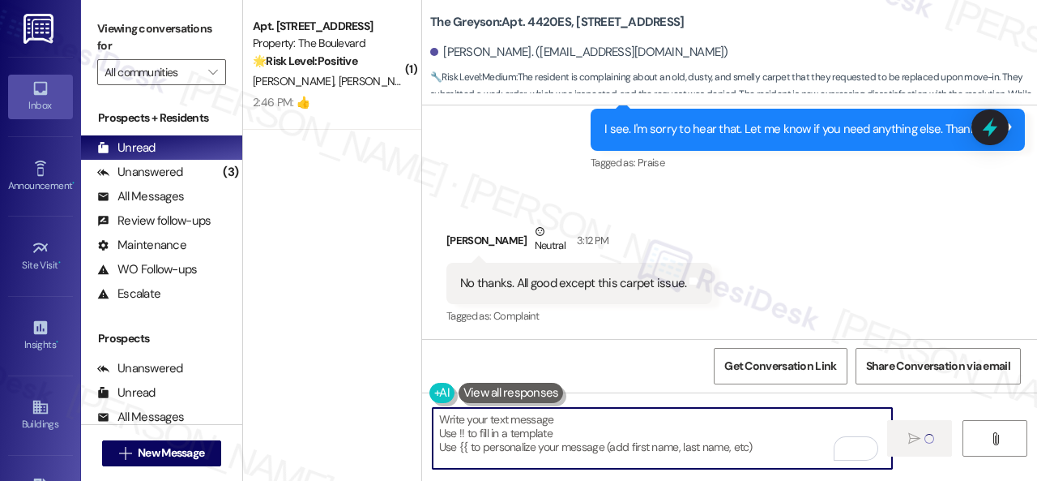
type textarea "Fetching suggested responses. Please feel free to read through the conversation…"
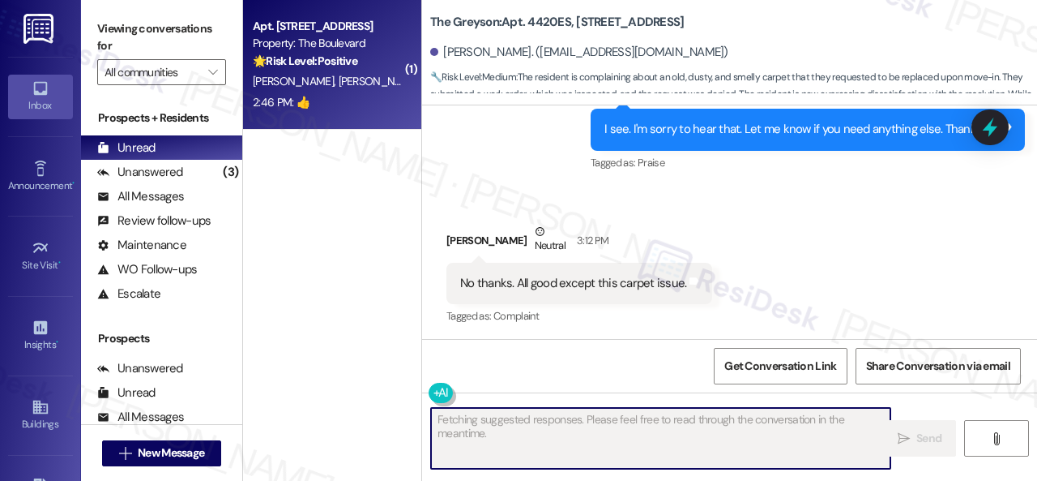
click at [365, 83] on div "[PERSON_NAME] [PERSON_NAME]" at bounding box center [327, 81] width 153 height 20
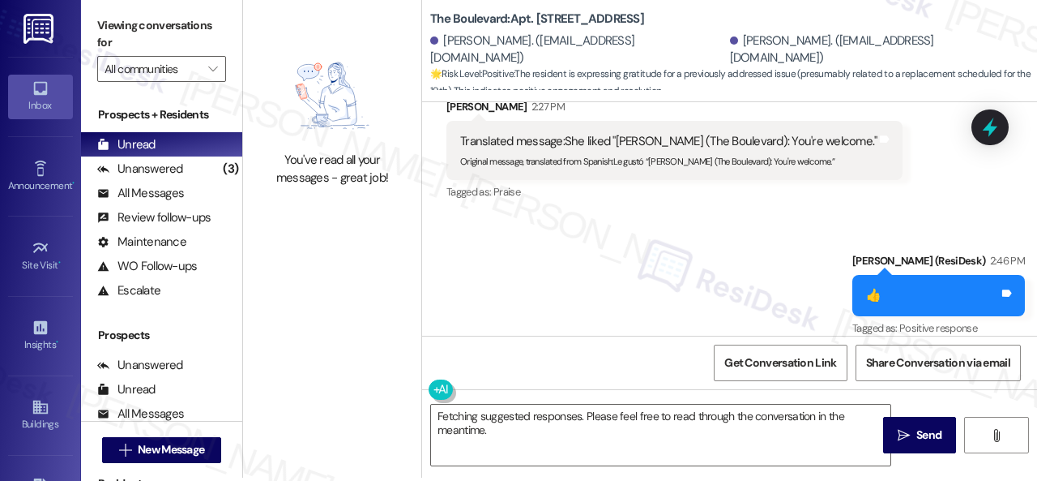
scroll to position [5, 0]
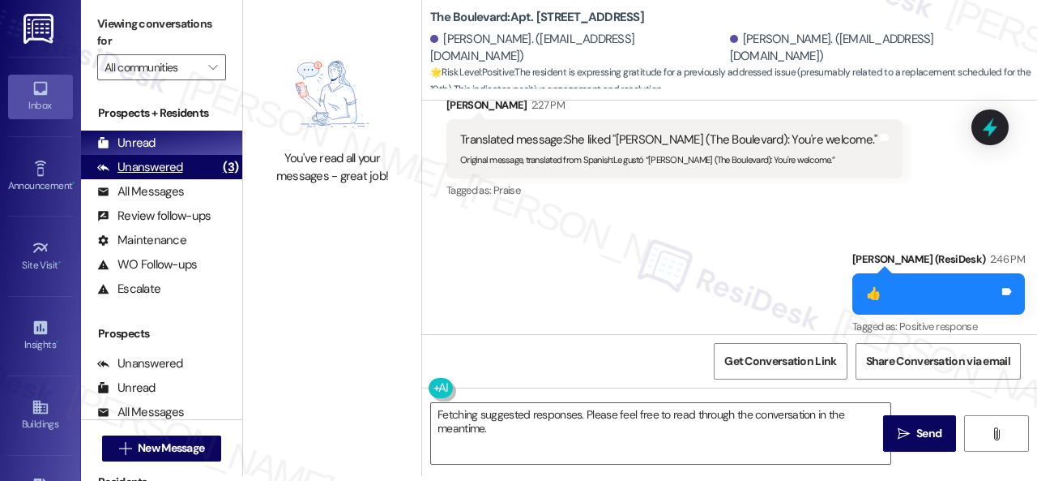
click at [127, 171] on div "Unanswered" at bounding box center [140, 167] width 86 height 17
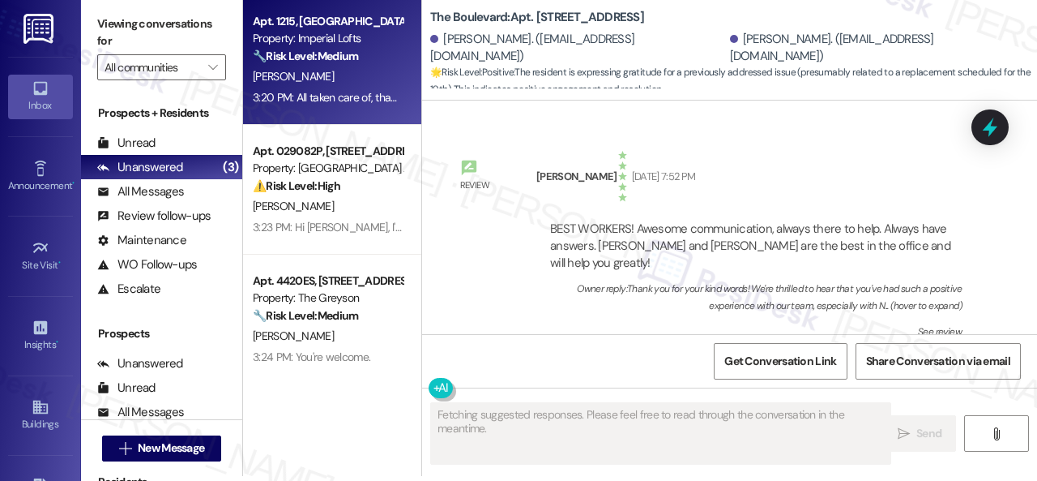
type textarea "Fetching suggested responses. Please feel free to read through the conversation…"
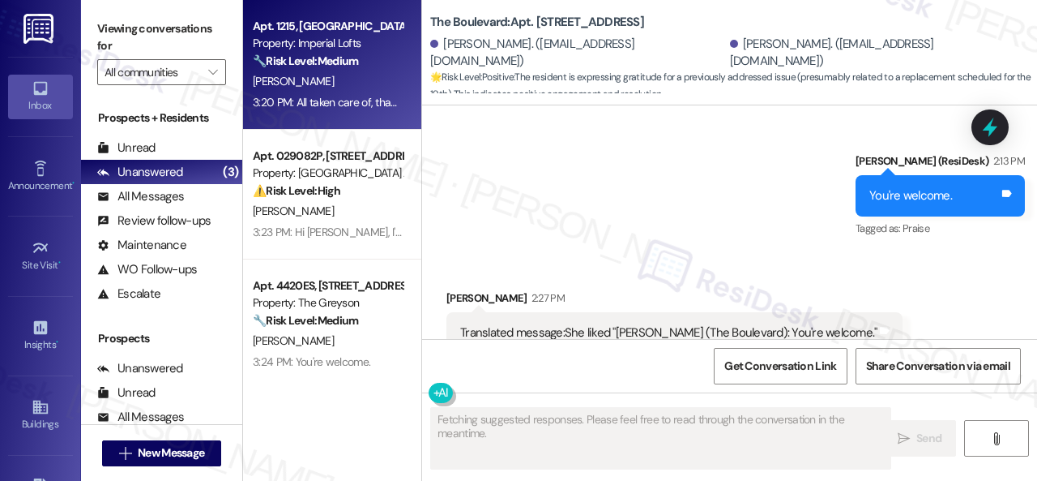
click at [356, 105] on div "3:20 PM: All taken care of, thank you! 3:20 PM: All taken care of, thank you!" at bounding box center [338, 102] width 171 height 15
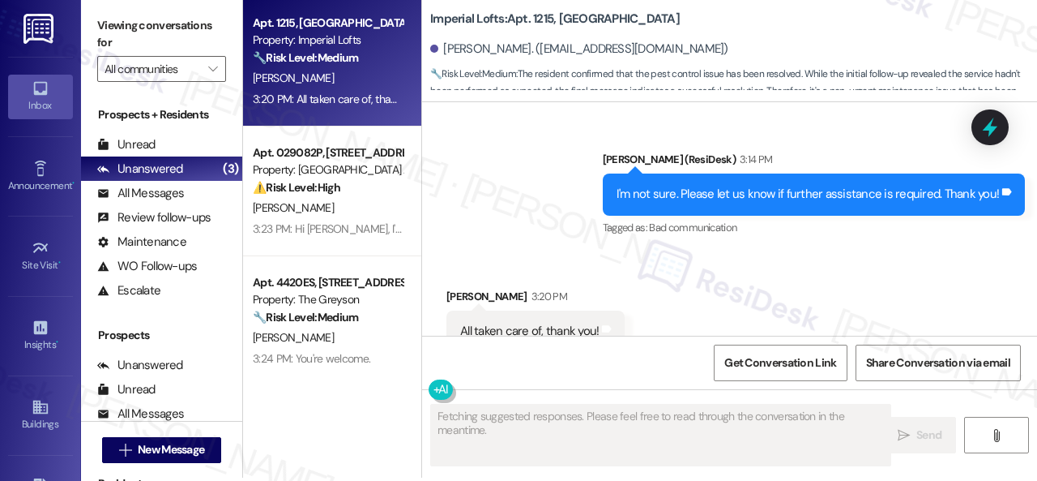
scroll to position [5, 0]
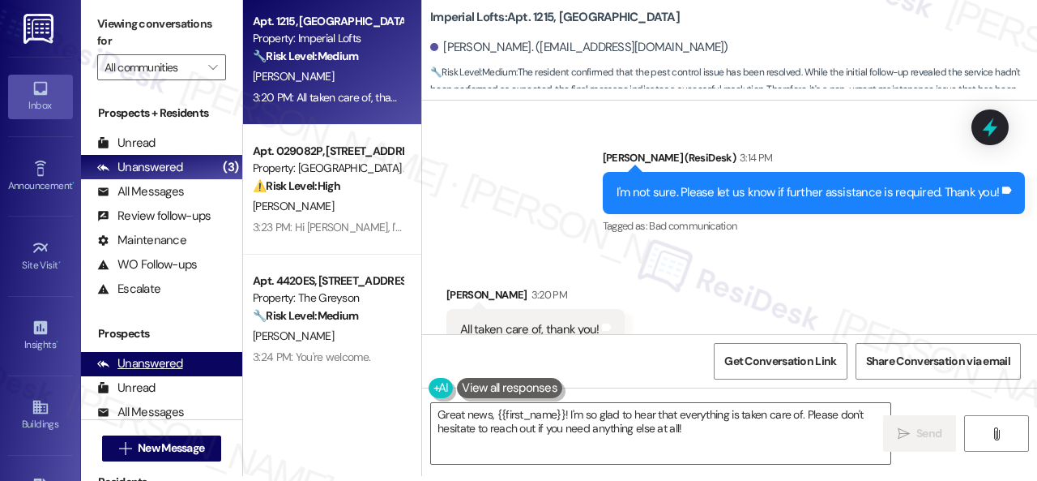
drag, startPoint x: 391, startPoint y: 396, endPoint x: 233, endPoint y: 357, distance: 162.7
click at [235, 359] on div "Viewing conversations for All communities  Prospects + Residents Unread (0) Un…" at bounding box center [559, 235] width 956 height 481
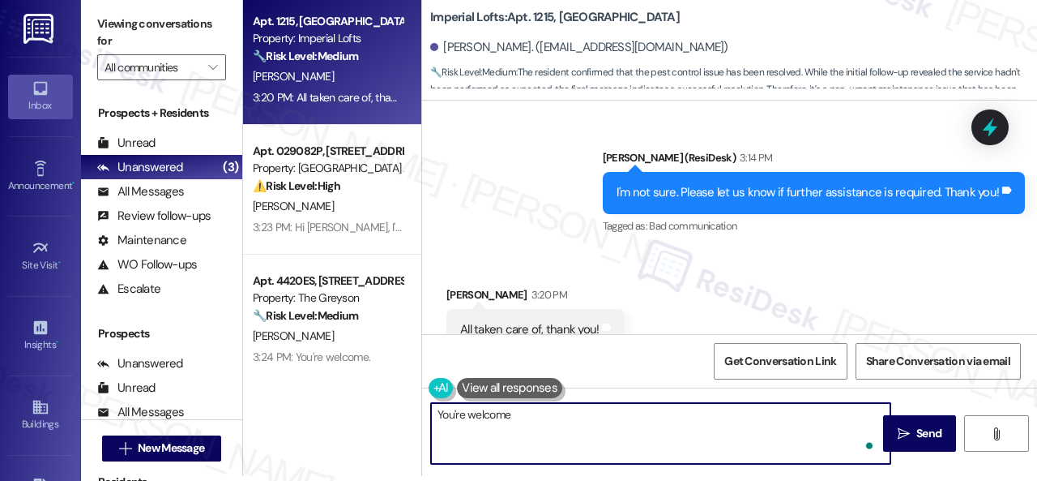
type textarea "You're welcome."
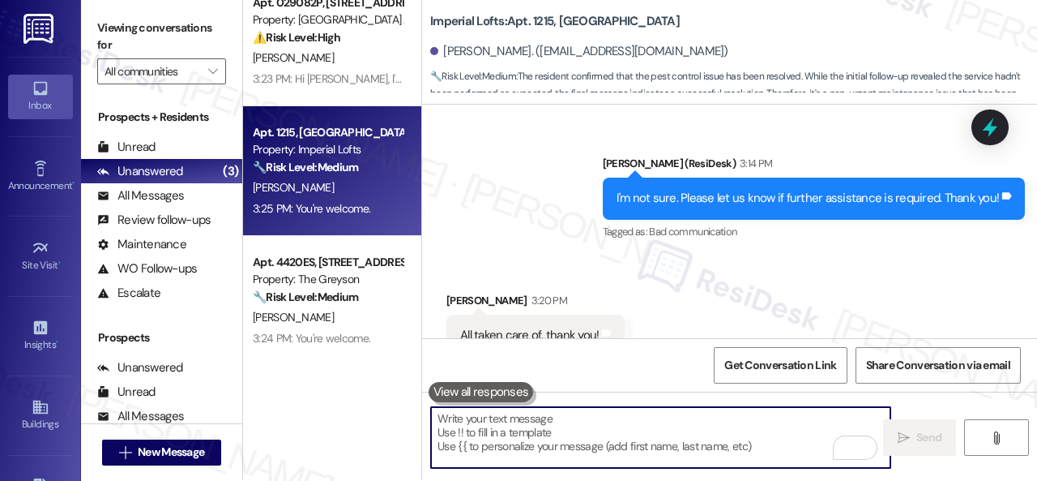
scroll to position [0, 0]
